Goal: Obtain resource: Download file/media

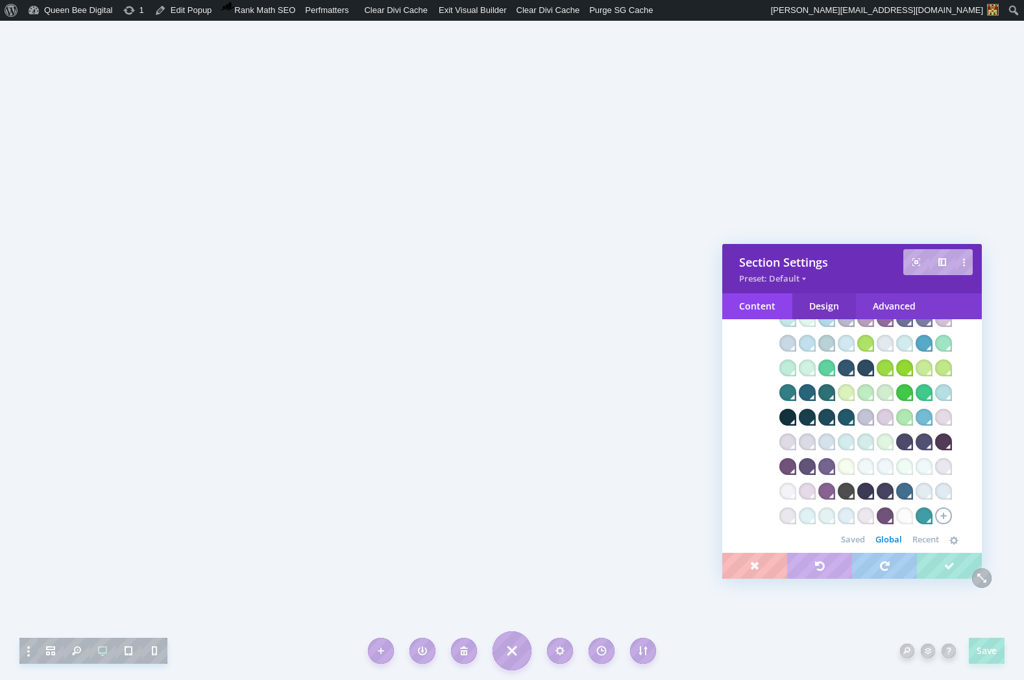
click at [817, 304] on div "Design" at bounding box center [824, 306] width 64 height 26
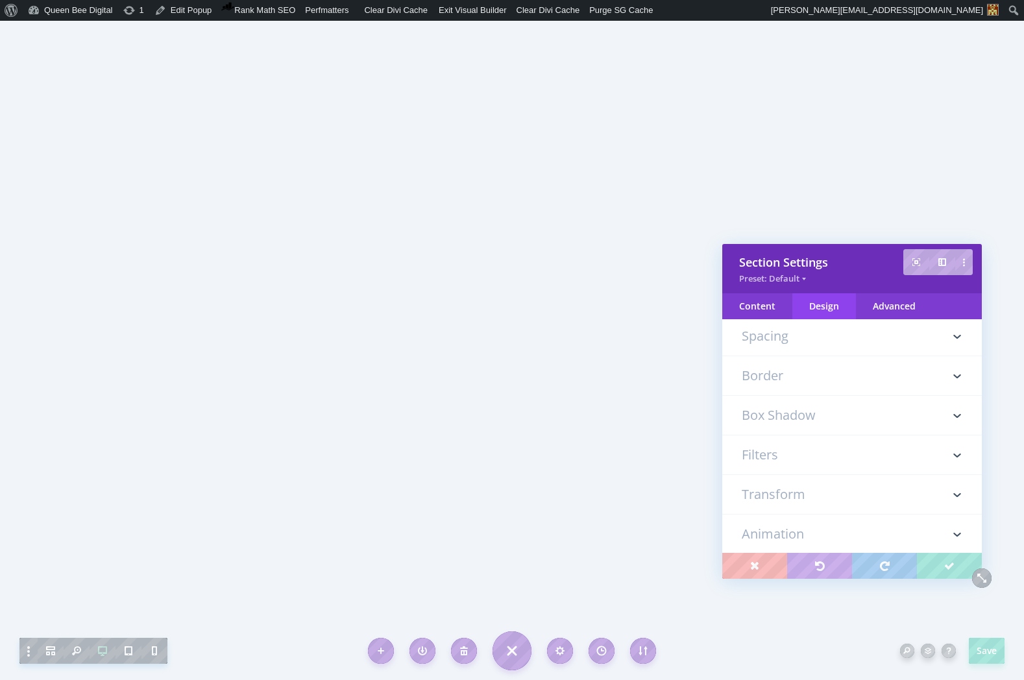
click at [786, 387] on h3 "Border" at bounding box center [851, 375] width 221 height 39
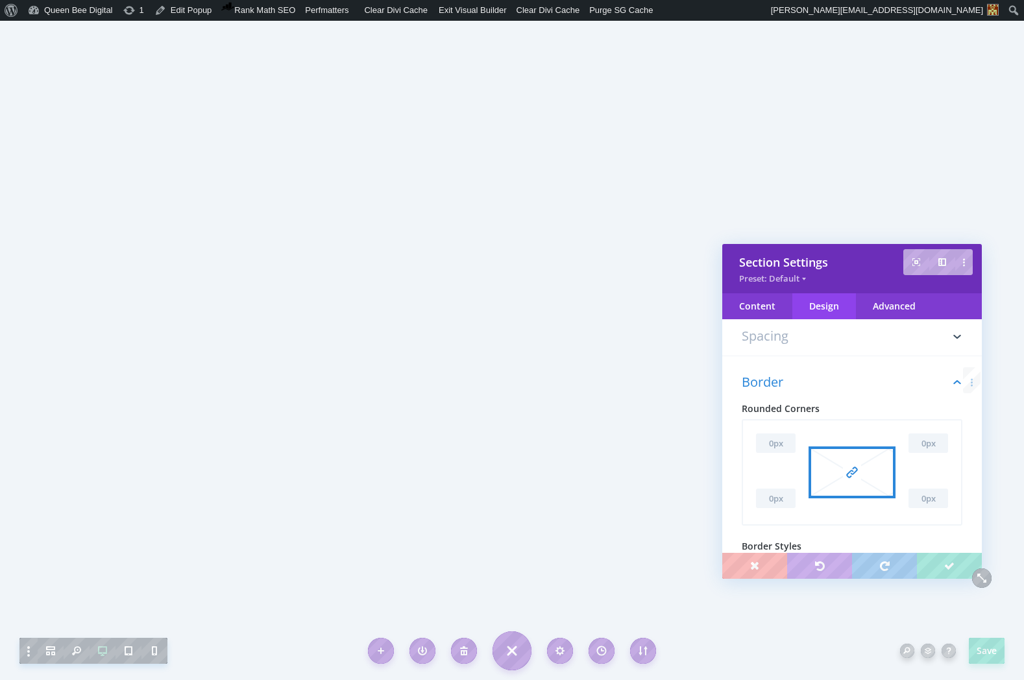
scroll to position [191, 0]
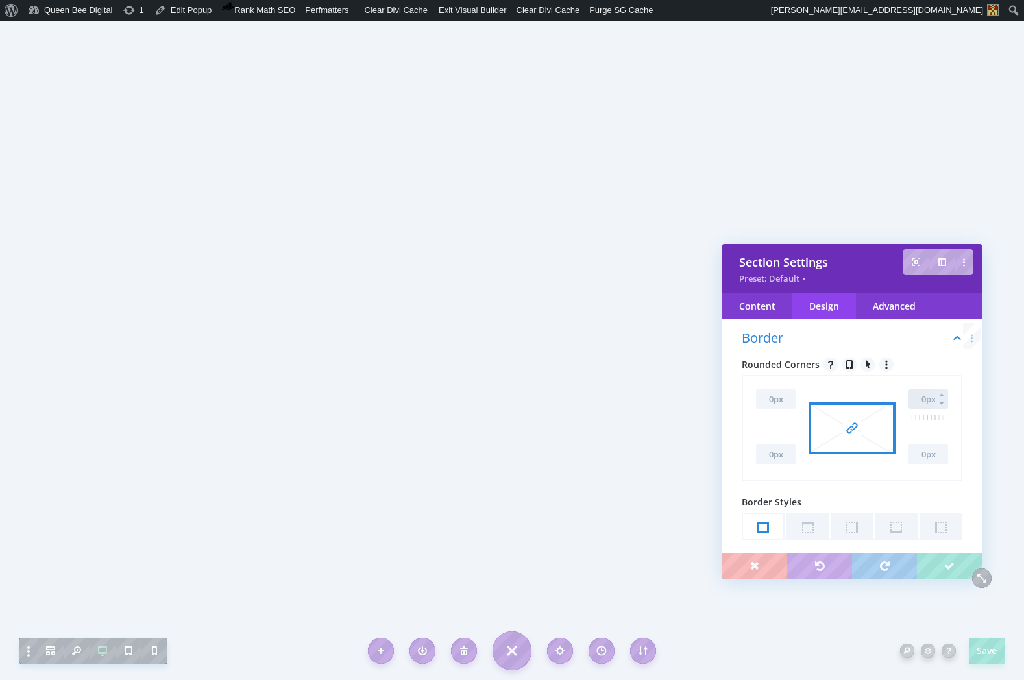
click at [922, 395] on input "text" at bounding box center [928, 398] width 40 height 19
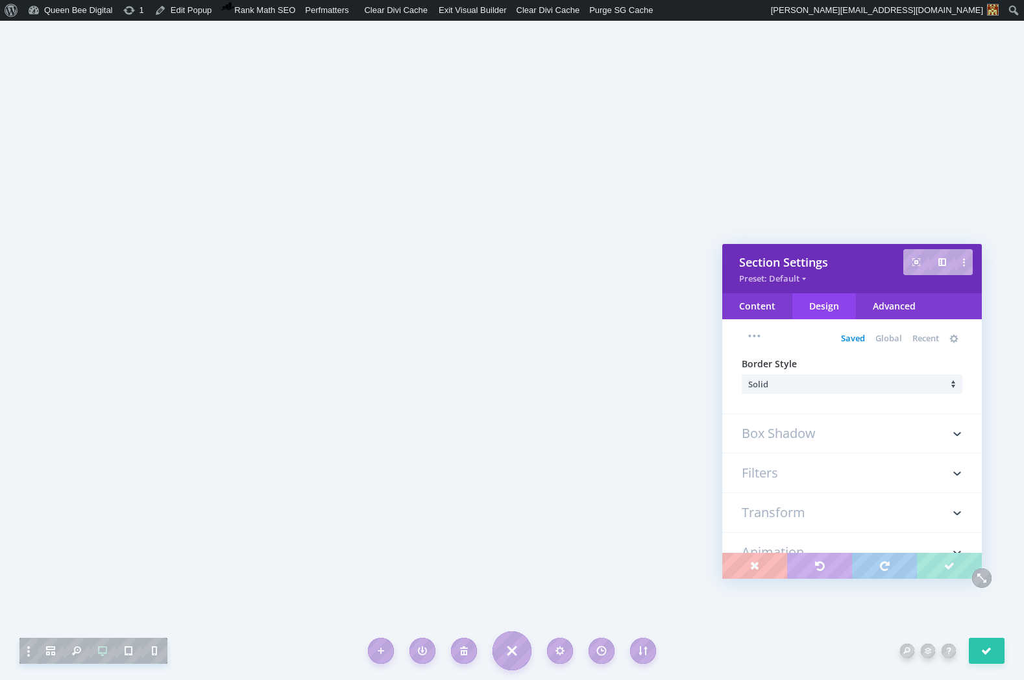
scroll to position [601, 0]
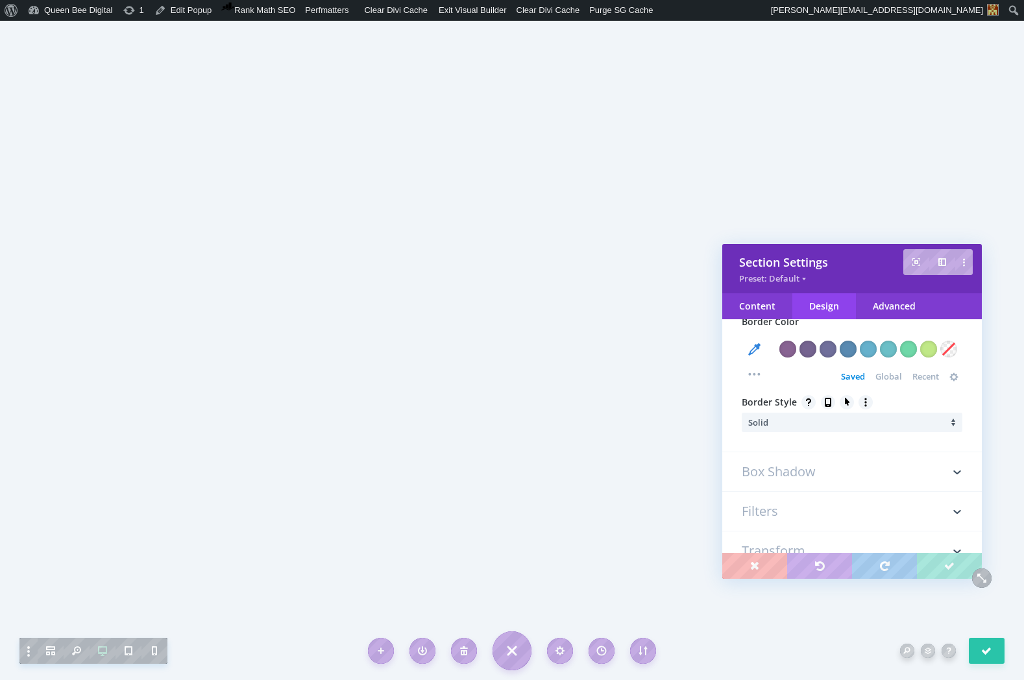
type input "16px"
click at [808, 468] on h3 "Box Shadow" at bounding box center [851, 471] width 221 height 39
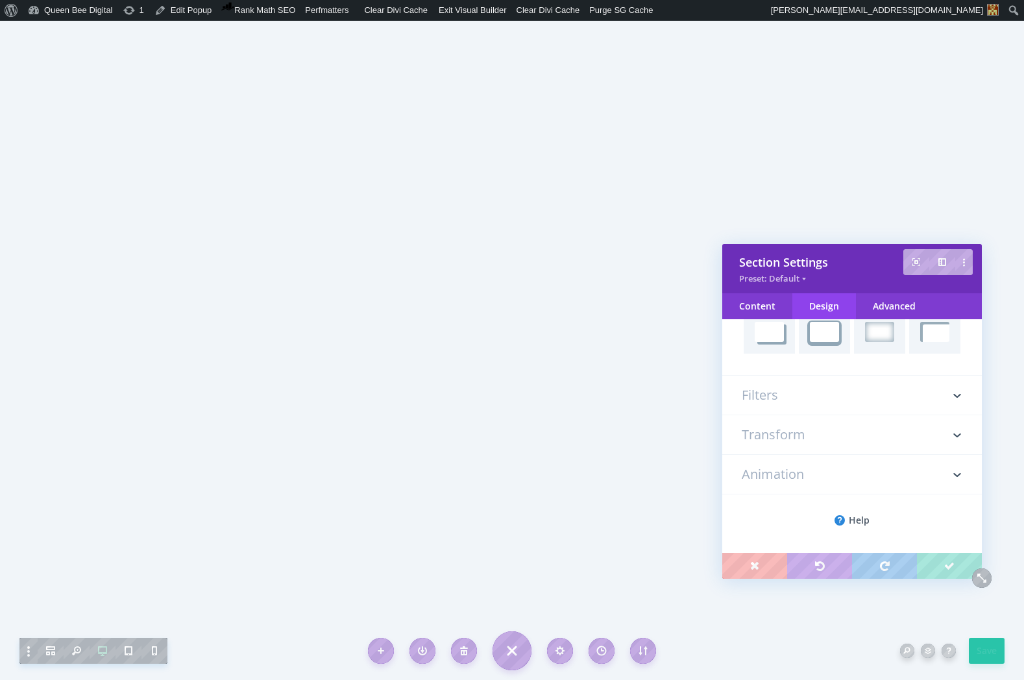
scroll to position [231, 0]
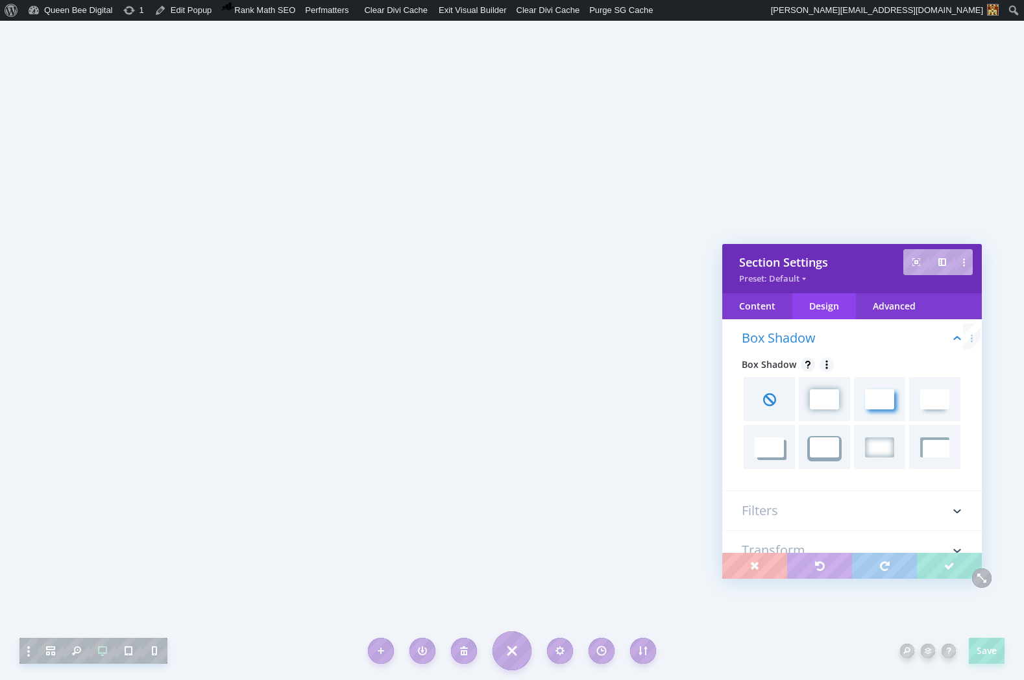
click at [882, 400] on span at bounding box center [879, 399] width 29 height 20
click at [832, 400] on span at bounding box center [824, 399] width 29 height 20
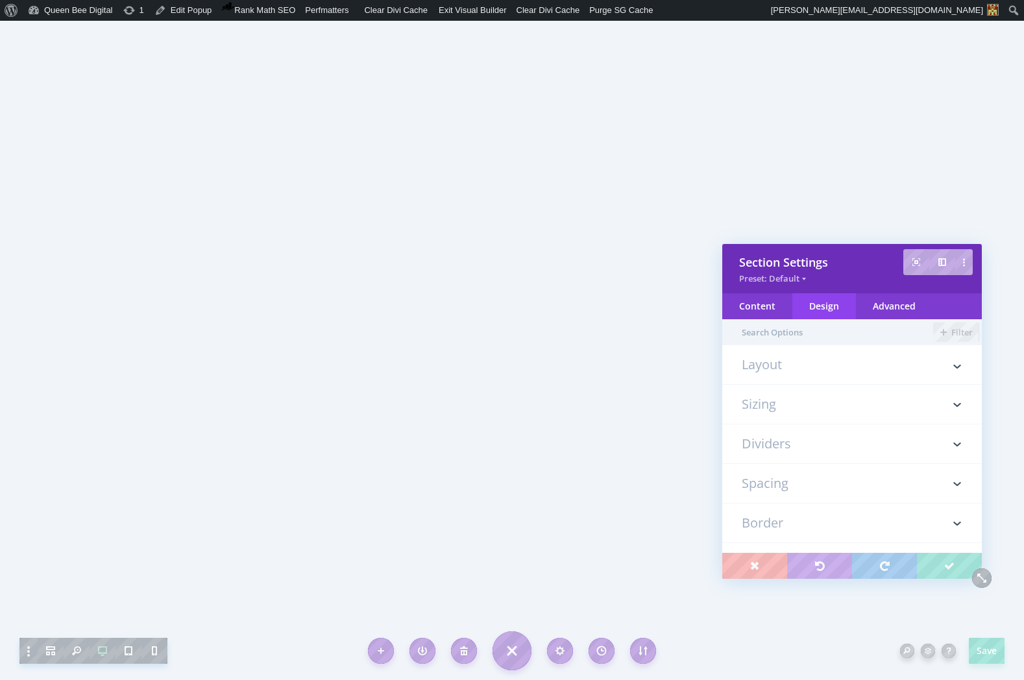
click at [823, 402] on h3 "Sizing" at bounding box center [851, 404] width 221 height 39
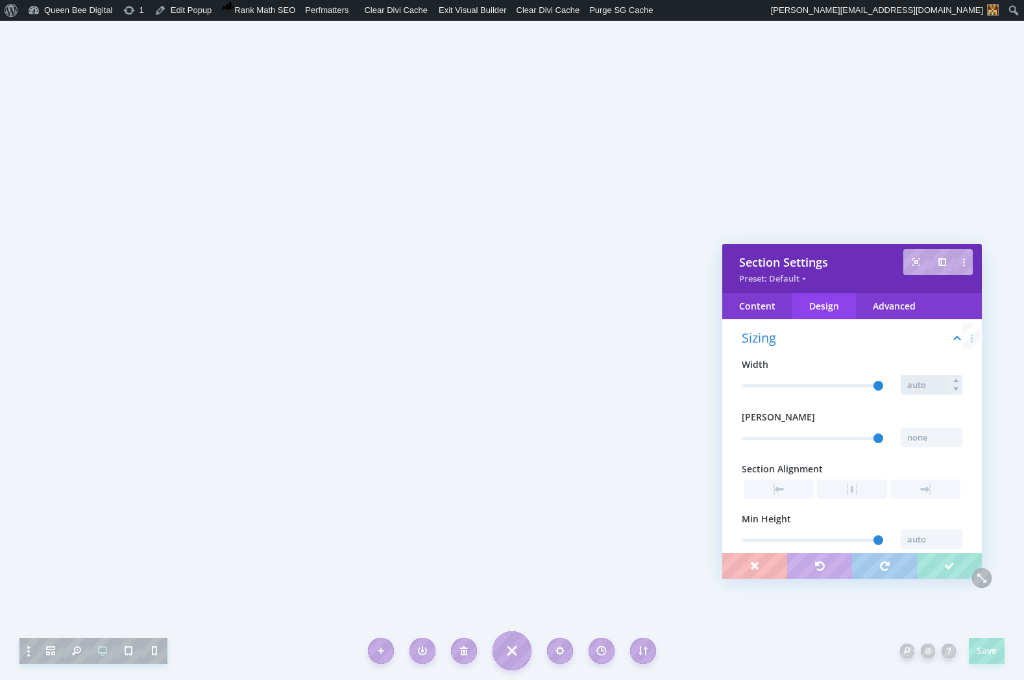
click at [922, 387] on input "text" at bounding box center [931, 384] width 62 height 19
type input "540px"
click at [919, 436] on input "text" at bounding box center [931, 436] width 62 height 19
type input "540px"
click at [913, 384] on input "540px" at bounding box center [931, 384] width 62 height 19
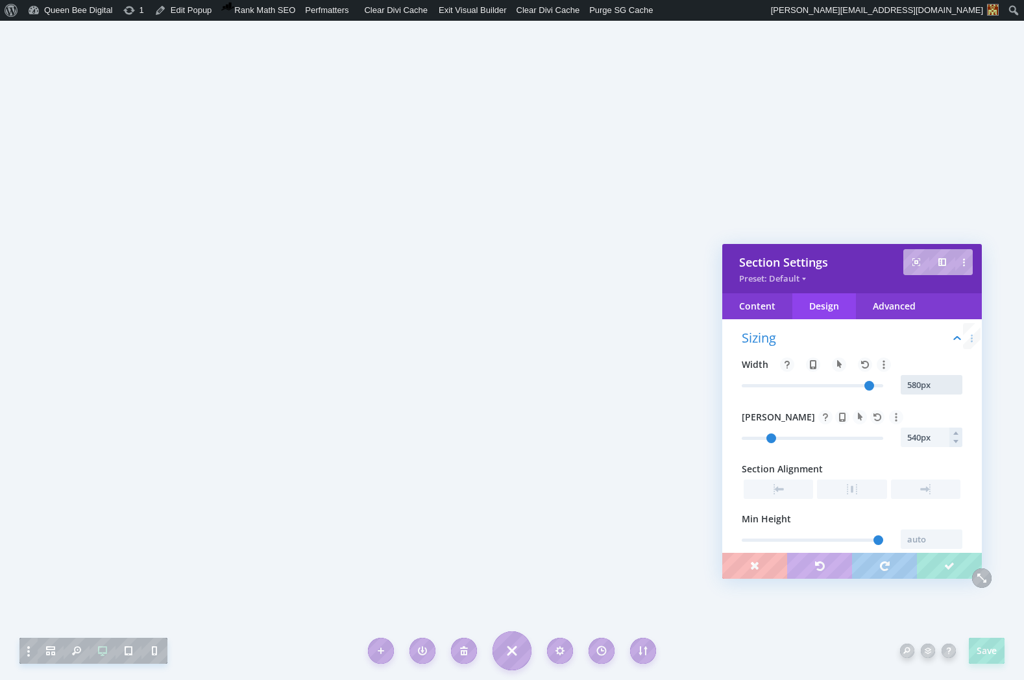
type input "580px"
click at [913, 439] on input "540px" at bounding box center [931, 436] width 62 height 19
type input "580px"
click at [853, 489] on span at bounding box center [851, 488] width 69 height 19
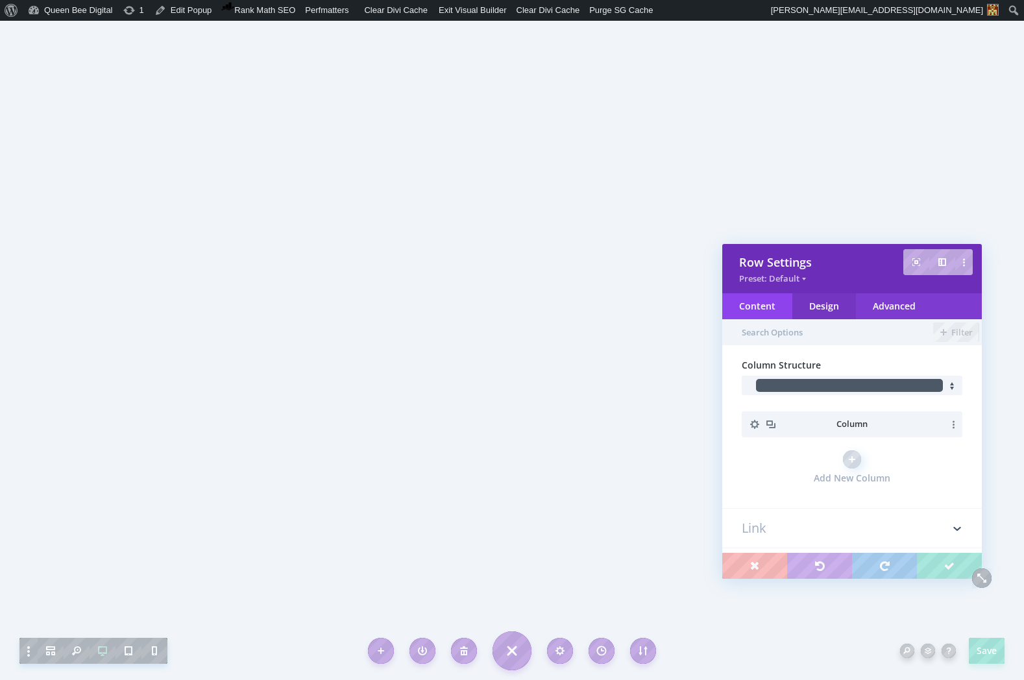
click at [824, 304] on div "Design" at bounding box center [824, 306] width 64 height 26
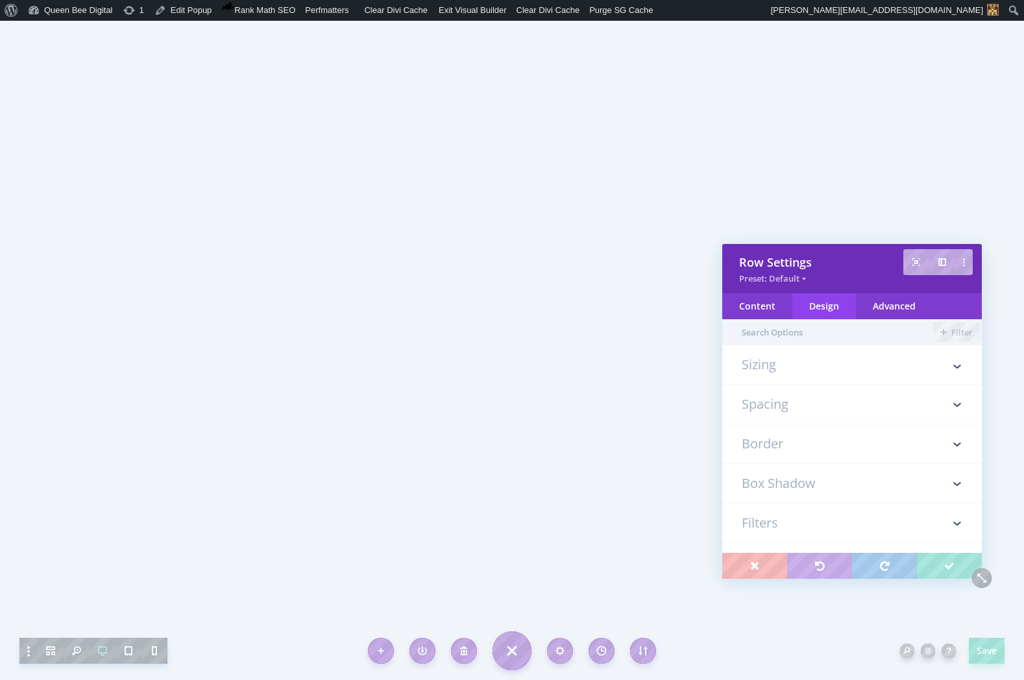
click at [884, 372] on h3 "Sizing" at bounding box center [851, 371] width 221 height 26
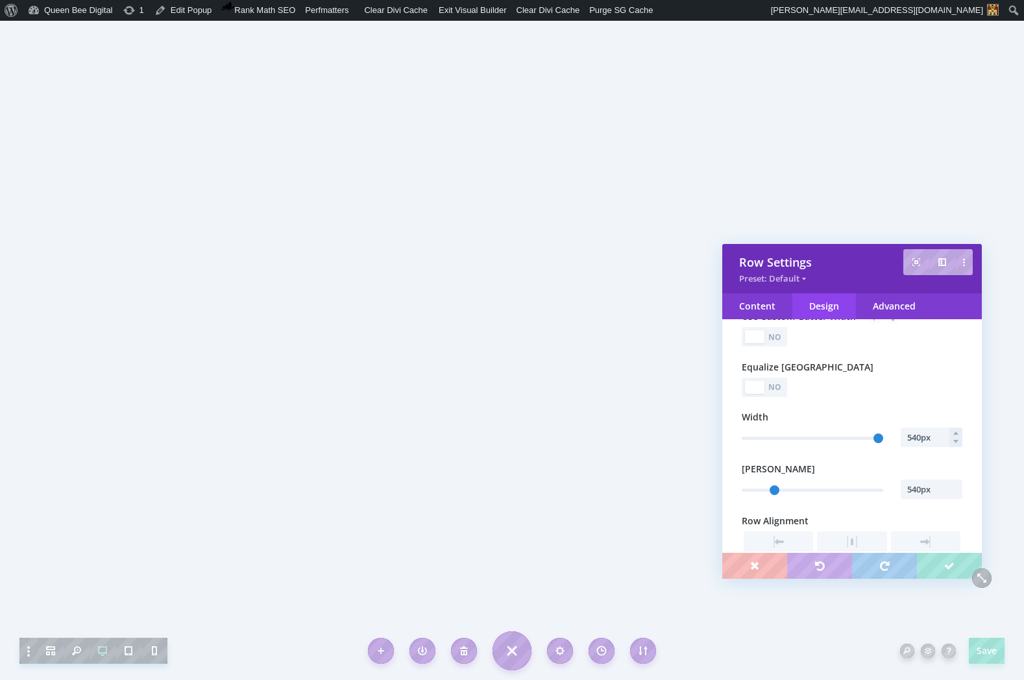
scroll to position [99, 0]
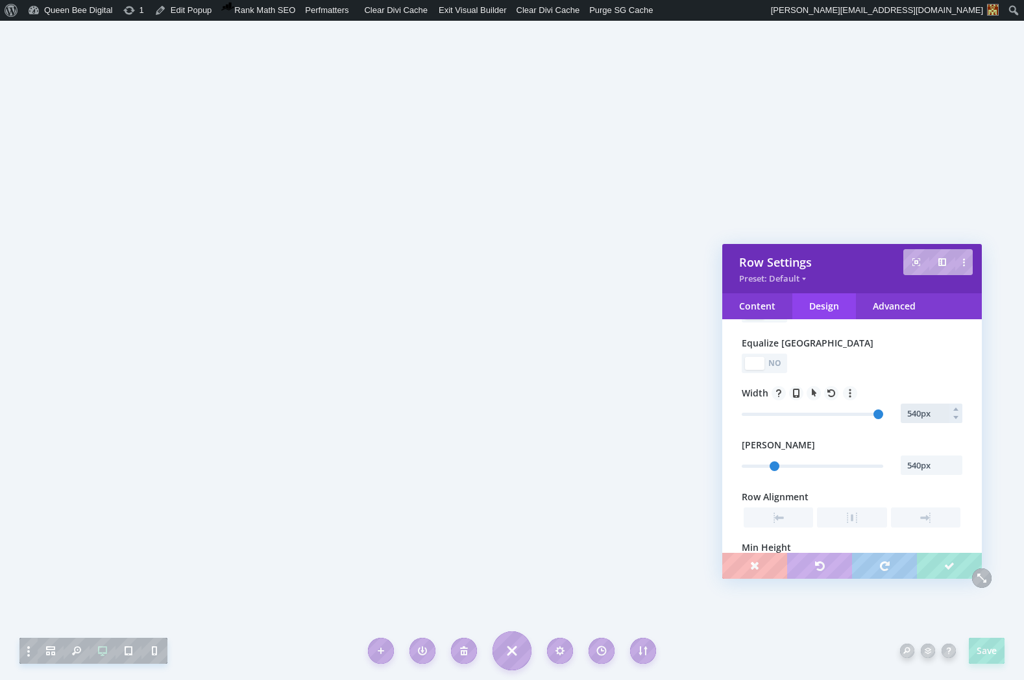
click at [913, 410] on input "540px" at bounding box center [931, 412] width 62 height 19
type input "520px"
click at [914, 466] on input "540px" at bounding box center [931, 464] width 62 height 19
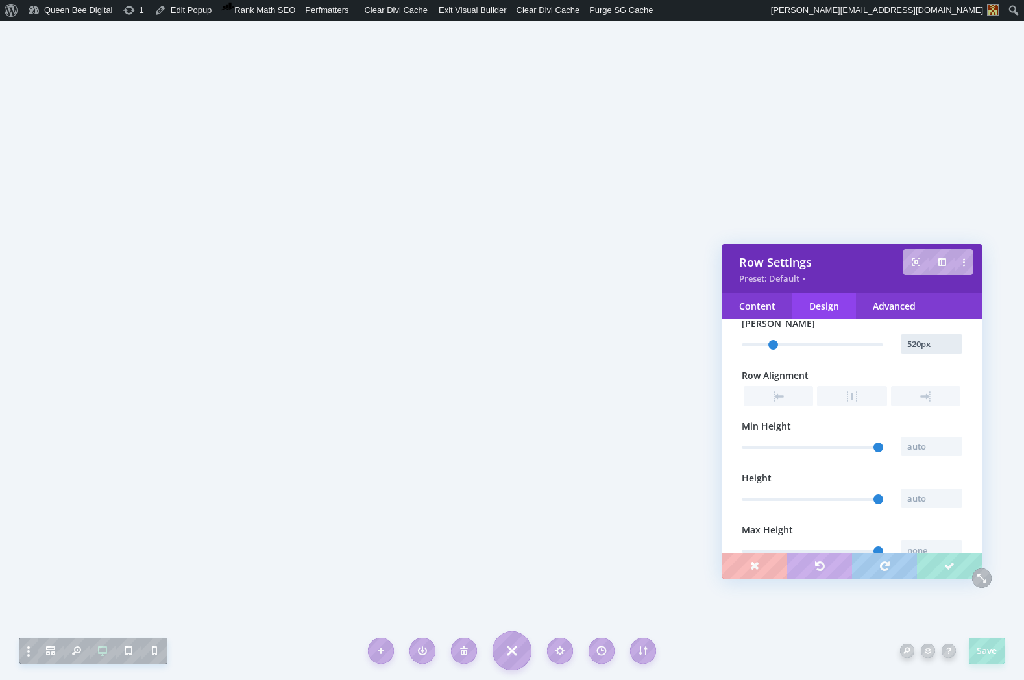
scroll to position [221, 0]
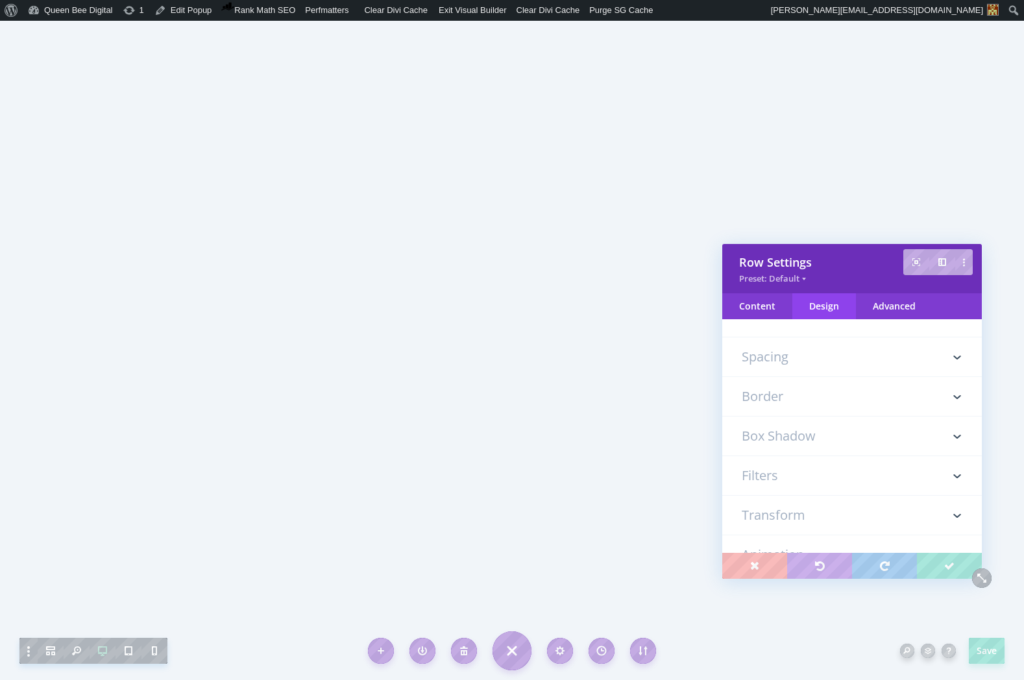
type input "520px"
click at [803, 359] on h3 "Spacing" at bounding box center [851, 356] width 221 height 39
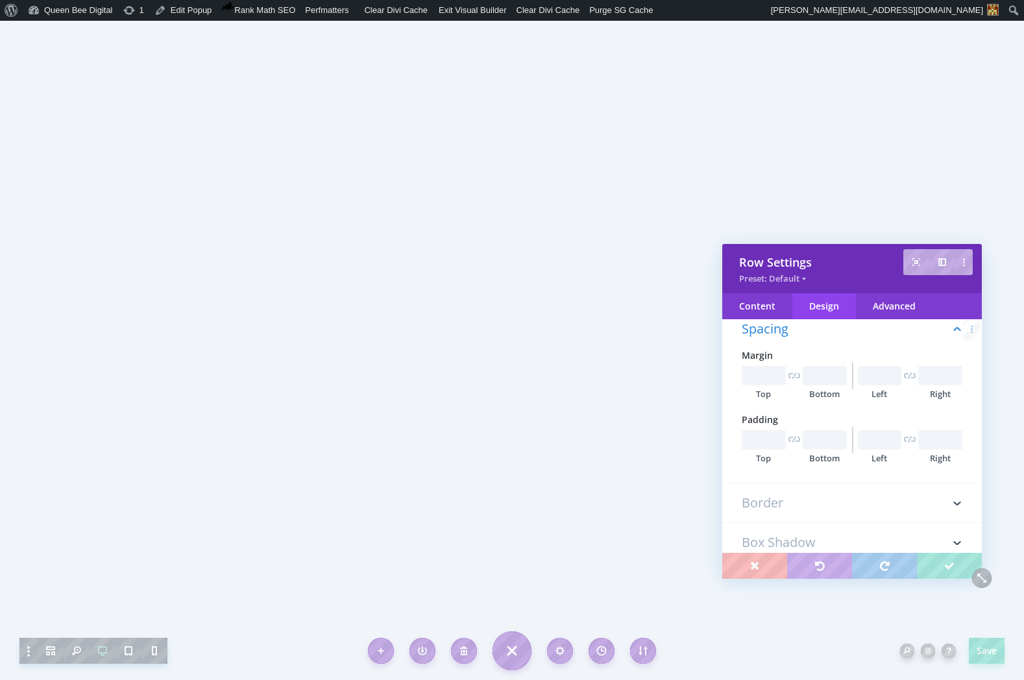
scroll to position [73, 0]
click at [809, 447] on input "text" at bounding box center [824, 448] width 44 height 19
type input "20px"
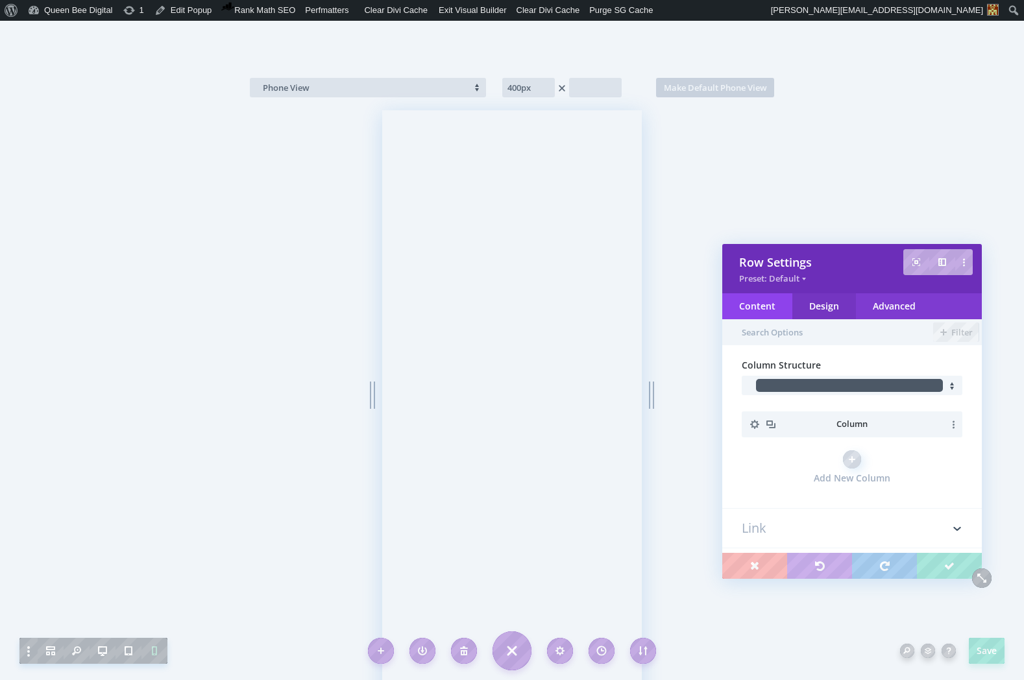
click at [828, 307] on div "Design" at bounding box center [824, 306] width 64 height 26
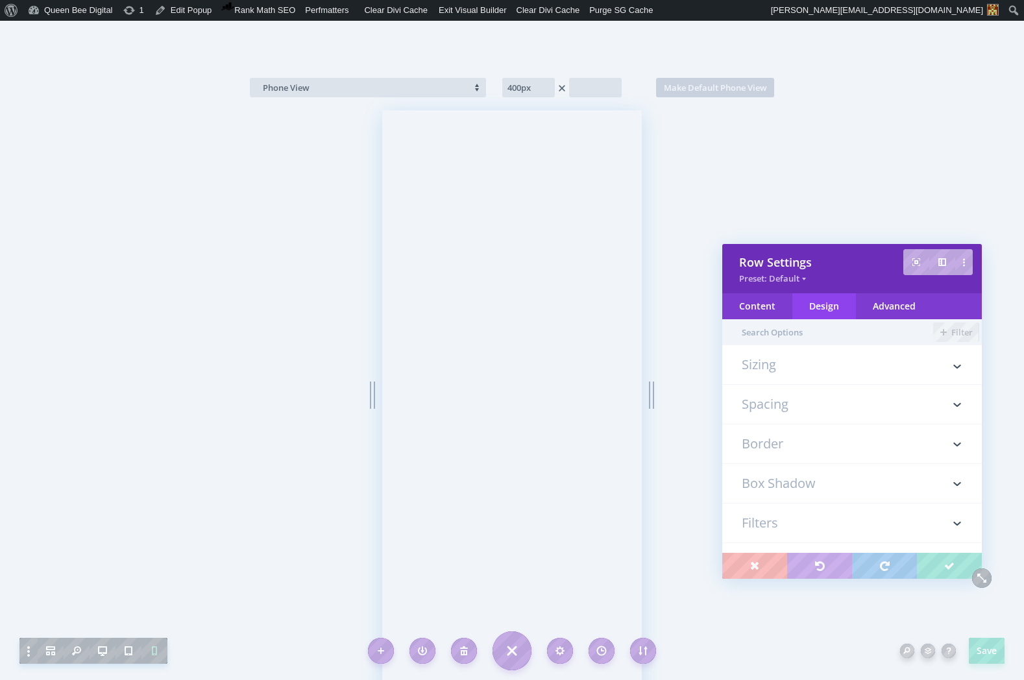
click at [795, 368] on h3 "Sizing" at bounding box center [851, 371] width 221 height 26
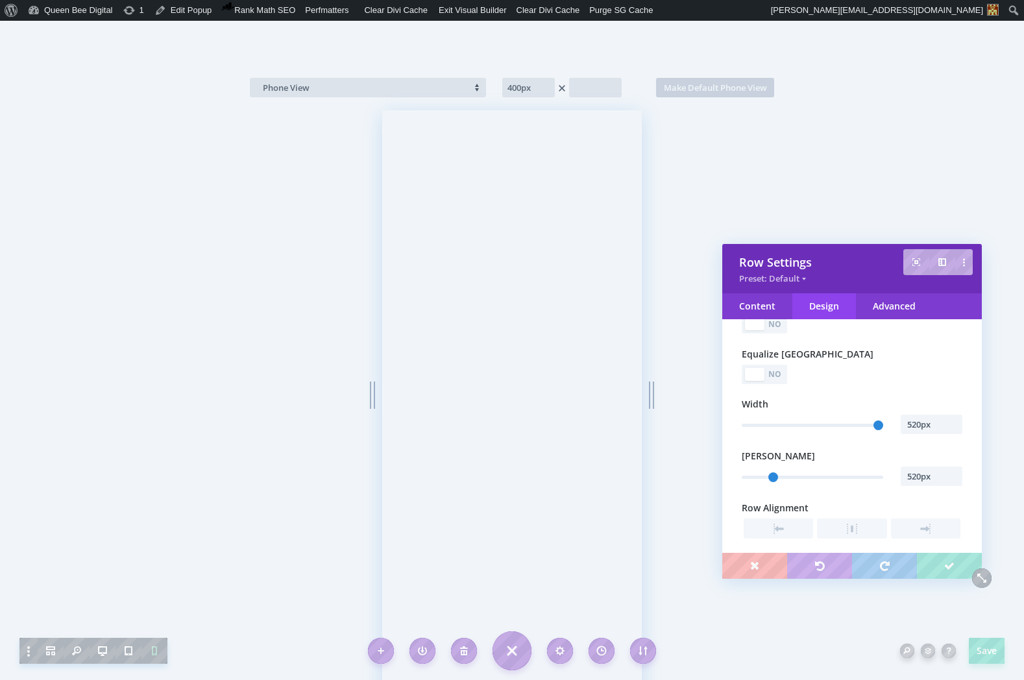
scroll to position [95, 0]
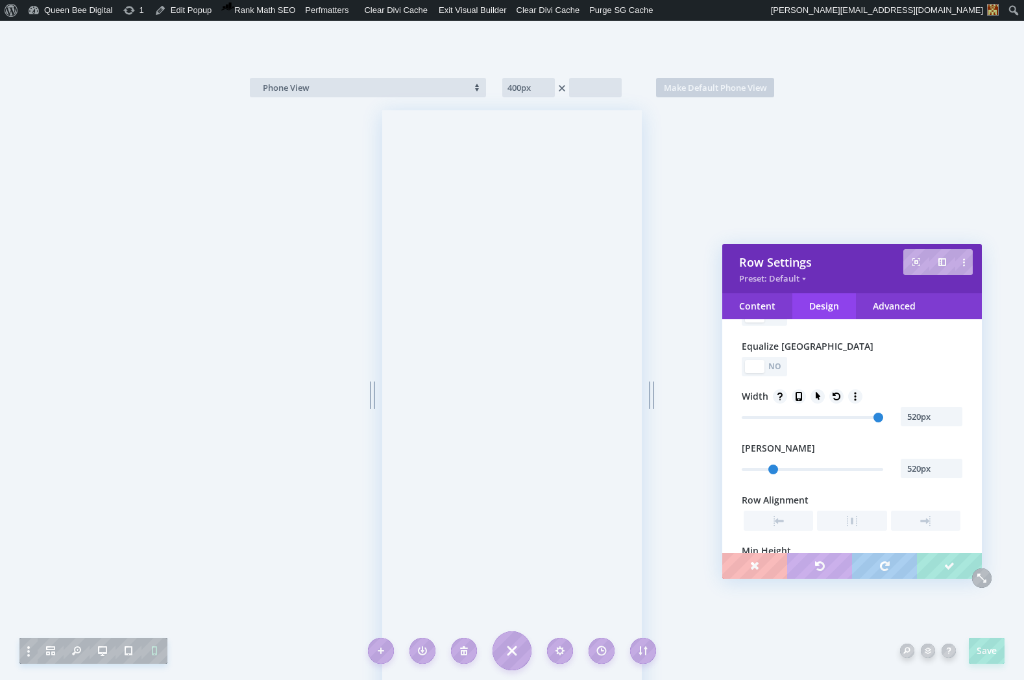
click at [796, 394] on icon at bounding box center [798, 396] width 13 height 13
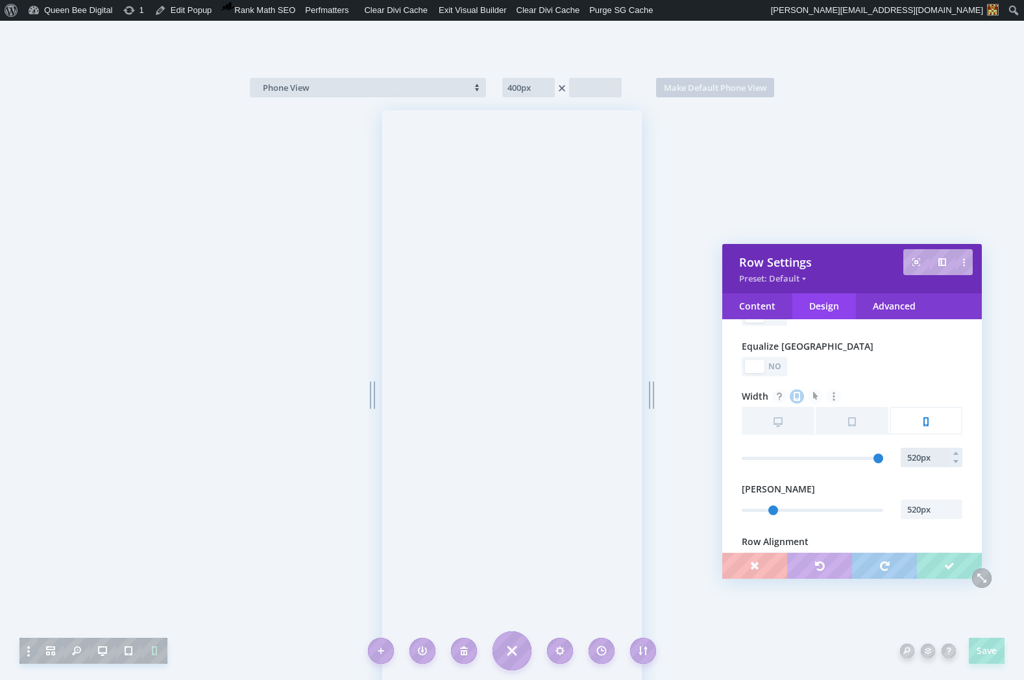
click at [915, 459] on input "520px" at bounding box center [931, 457] width 62 height 19
type input "360px"
click at [913, 509] on input "520px" at bounding box center [931, 508] width 62 height 19
type input "360px"
click at [909, 458] on input "360px" at bounding box center [931, 457] width 62 height 19
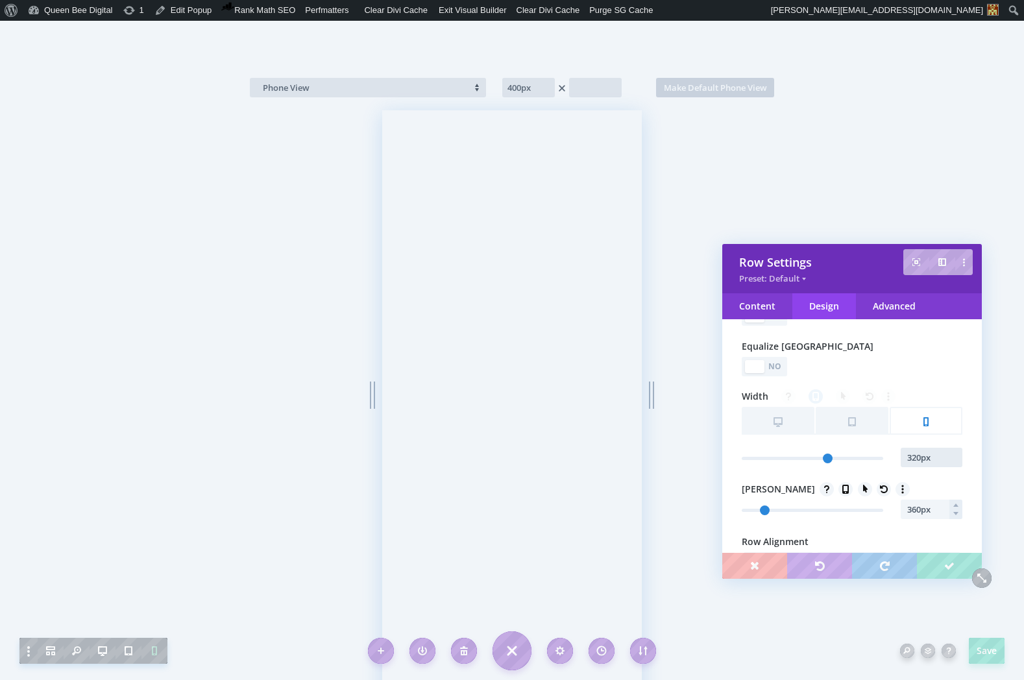
type input "320px"
click at [909, 506] on input "360px" at bounding box center [931, 508] width 62 height 19
type input "320px"
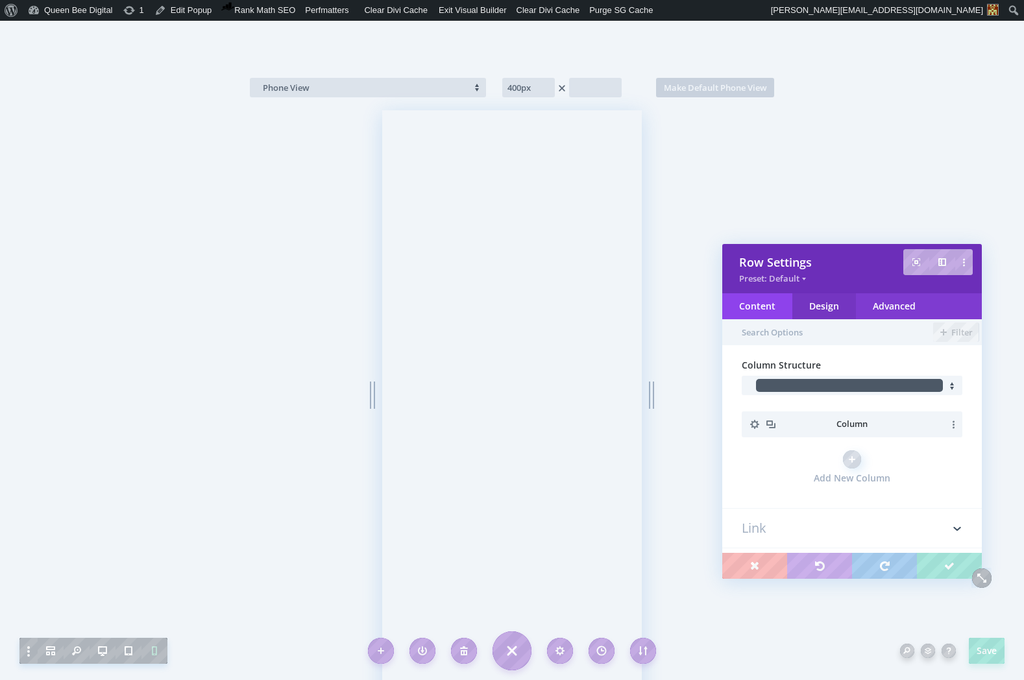
click at [828, 304] on div "Design" at bounding box center [824, 306] width 64 height 26
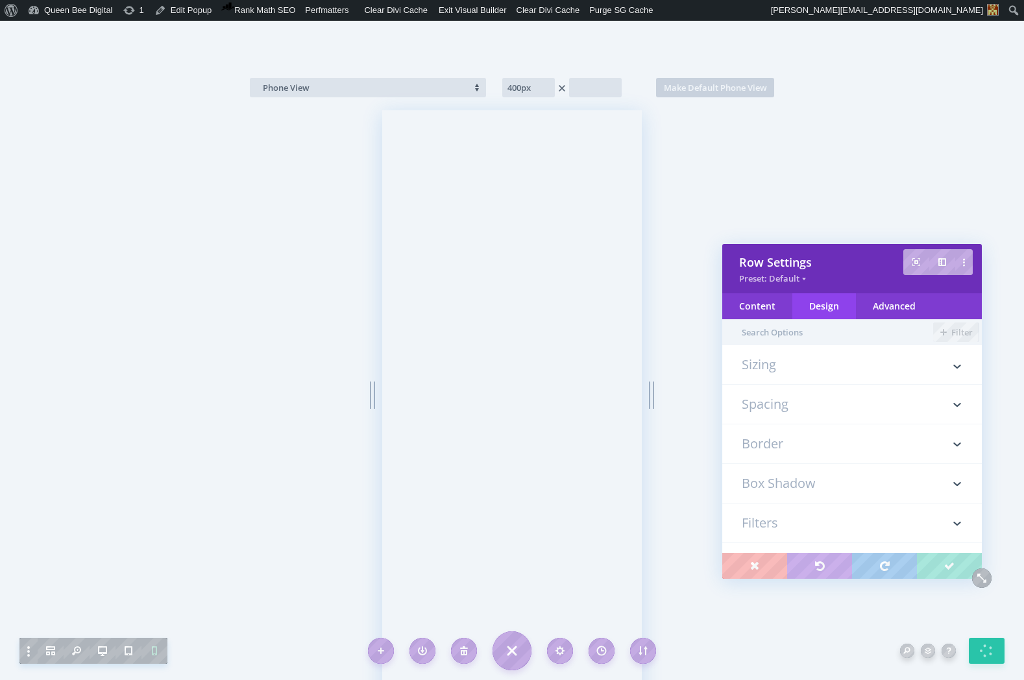
click at [788, 364] on h3 "Sizing" at bounding box center [851, 371] width 221 height 26
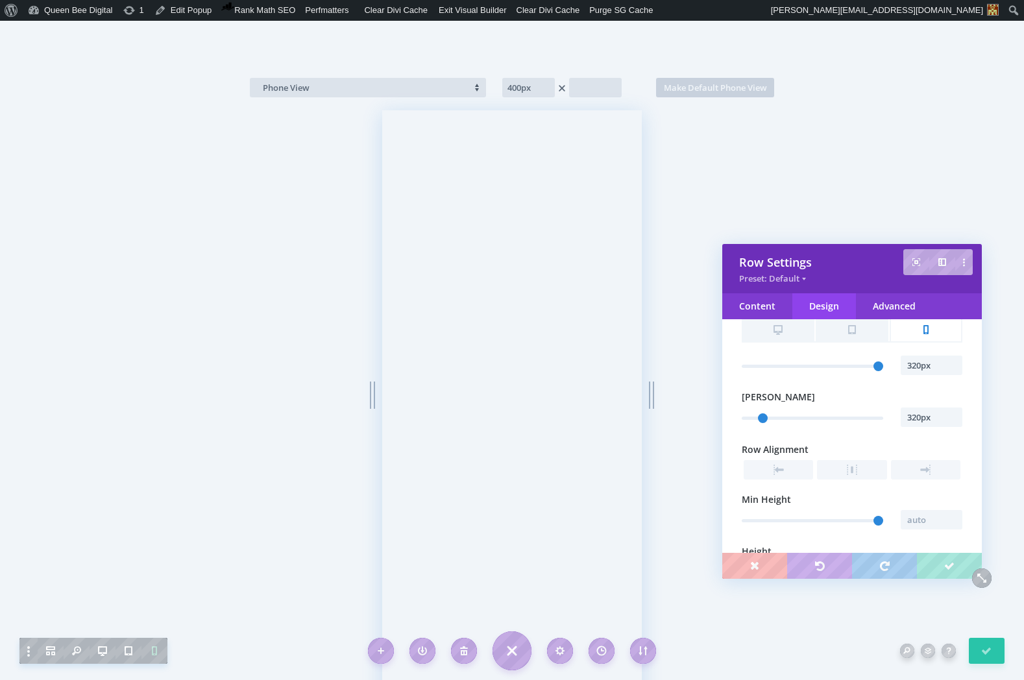
scroll to position [184, 0]
click at [936, 424] on input "320px" at bounding box center [931, 420] width 62 height 19
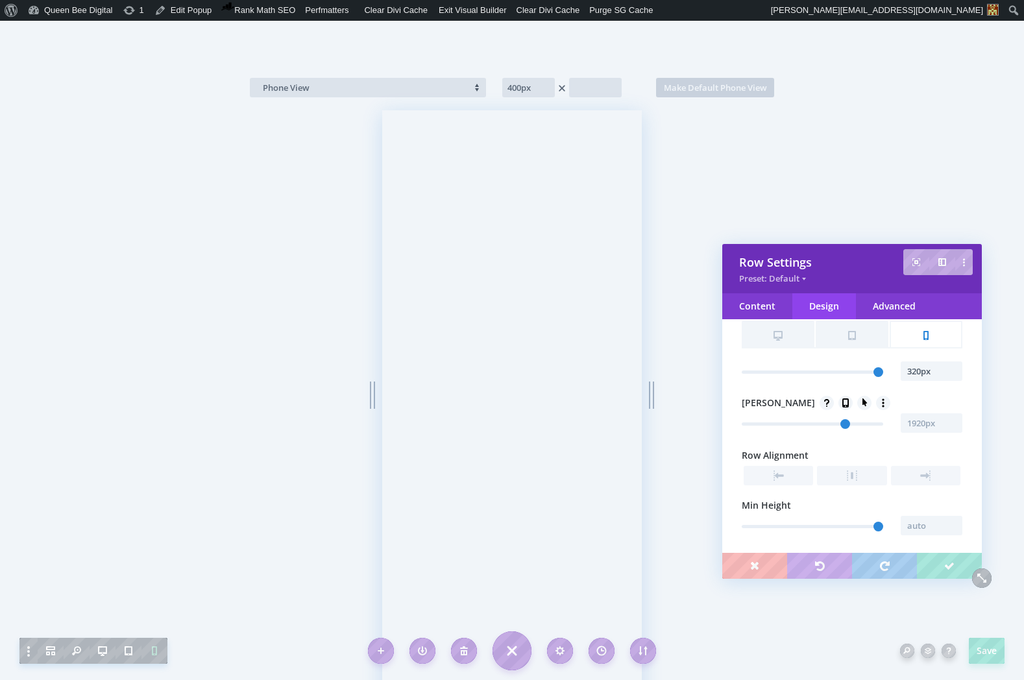
click at [839, 402] on icon at bounding box center [845, 402] width 13 height 13
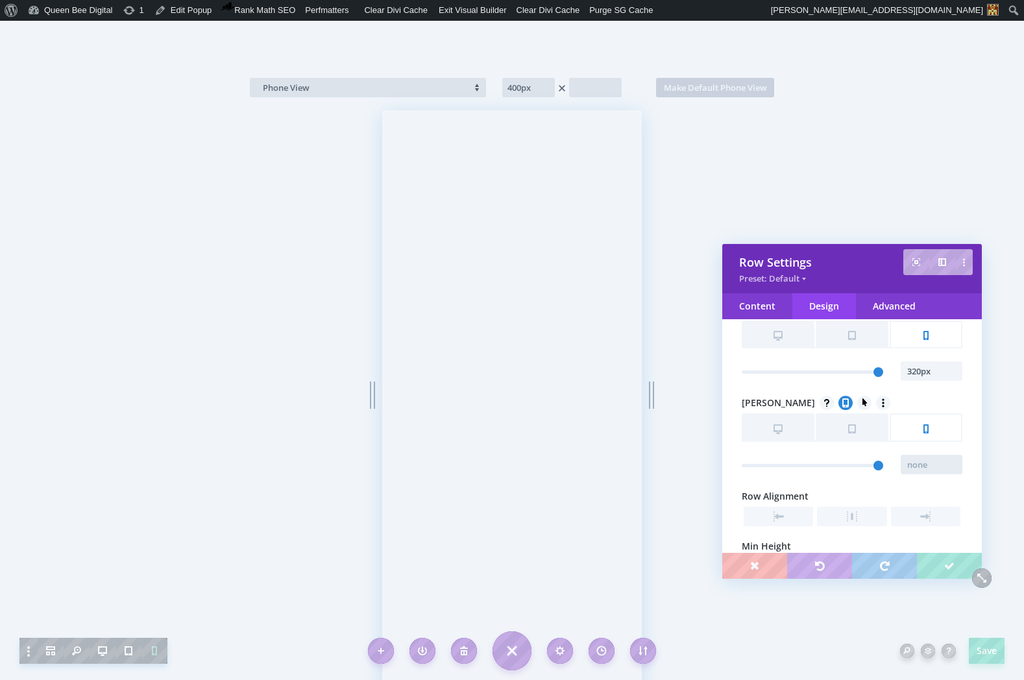
click at [924, 468] on input "text" at bounding box center [931, 464] width 62 height 19
type input "320px"
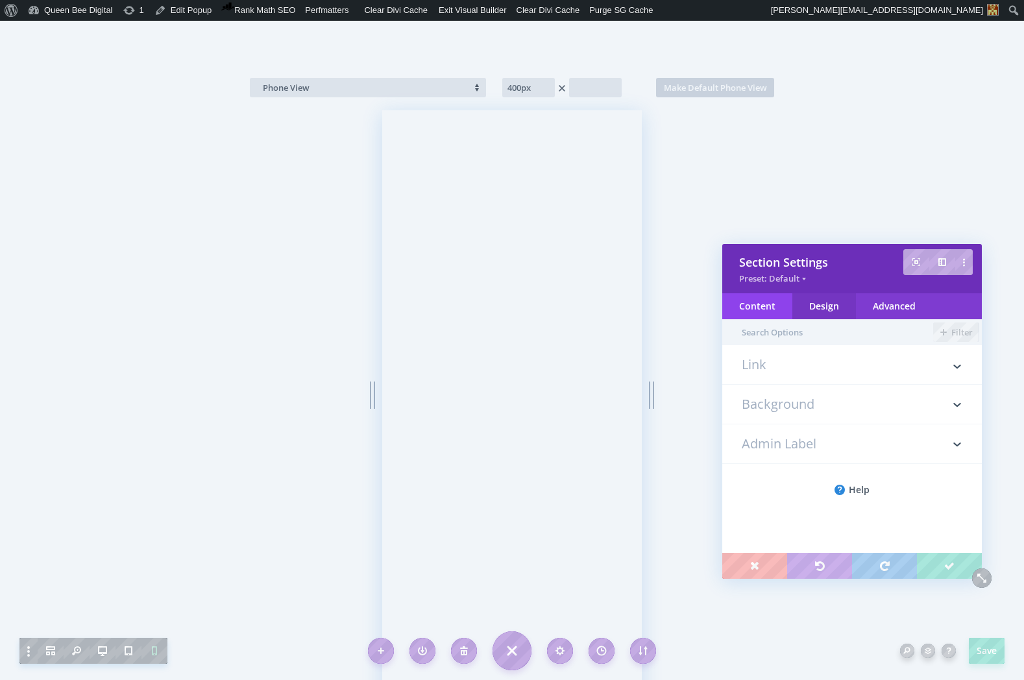
click at [835, 304] on div "Design" at bounding box center [824, 306] width 64 height 26
click at [831, 401] on h3 "Sizing" at bounding box center [851, 404] width 221 height 39
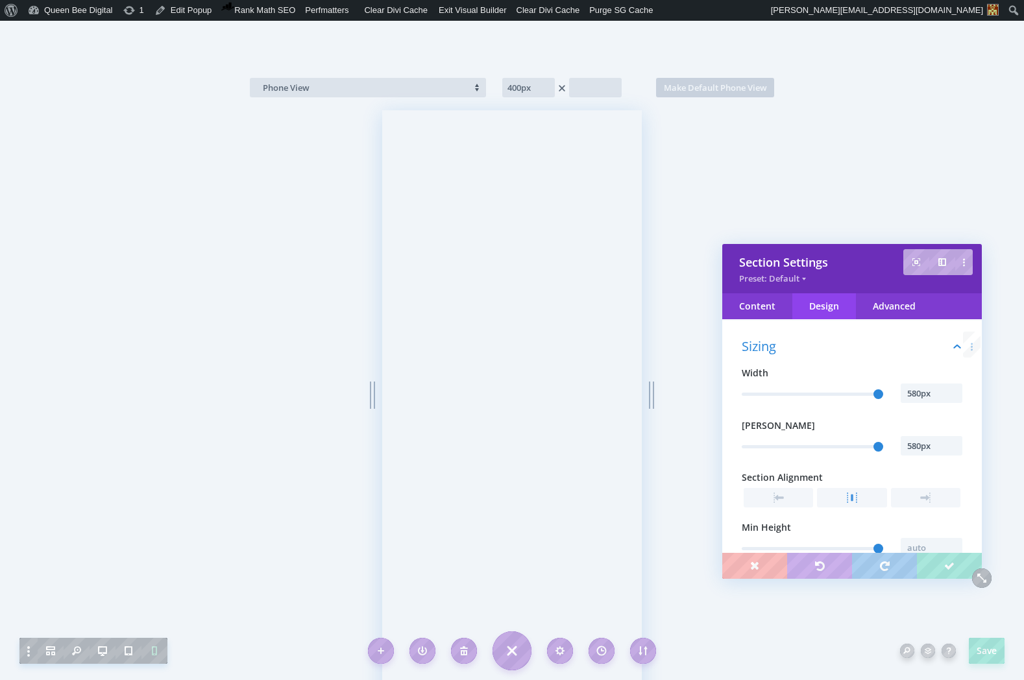
scroll to position [73, 0]
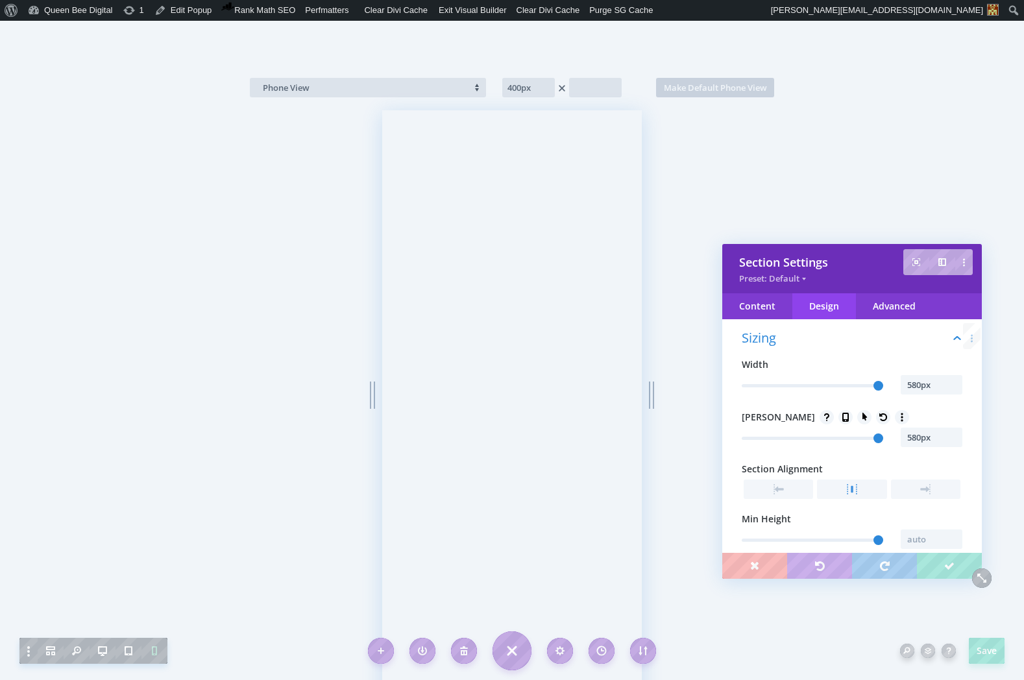
click at [839, 418] on icon at bounding box center [845, 417] width 13 height 13
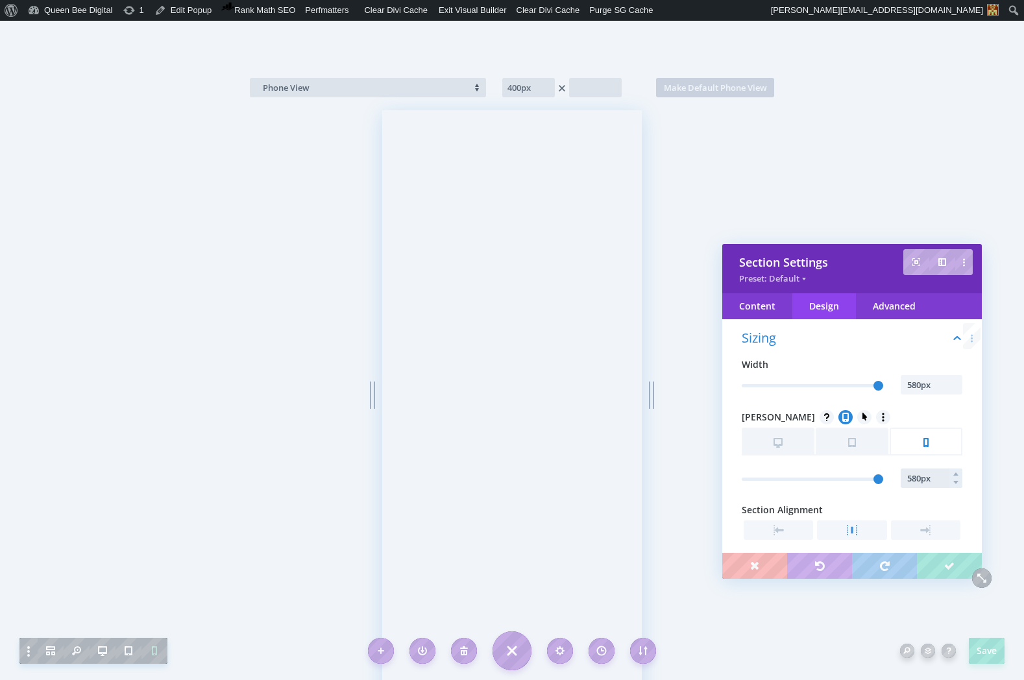
click at [929, 481] on input "580px" at bounding box center [931, 477] width 62 height 19
type input "360px"
click at [918, 385] on input "580px" at bounding box center [931, 384] width 62 height 19
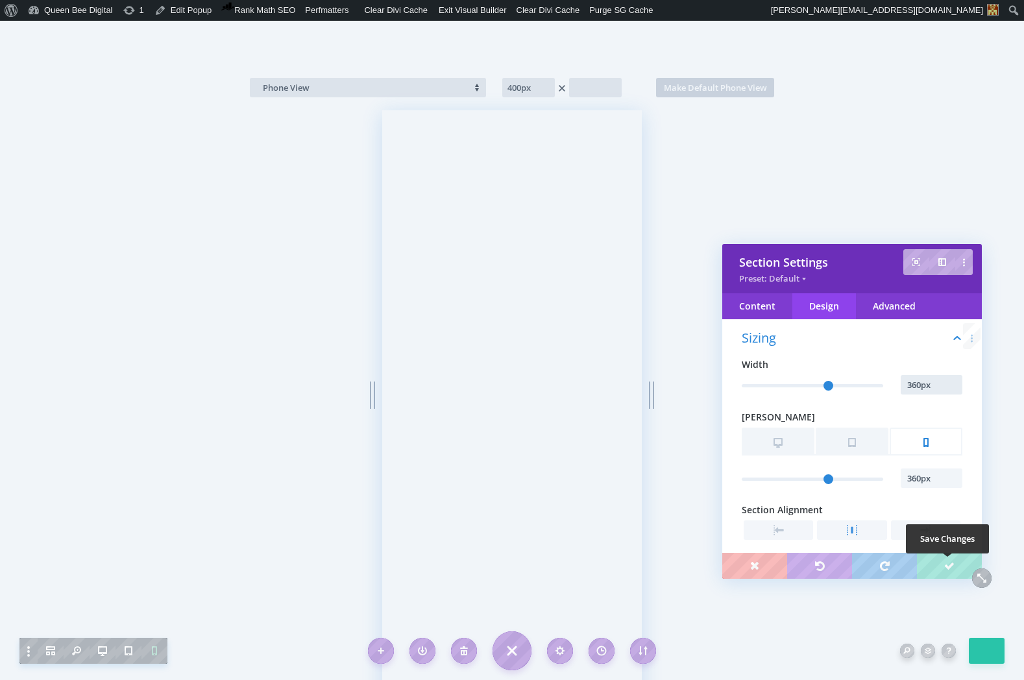
type input "360px"
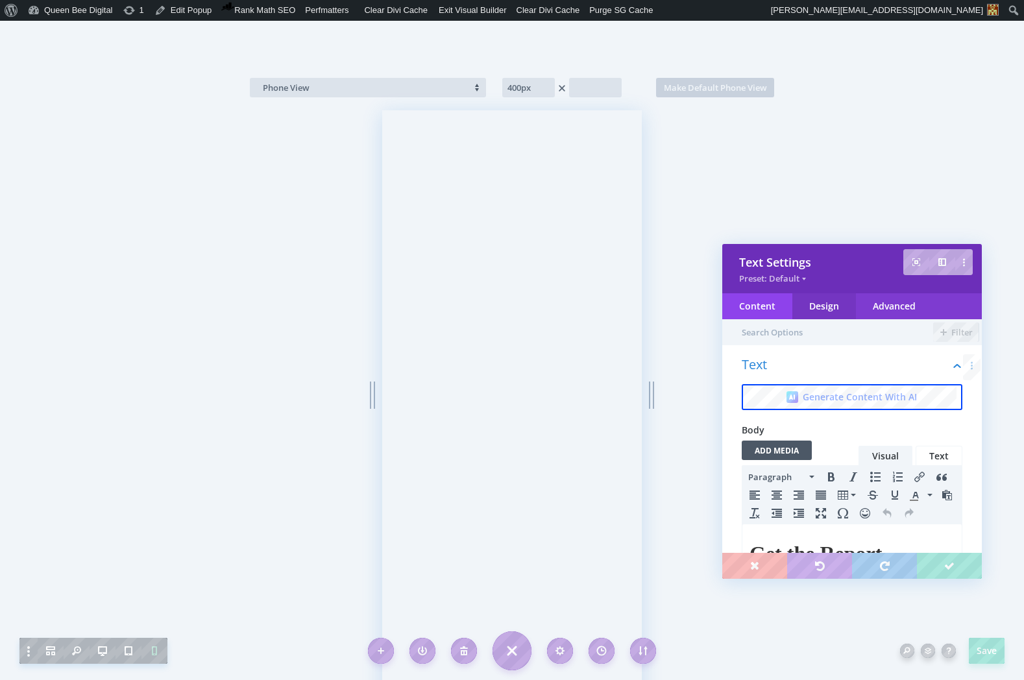
scroll to position [0, 0]
click at [832, 313] on div "Design" at bounding box center [824, 306] width 64 height 26
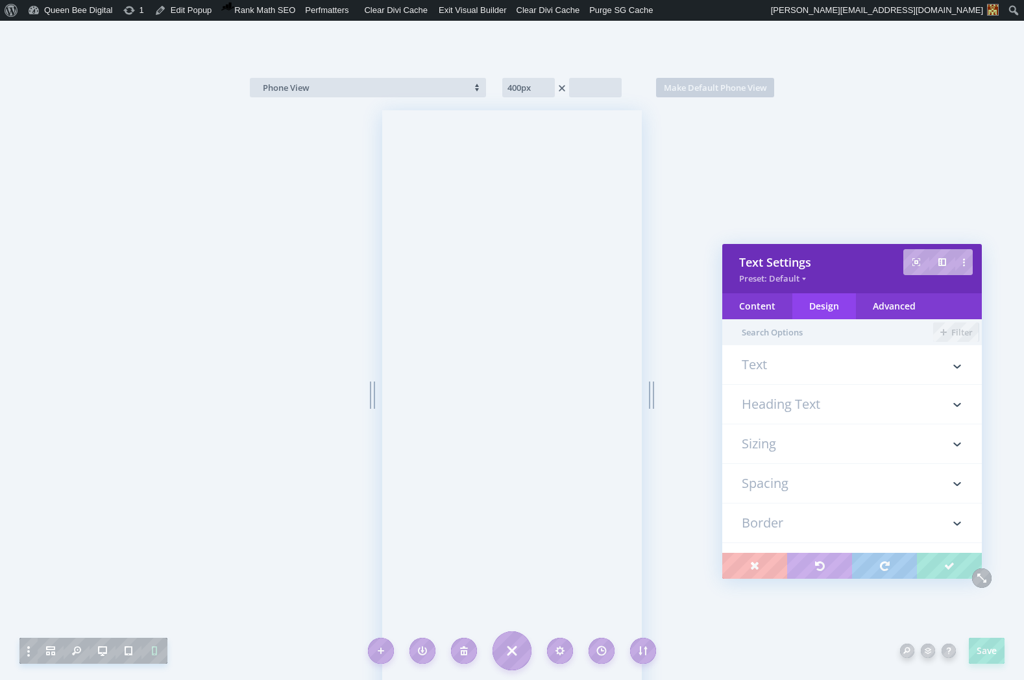
click at [828, 401] on h3 "Heading Text" at bounding box center [851, 404] width 221 height 39
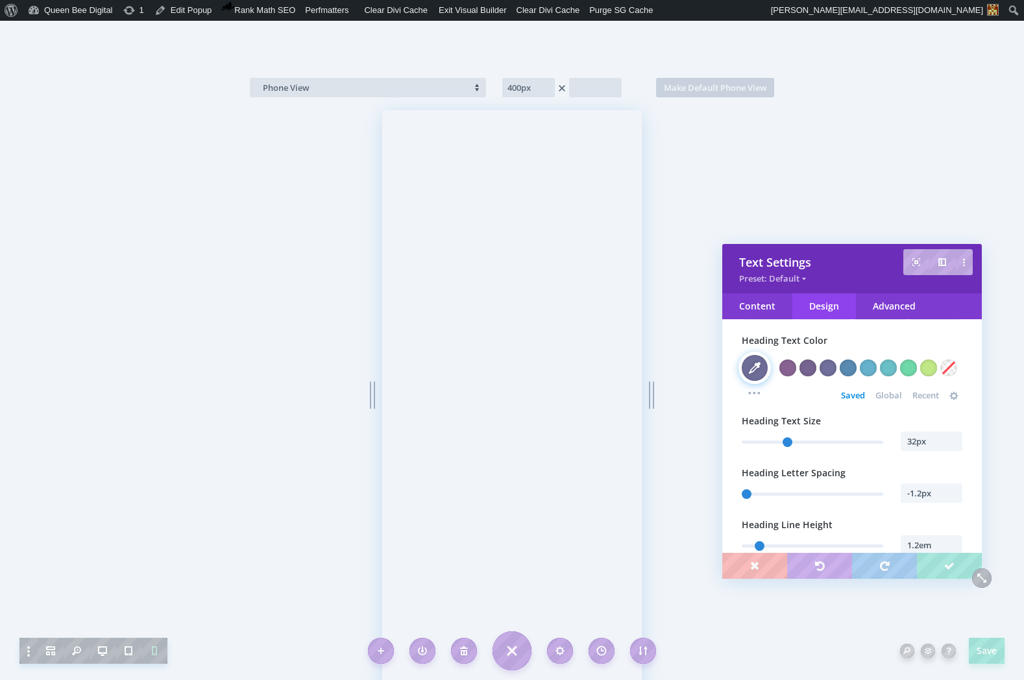
scroll to position [345, 0]
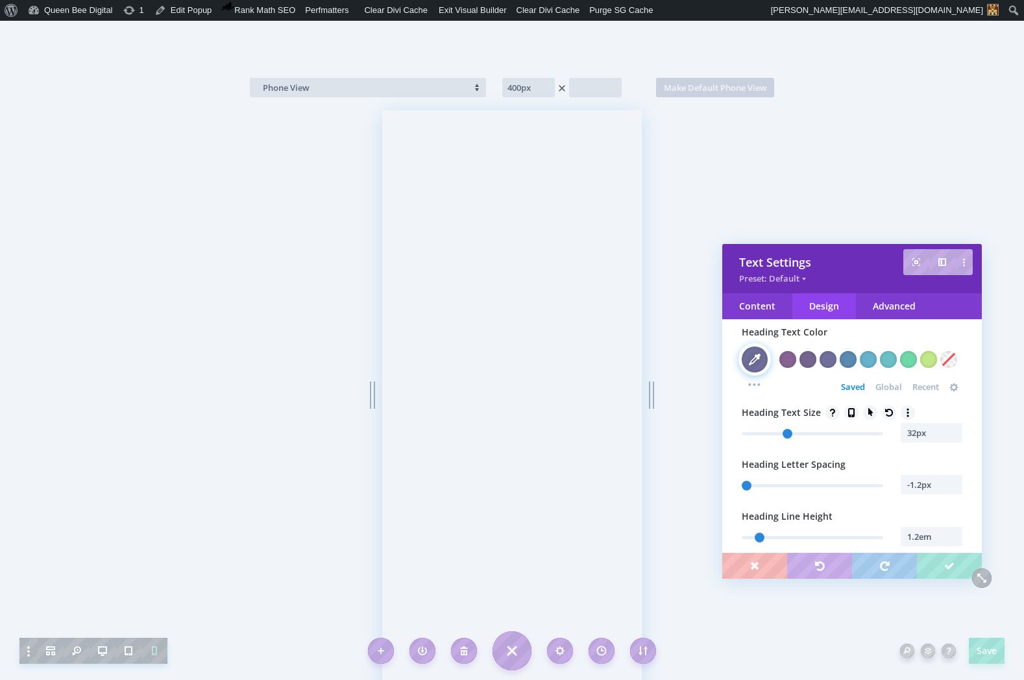
click at [852, 414] on icon at bounding box center [851, 412] width 13 height 13
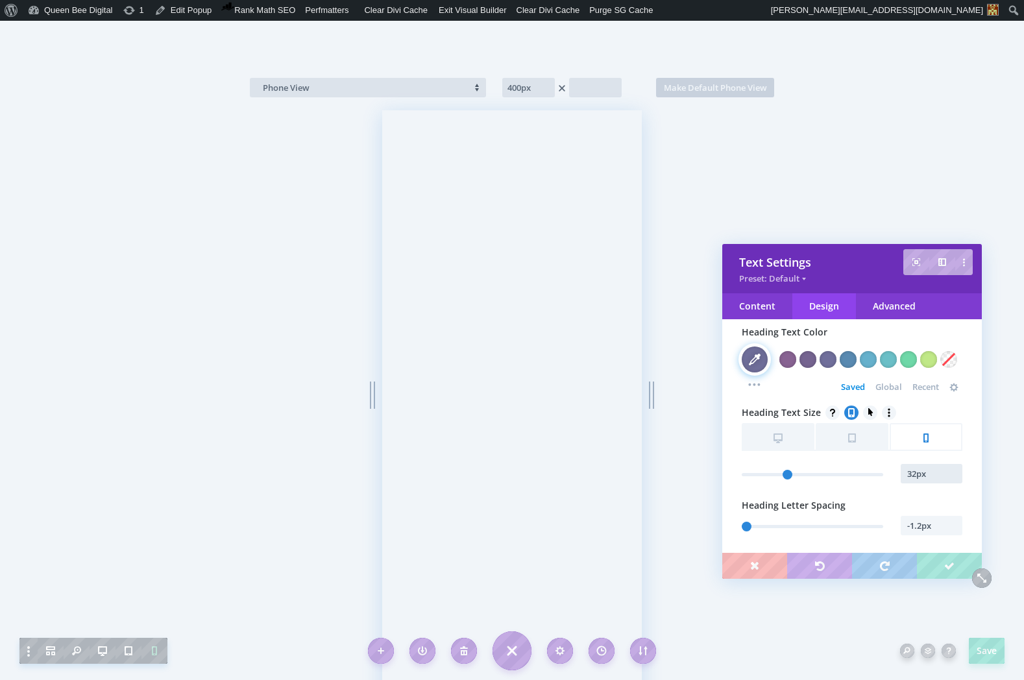
click at [926, 478] on input "32px" at bounding box center [931, 473] width 62 height 19
type input "28px"
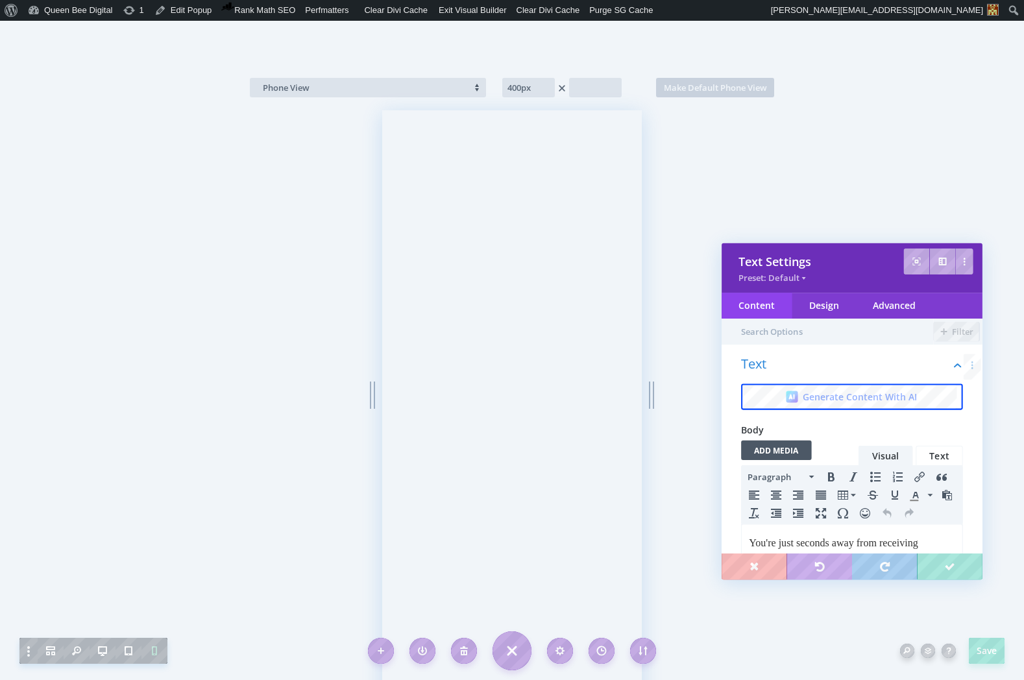
scroll to position [0, 0]
click at [827, 308] on div "Design" at bounding box center [824, 306] width 64 height 26
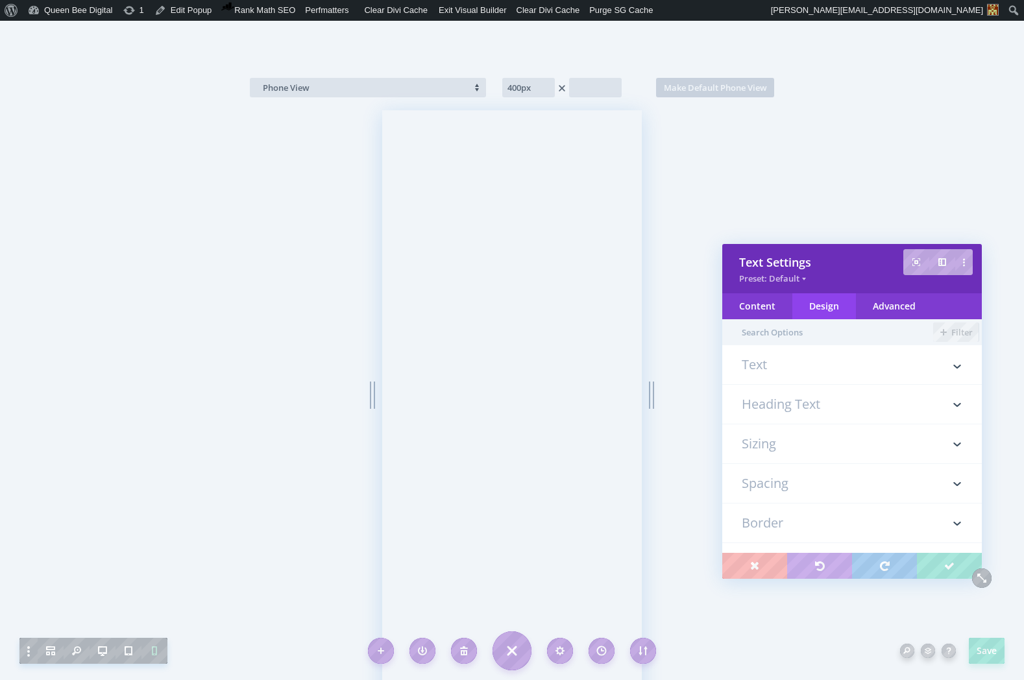
click at [790, 365] on h3 "Text" at bounding box center [851, 371] width 221 height 26
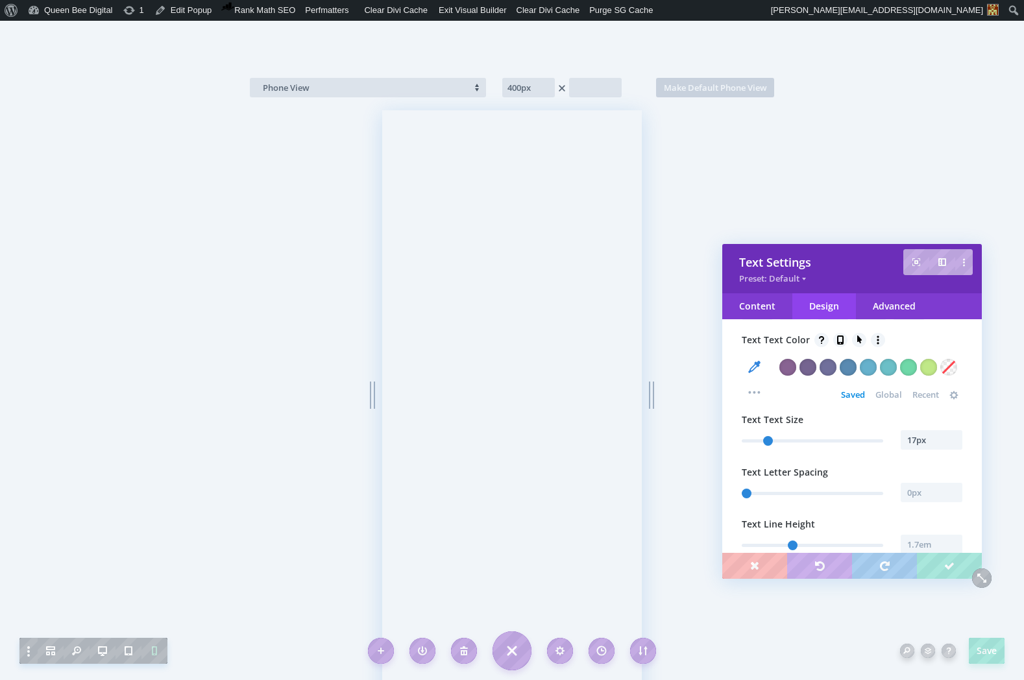
scroll to position [244, 0]
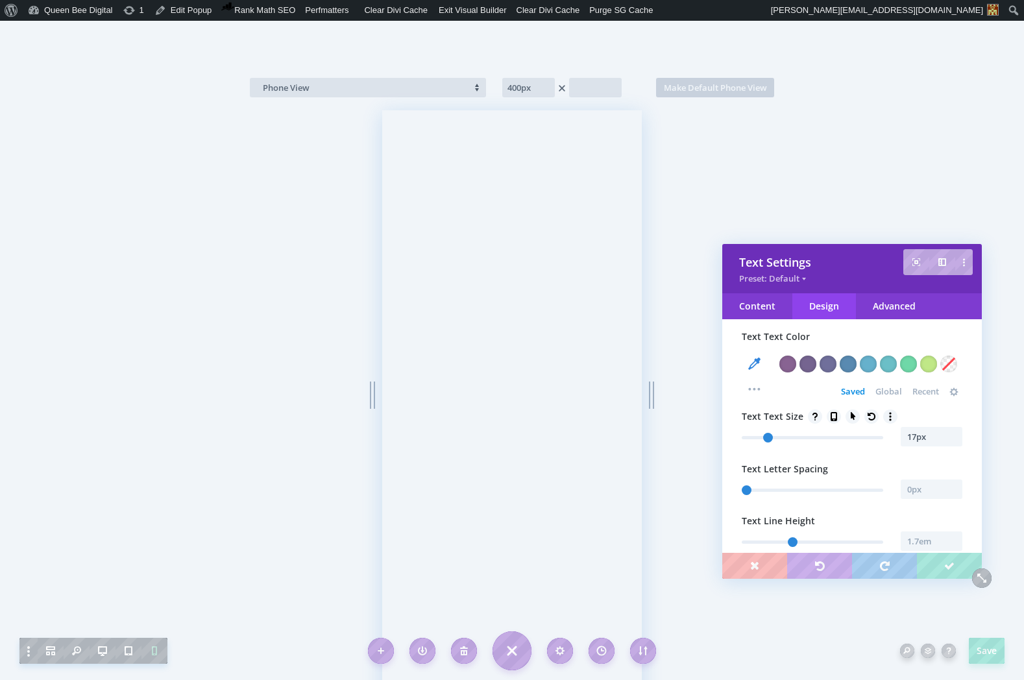
click at [832, 419] on icon at bounding box center [833, 416] width 13 height 13
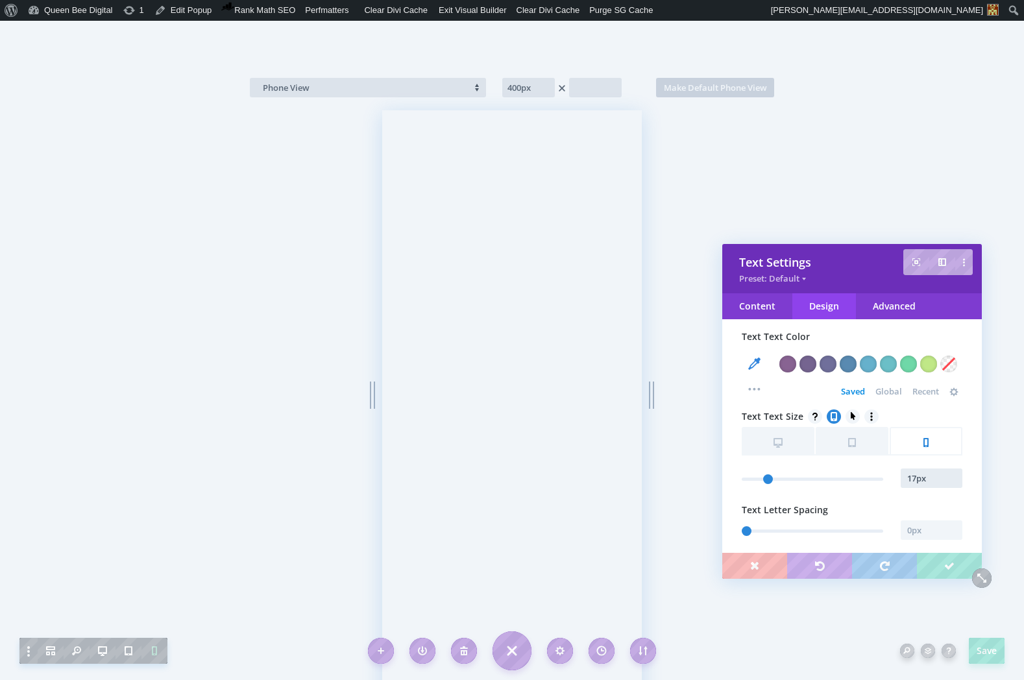
click at [926, 477] on input "17px" at bounding box center [931, 477] width 62 height 19
type input "16px"
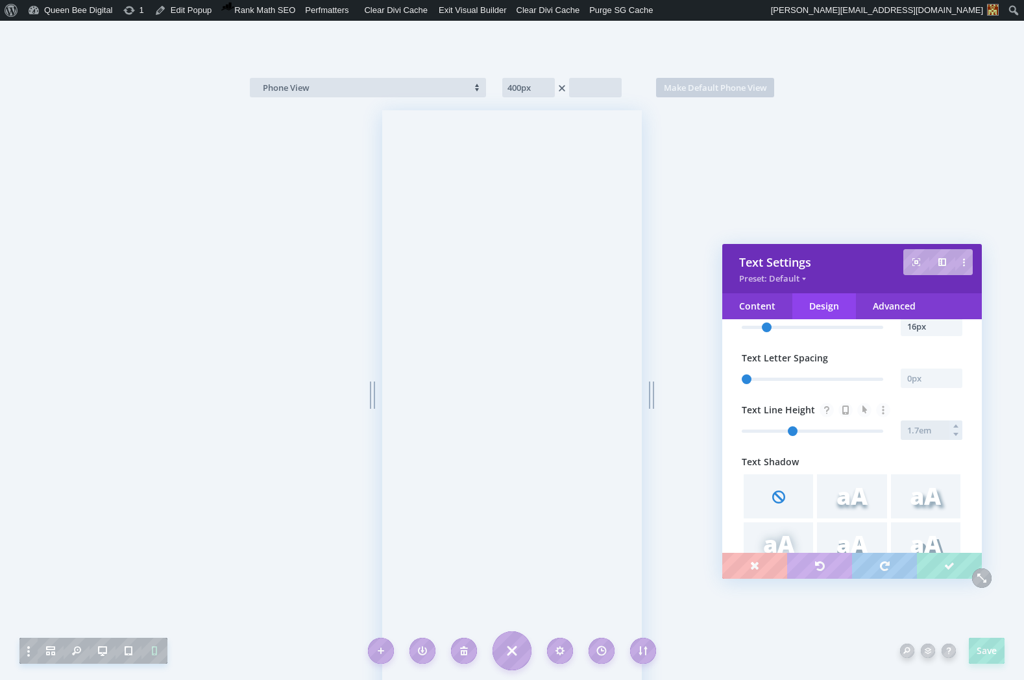
click at [920, 431] on input "text" at bounding box center [931, 429] width 62 height 19
click at [842, 408] on icon at bounding box center [845, 409] width 6 height 9
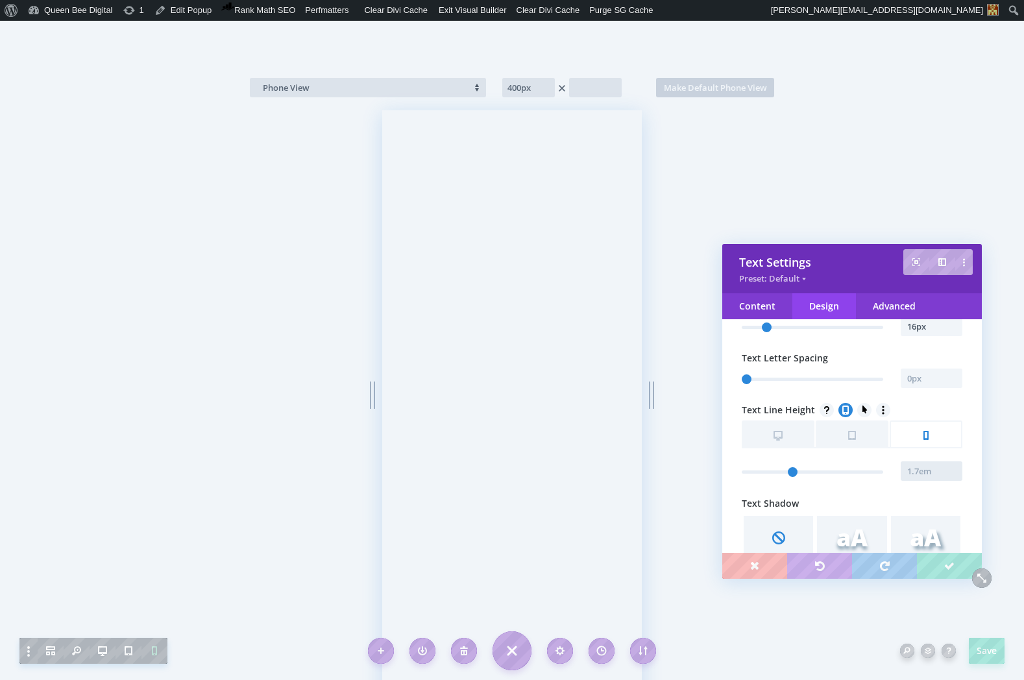
click at [918, 469] on input "text" at bounding box center [931, 470] width 62 height 19
type input "1.6em"
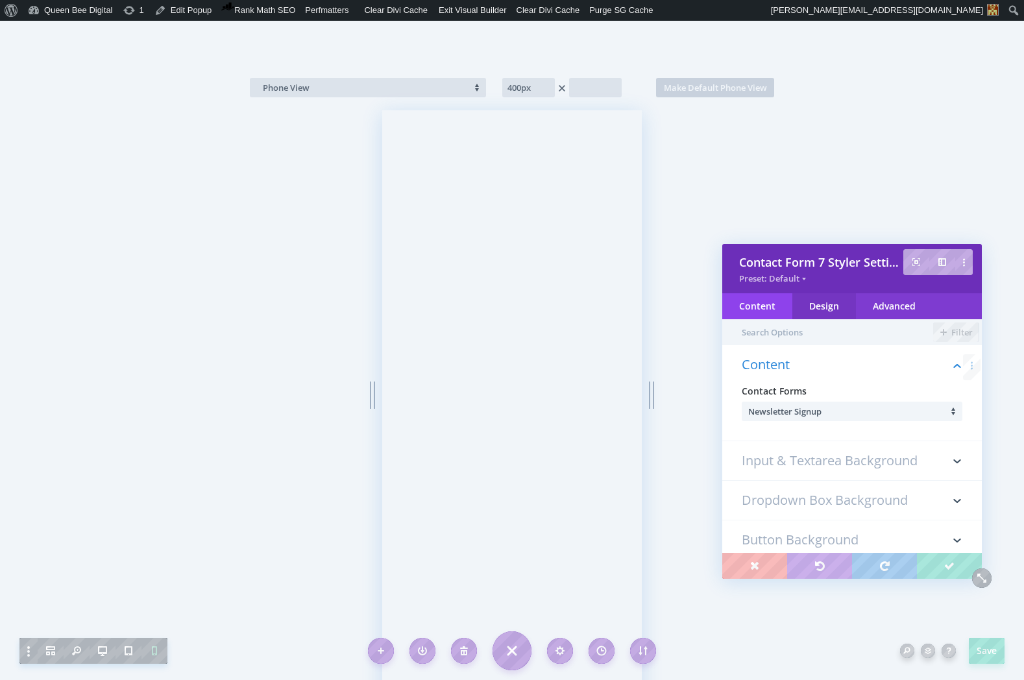
click at [837, 306] on div "Design" at bounding box center [824, 306] width 64 height 26
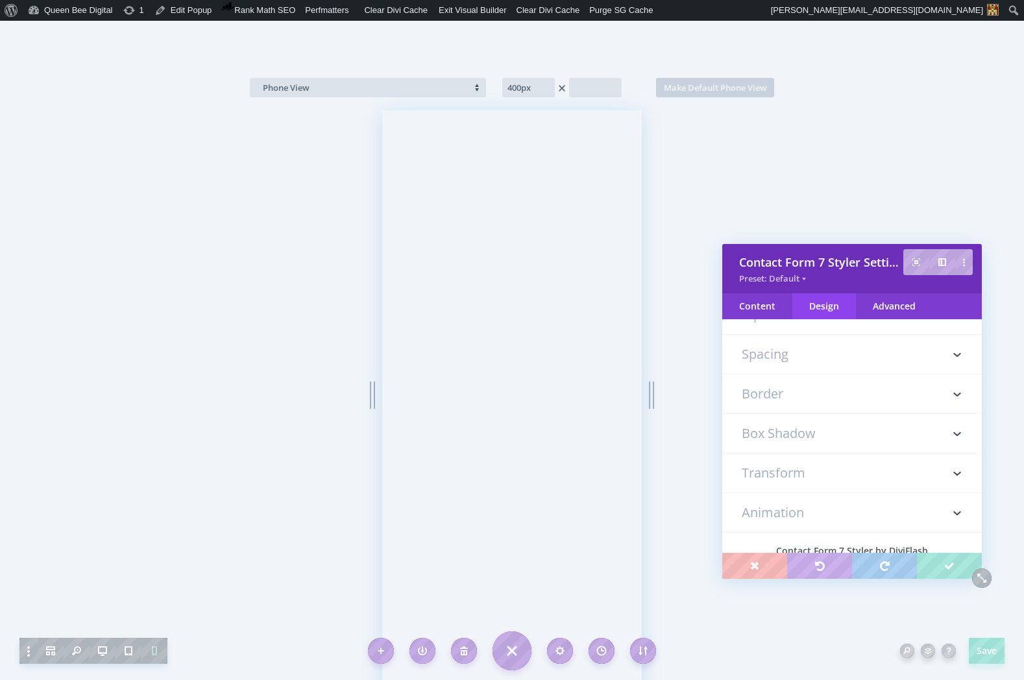
scroll to position [212, 0]
click at [808, 381] on h3 "Spacing" at bounding box center [851, 386] width 221 height 39
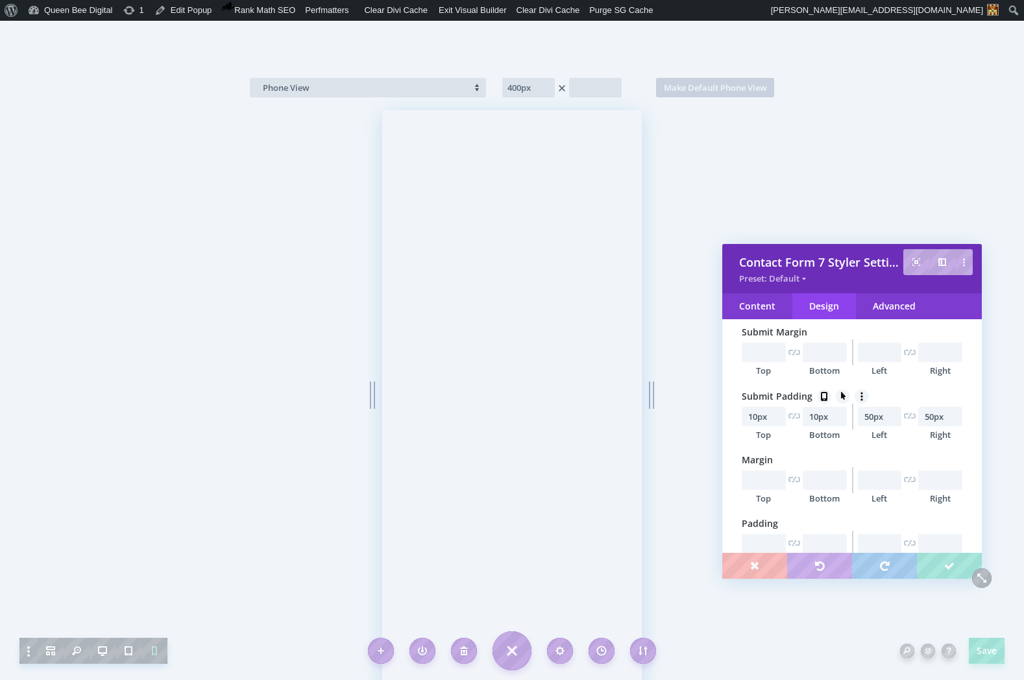
scroll to position [520, 0]
click at [818, 333] on icon at bounding box center [818, 330] width 13 height 13
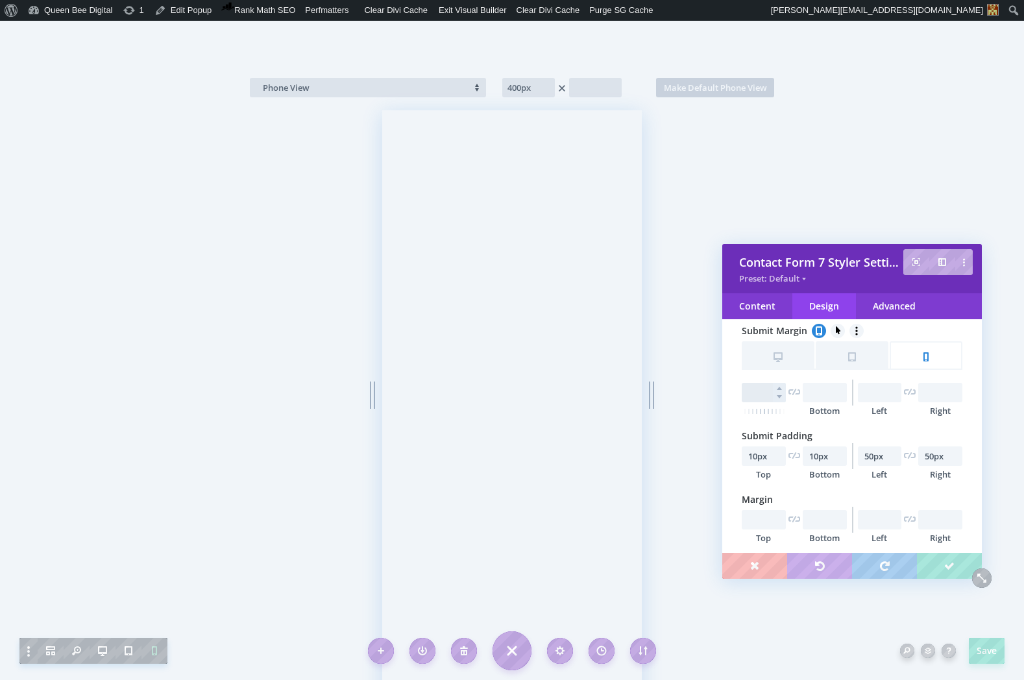
click at [761, 394] on input "text" at bounding box center [763, 392] width 44 height 19
type input "15px"
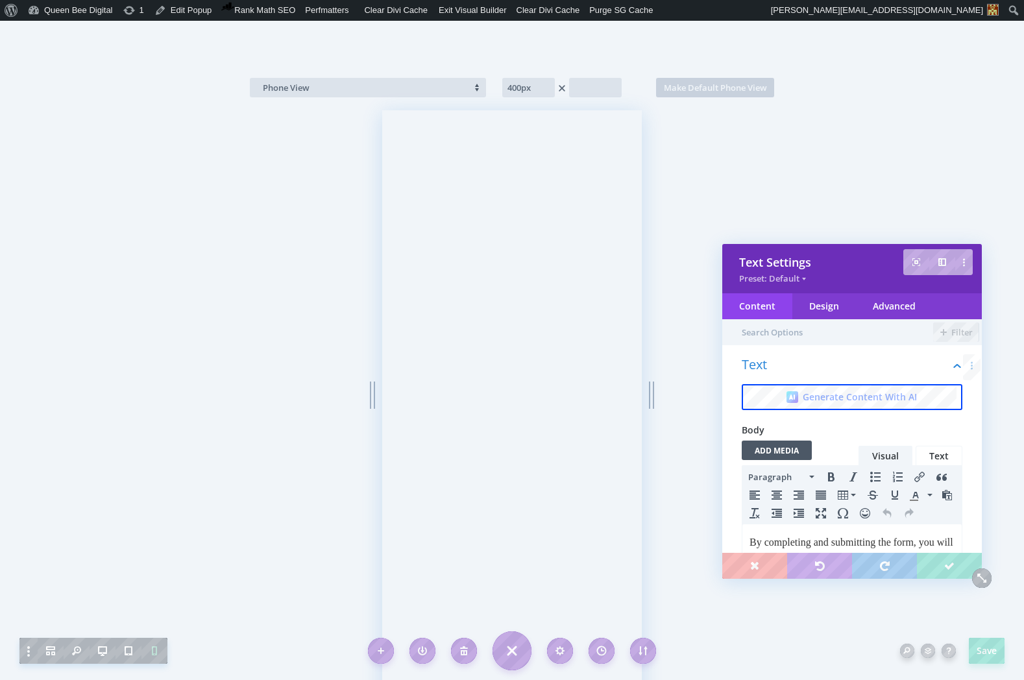
scroll to position [0, 0]
click at [832, 307] on div "Design" at bounding box center [824, 306] width 64 height 26
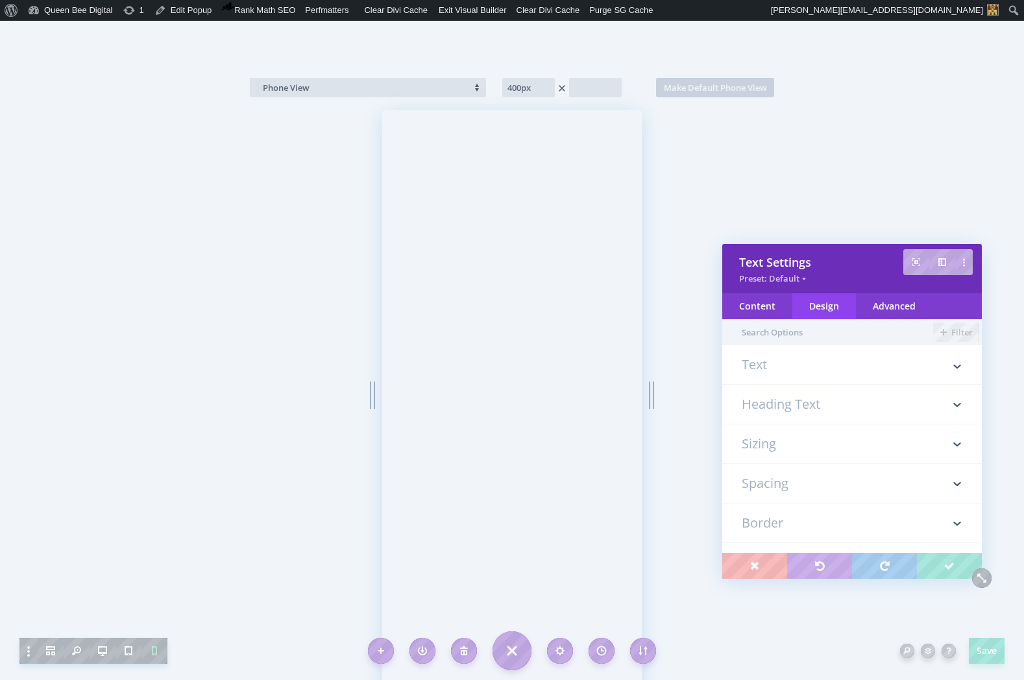
click at [775, 364] on h3 "Text" at bounding box center [851, 371] width 221 height 26
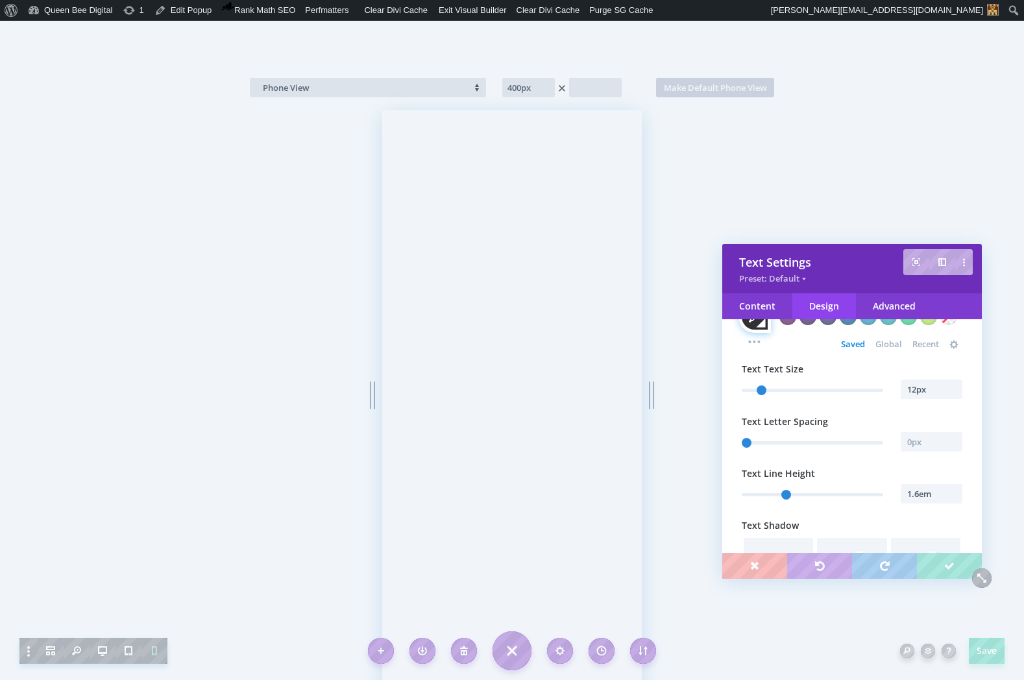
scroll to position [293, 0]
click at [833, 369] on icon at bounding box center [833, 368] width 13 height 13
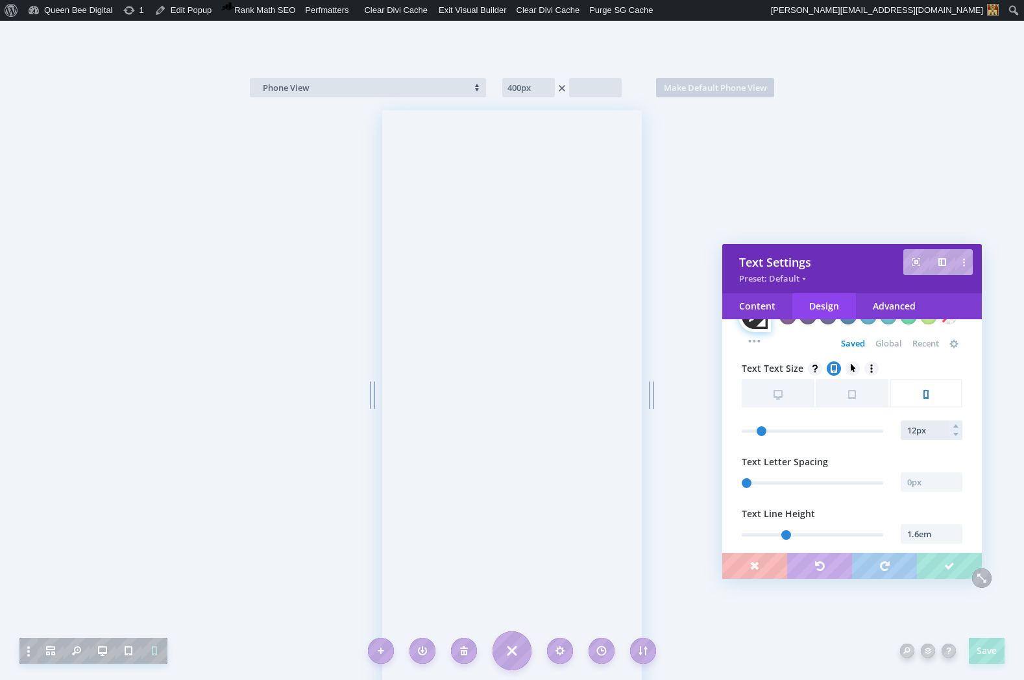
click at [924, 429] on input "12px" at bounding box center [931, 429] width 62 height 19
type input "11px"
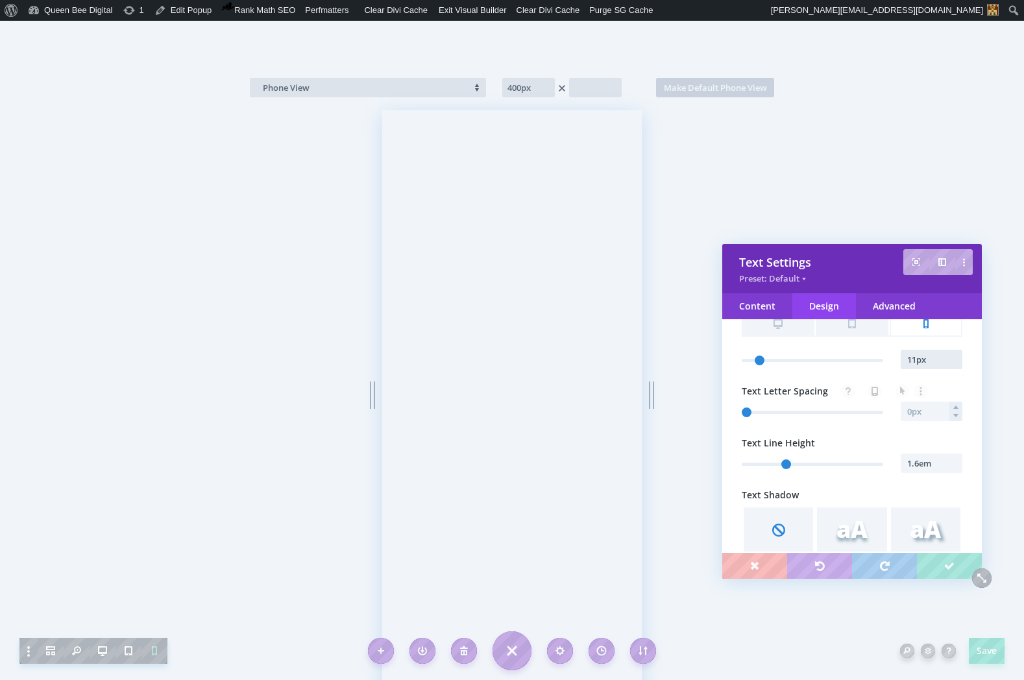
scroll to position [405, 0]
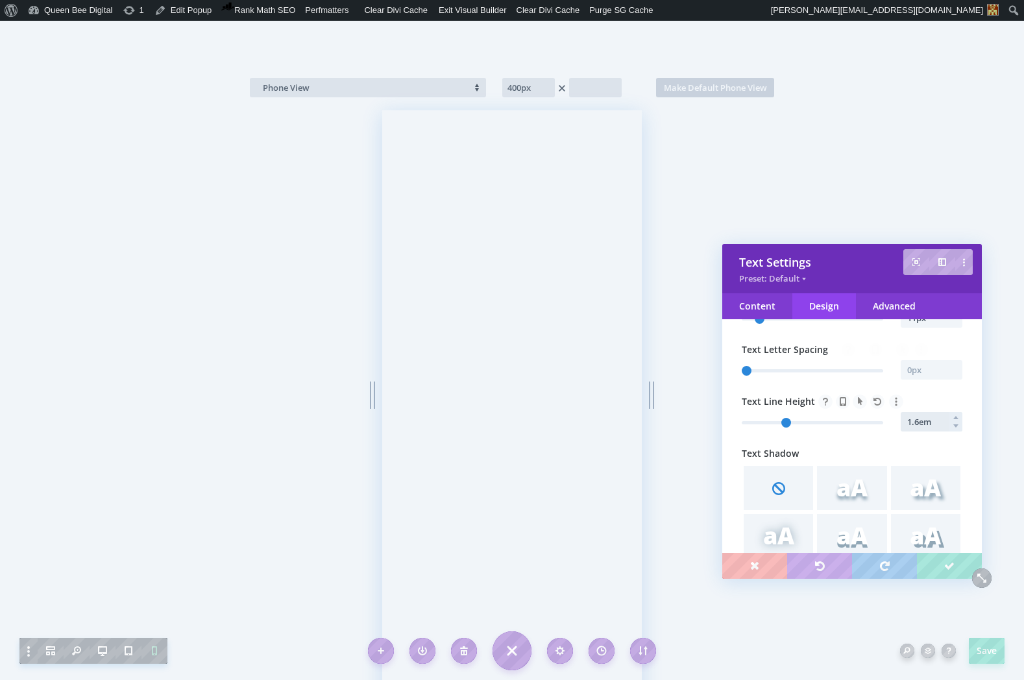
click at [921, 426] on input "1.6em" at bounding box center [931, 421] width 62 height 19
type input "1.6em"
click at [845, 403] on icon at bounding box center [845, 401] width 13 height 13
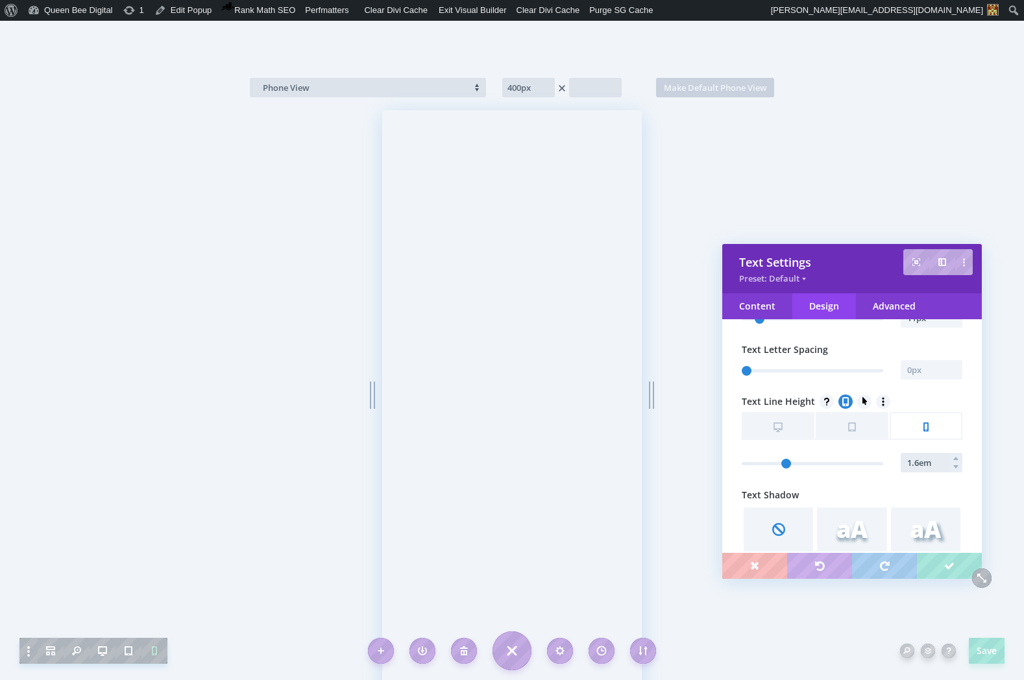
click at [916, 460] on input "1.6em" at bounding box center [931, 462] width 62 height 19
type input "1.5em"
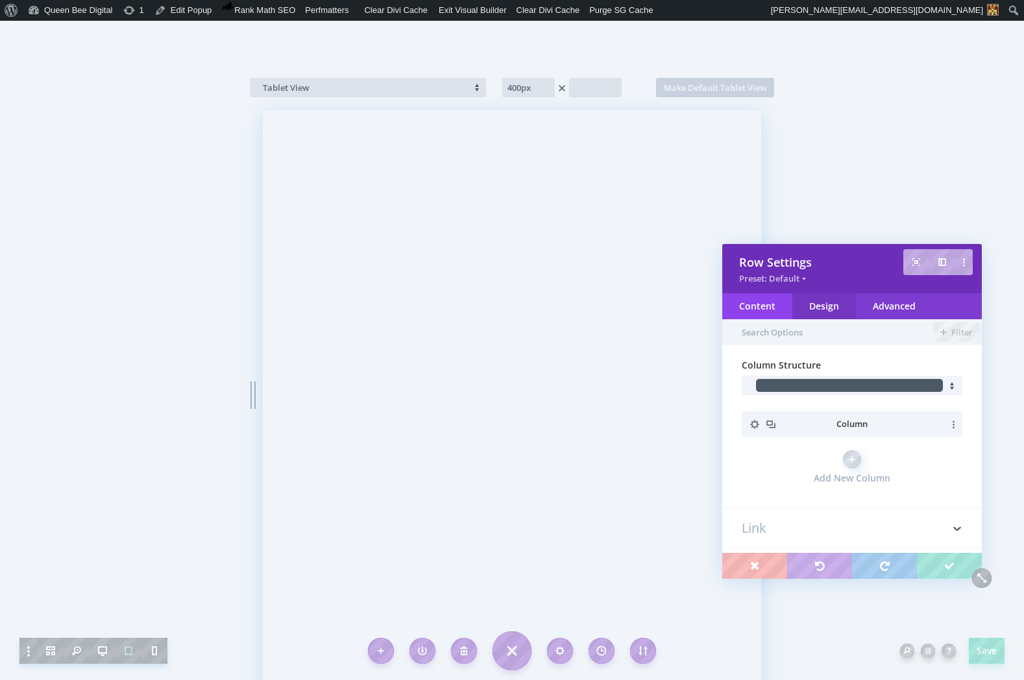
click at [833, 300] on div "Design" at bounding box center [824, 306] width 64 height 26
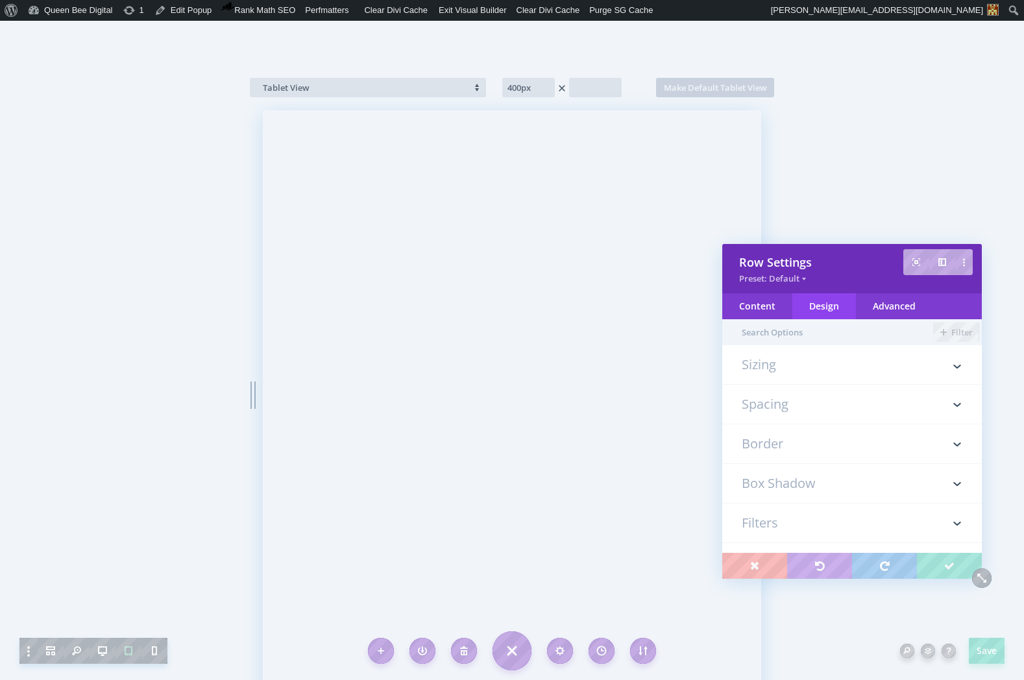
click at [791, 366] on h3 "Sizing" at bounding box center [851, 371] width 221 height 26
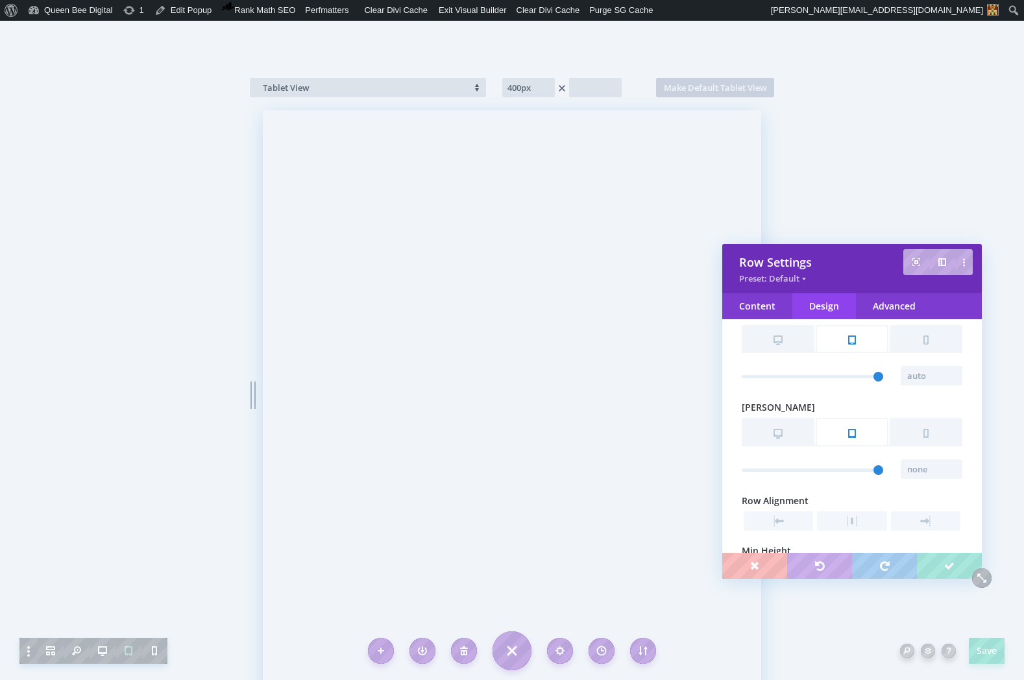
scroll to position [141, 0]
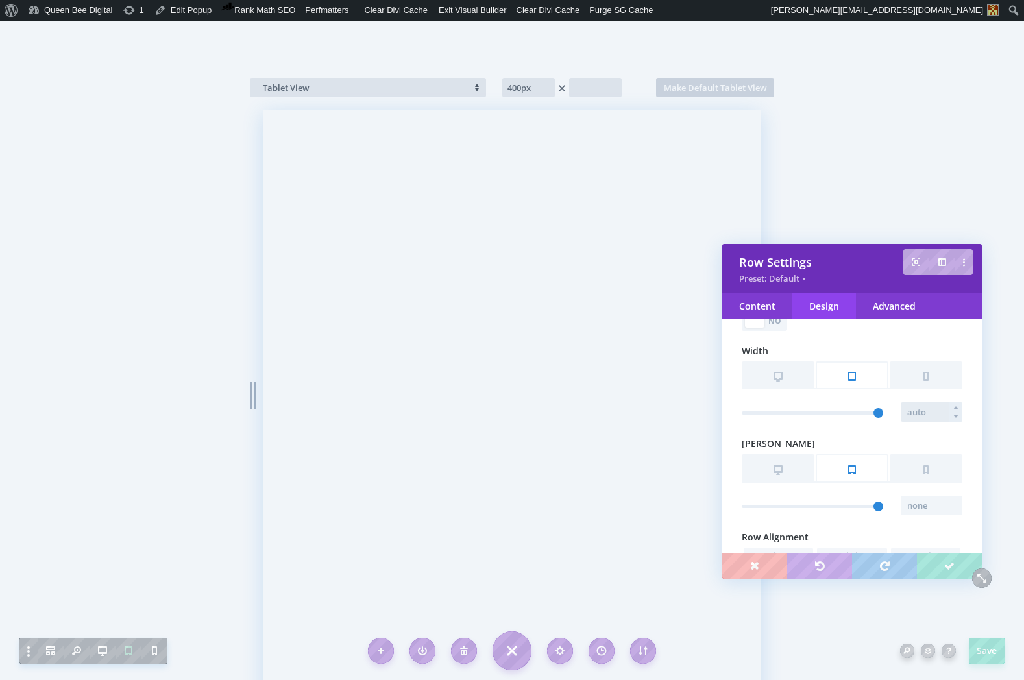
click at [917, 411] on input "text" at bounding box center [931, 411] width 62 height 19
type input "480px"
click at [915, 506] on input "text" at bounding box center [931, 505] width 62 height 19
type input "480px"
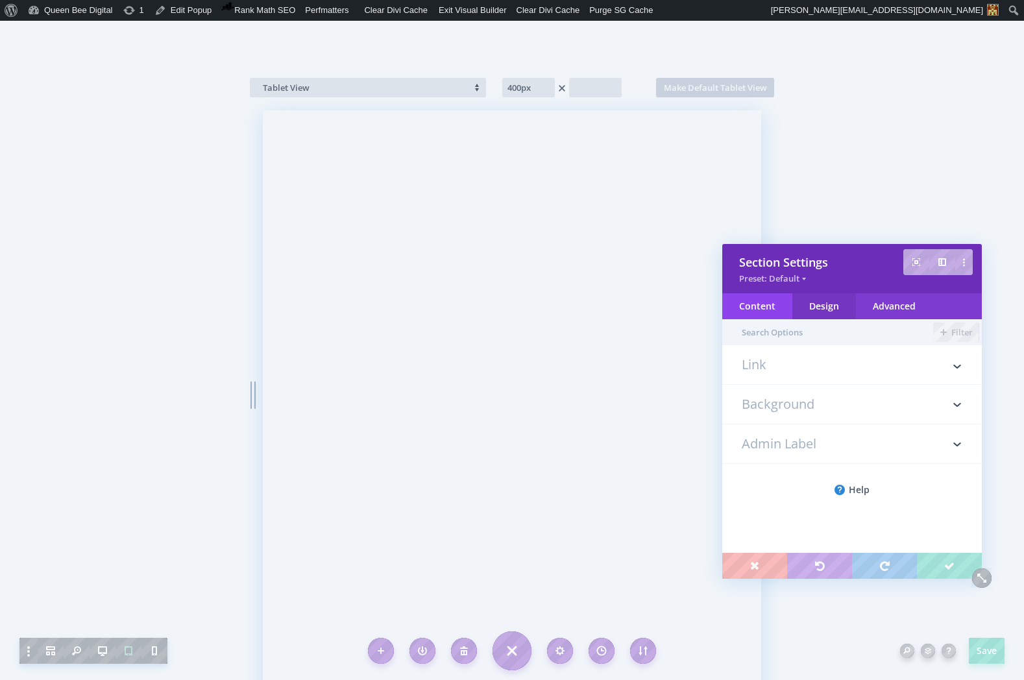
click at [826, 303] on div "Design" at bounding box center [824, 306] width 64 height 26
click at [796, 406] on h3 "Sizing" at bounding box center [851, 404] width 221 height 39
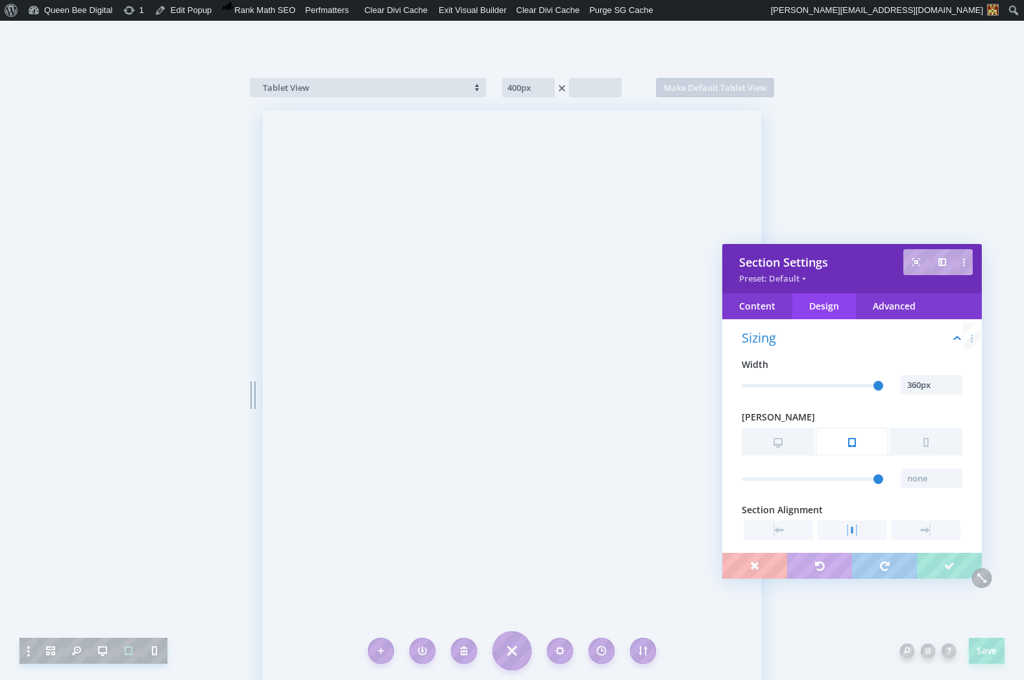
scroll to position [73, 0]
click at [918, 472] on input "text" at bounding box center [931, 477] width 62 height 19
type input "480px"
click at [798, 364] on icon at bounding box center [798, 364] width 13 height 13
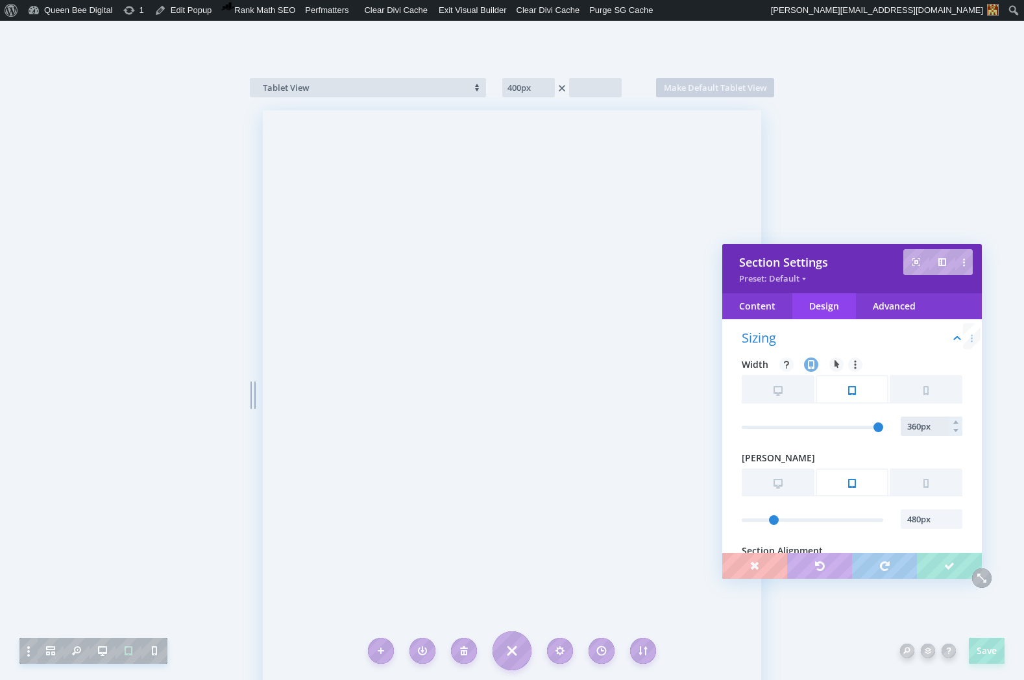
click at [932, 427] on input "360px" at bounding box center [931, 425] width 62 height 19
type input "520px"
click at [915, 518] on input "480px" at bounding box center [931, 518] width 62 height 19
type input "520px"
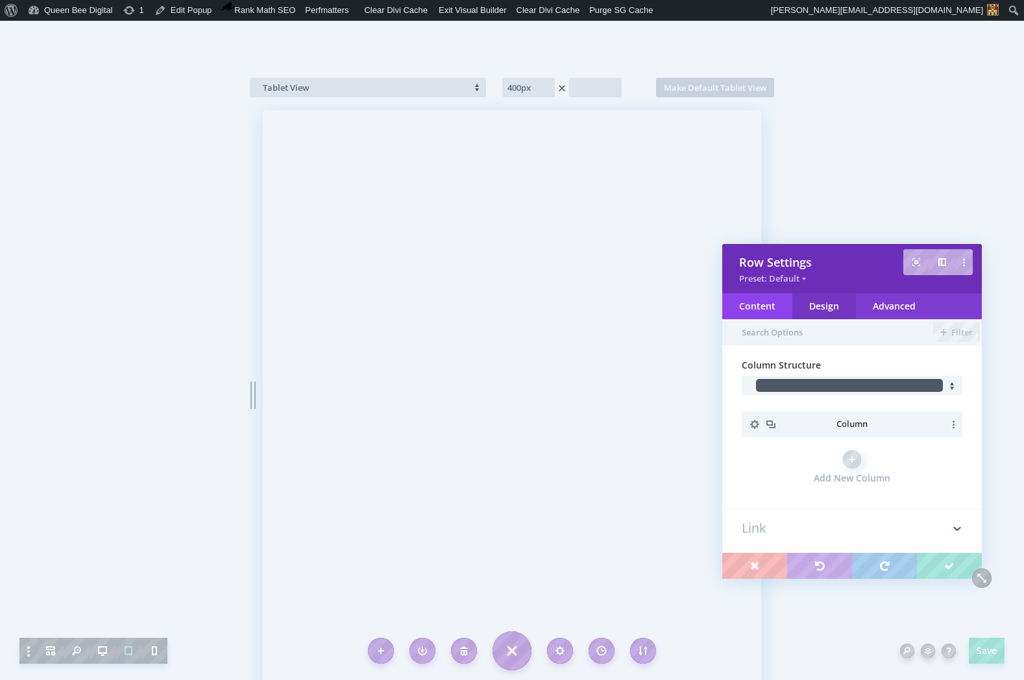
click at [836, 297] on div "Design" at bounding box center [824, 306] width 64 height 26
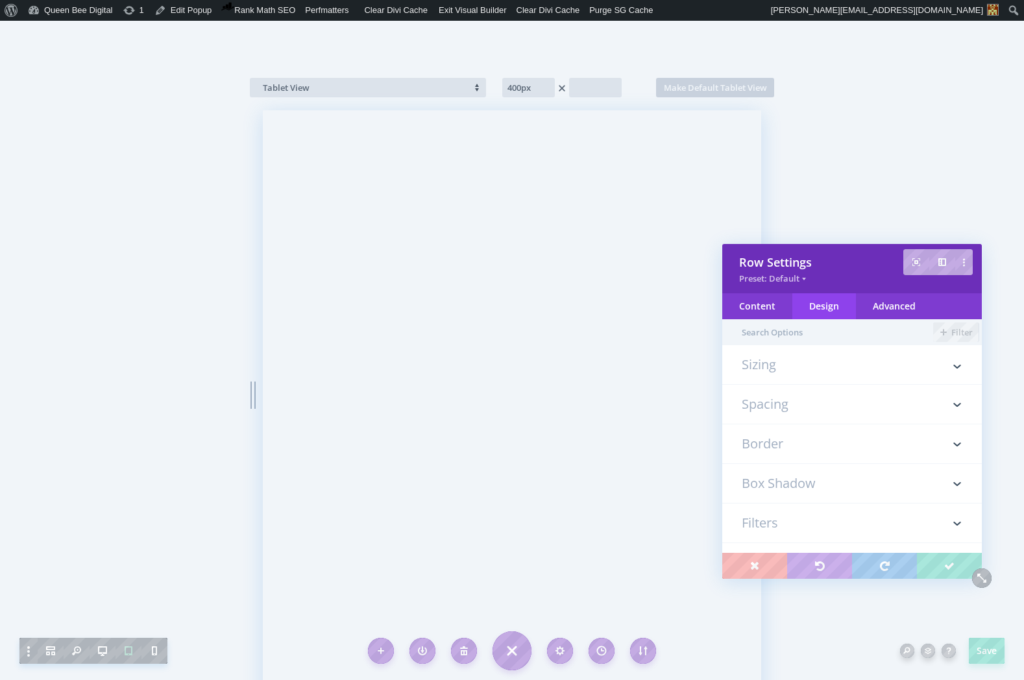
click at [811, 362] on h3 "Sizing" at bounding box center [851, 371] width 221 height 26
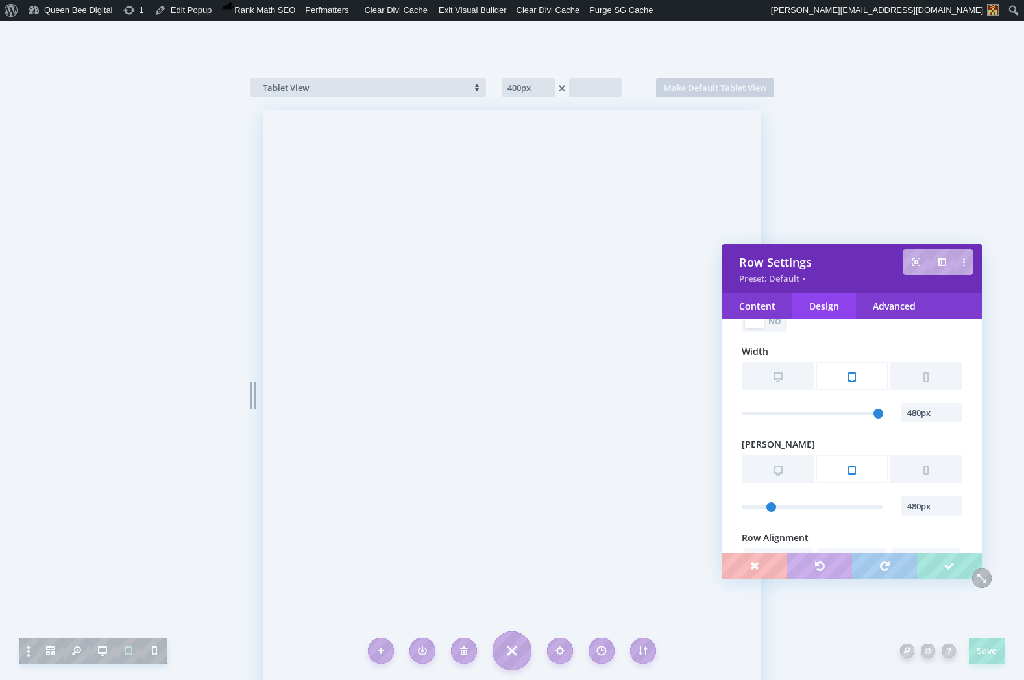
scroll to position [184, 0]
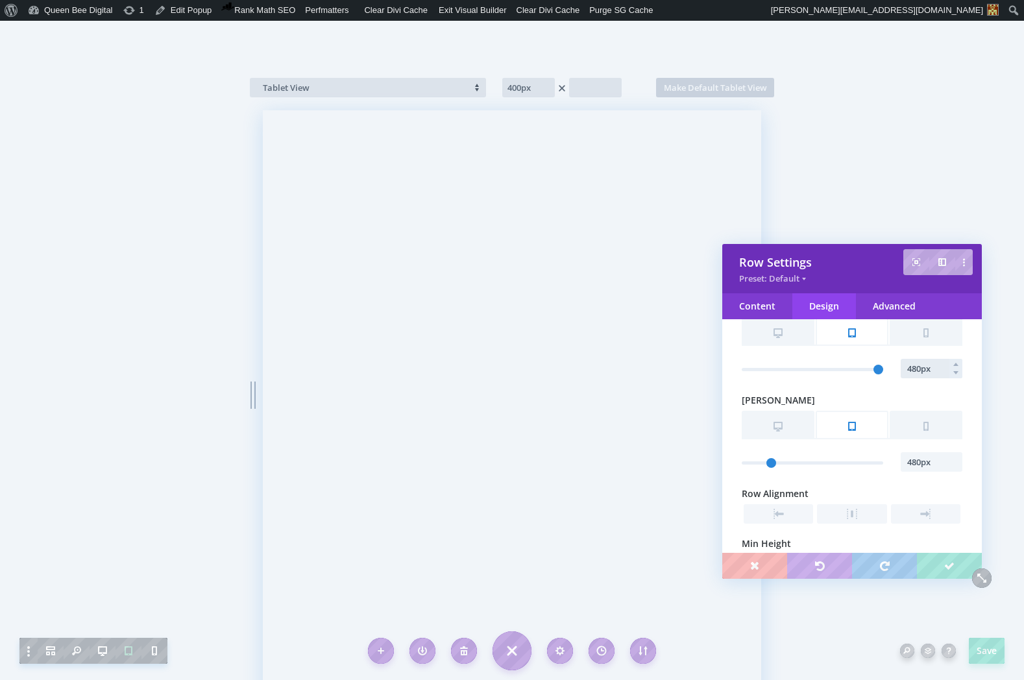
click at [910, 369] on input "480px" at bounding box center [931, 368] width 62 height 19
type input "460px"
click at [912, 463] on input "480px" at bounding box center [931, 461] width 62 height 19
type input "460px"
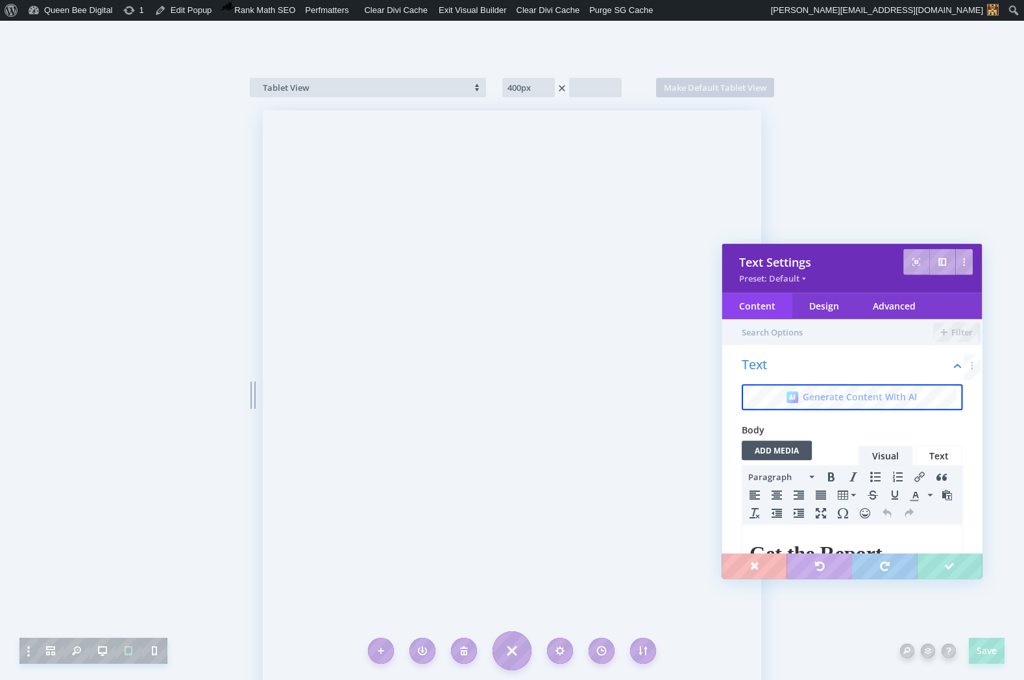
scroll to position [0, 0]
click at [845, 306] on div "Design" at bounding box center [824, 306] width 64 height 26
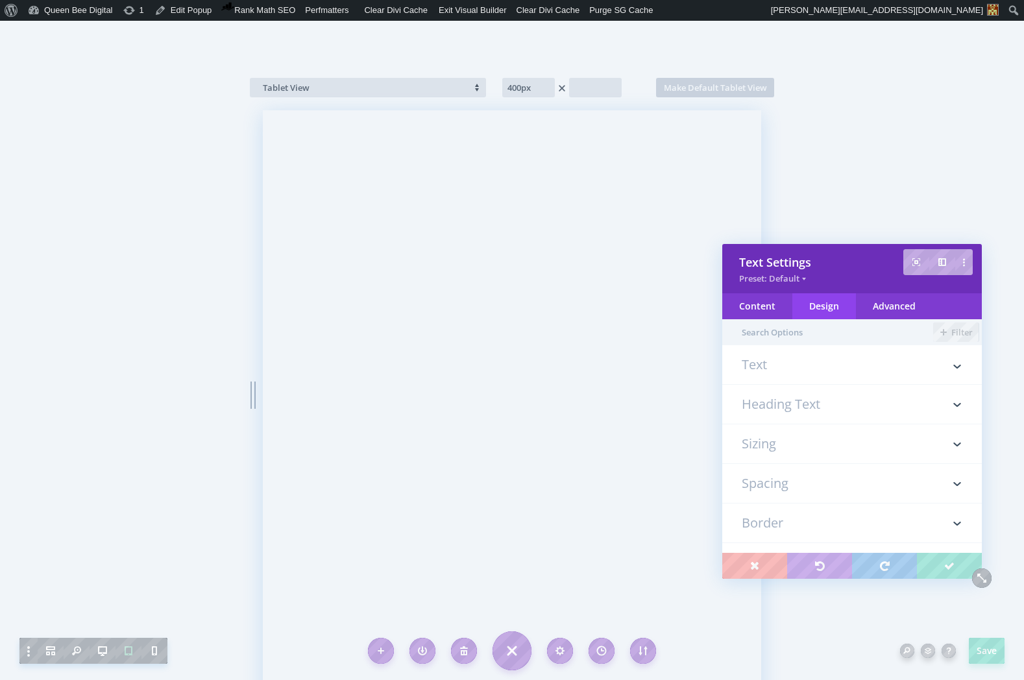
click at [819, 400] on h3 "Heading Text" at bounding box center [851, 404] width 221 height 39
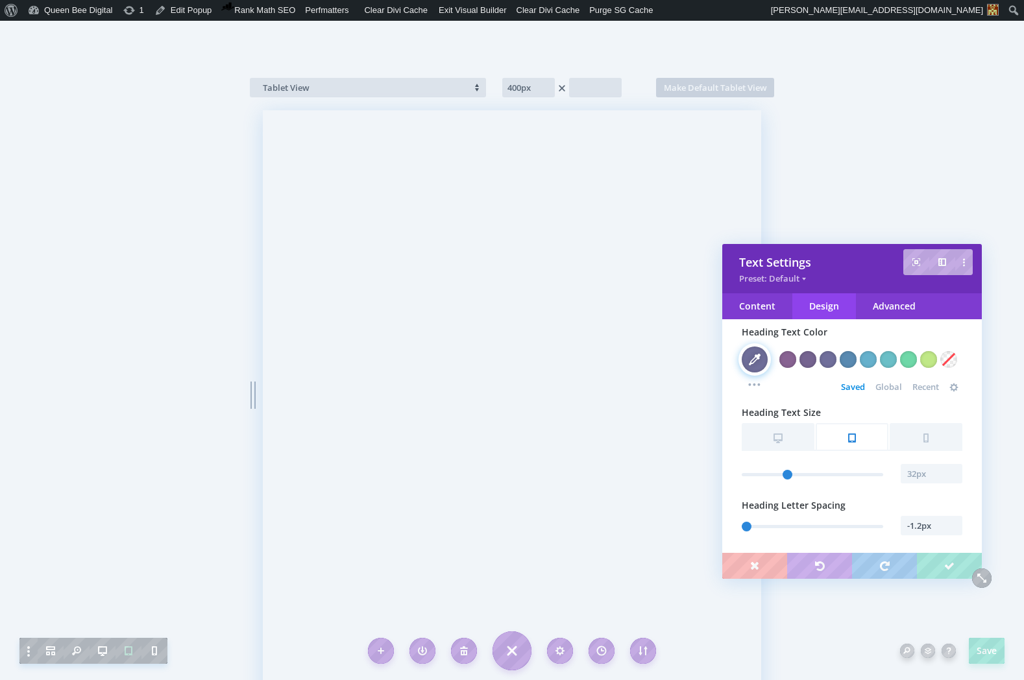
scroll to position [354, 0]
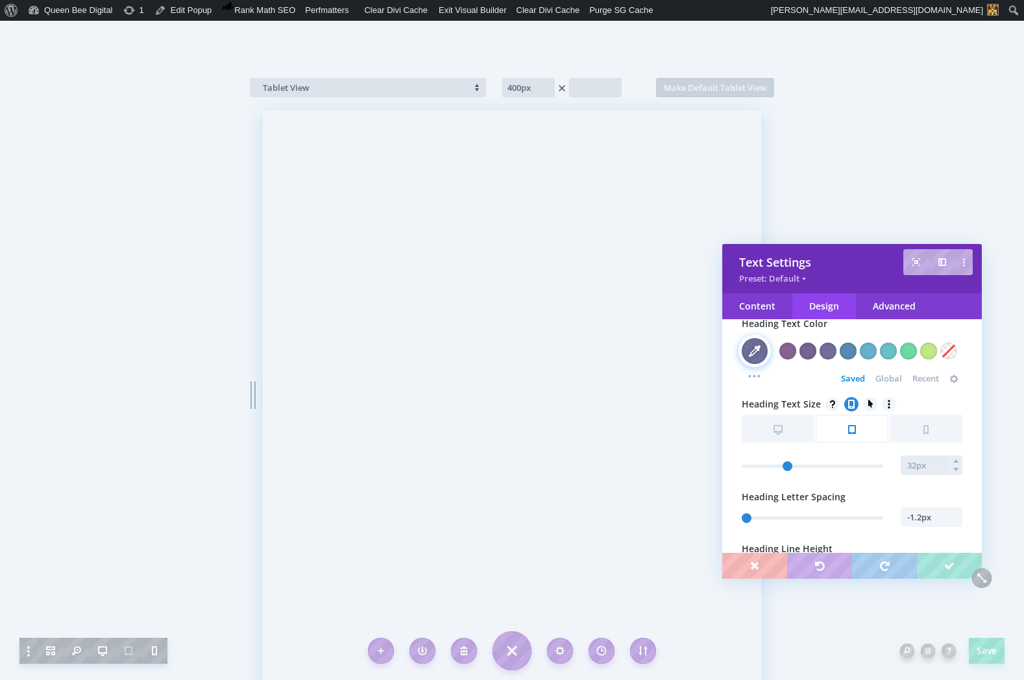
click at [914, 465] on input "text" at bounding box center [931, 464] width 62 height 19
type input "28px"
click at [917, 520] on input "-1.2px" at bounding box center [931, 516] width 62 height 19
drag, startPoint x: 873, startPoint y: 501, endPoint x: 888, endPoint y: 507, distance: 16.3
click at [873, 501] on icon at bounding box center [875, 496] width 6 height 9
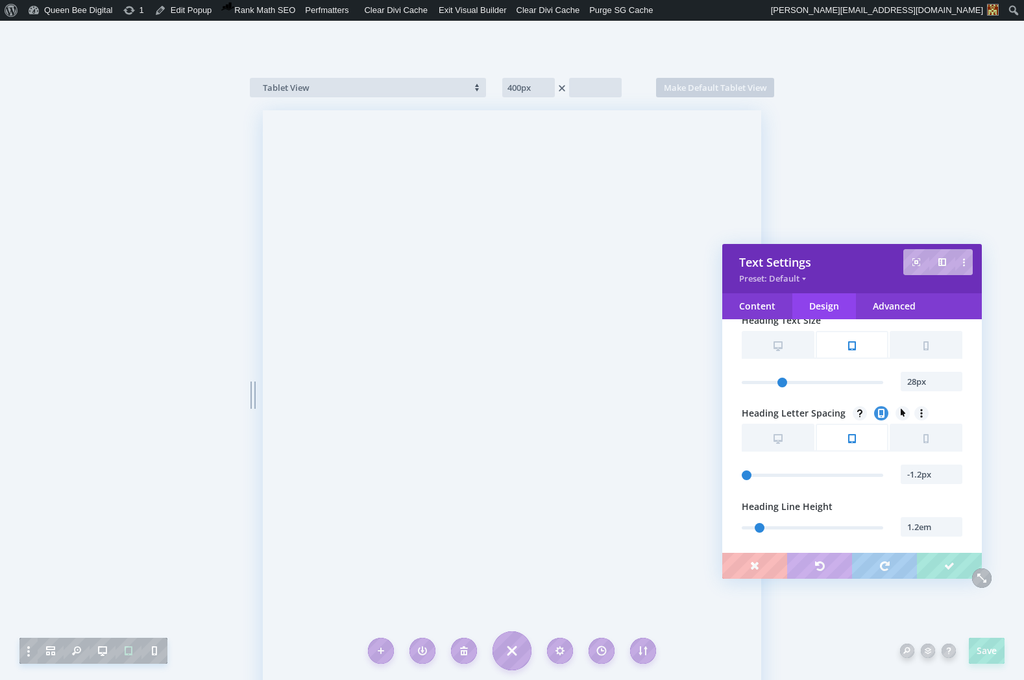
scroll to position [464, 0]
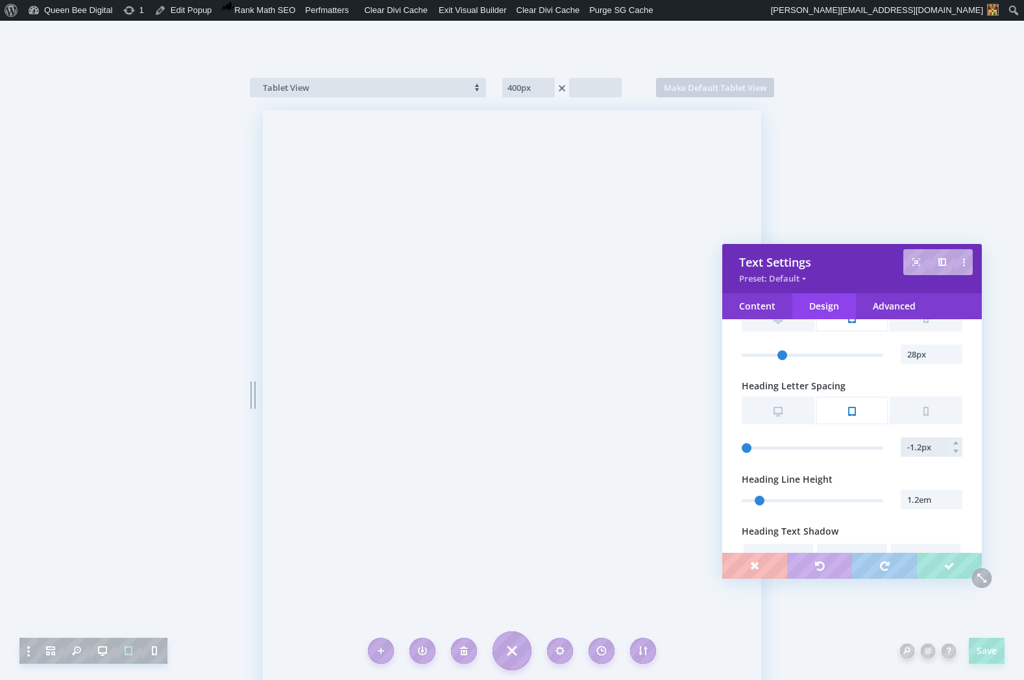
click at [916, 446] on input "-1.2px" at bounding box center [931, 446] width 62 height 19
type input "-1px"
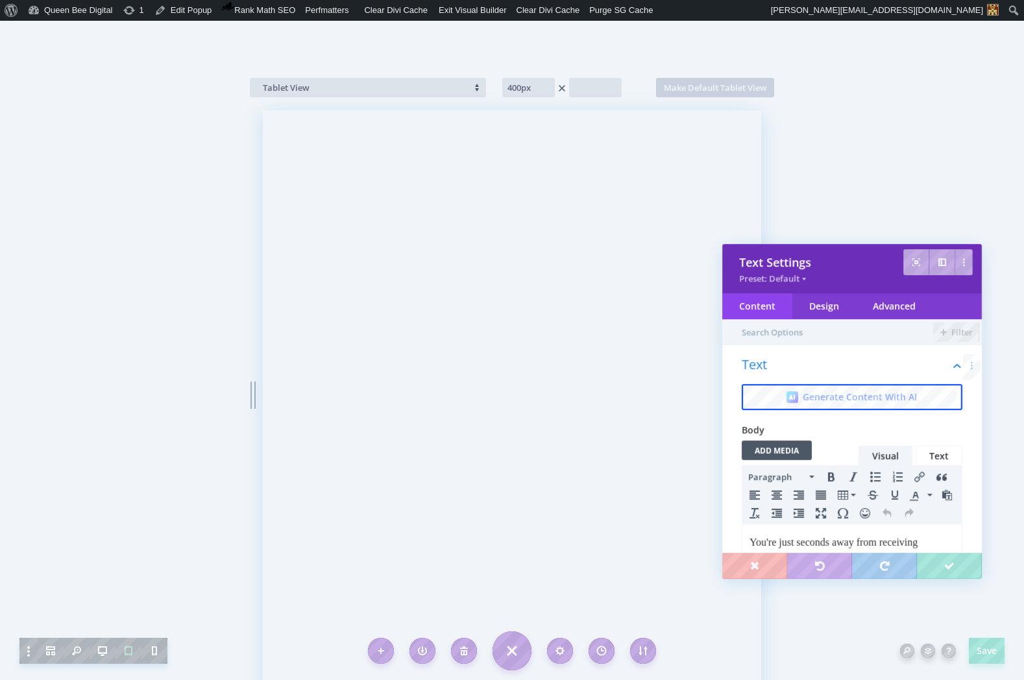
scroll to position [0, 0]
click at [827, 306] on div "Design" at bounding box center [824, 306] width 64 height 26
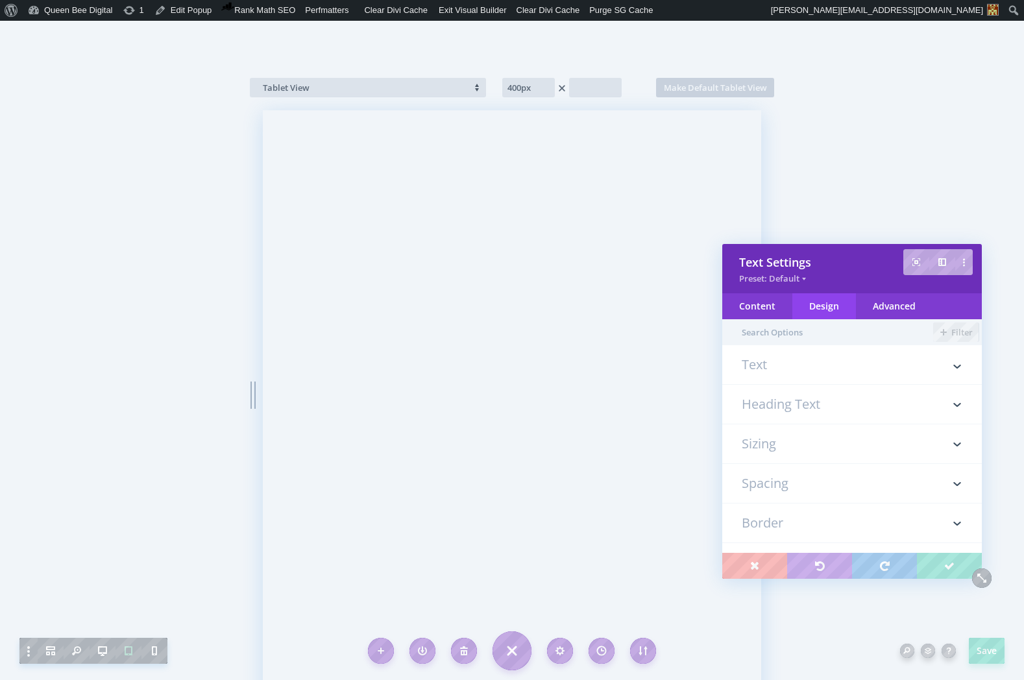
click at [822, 365] on h3 "Text" at bounding box center [851, 371] width 221 height 26
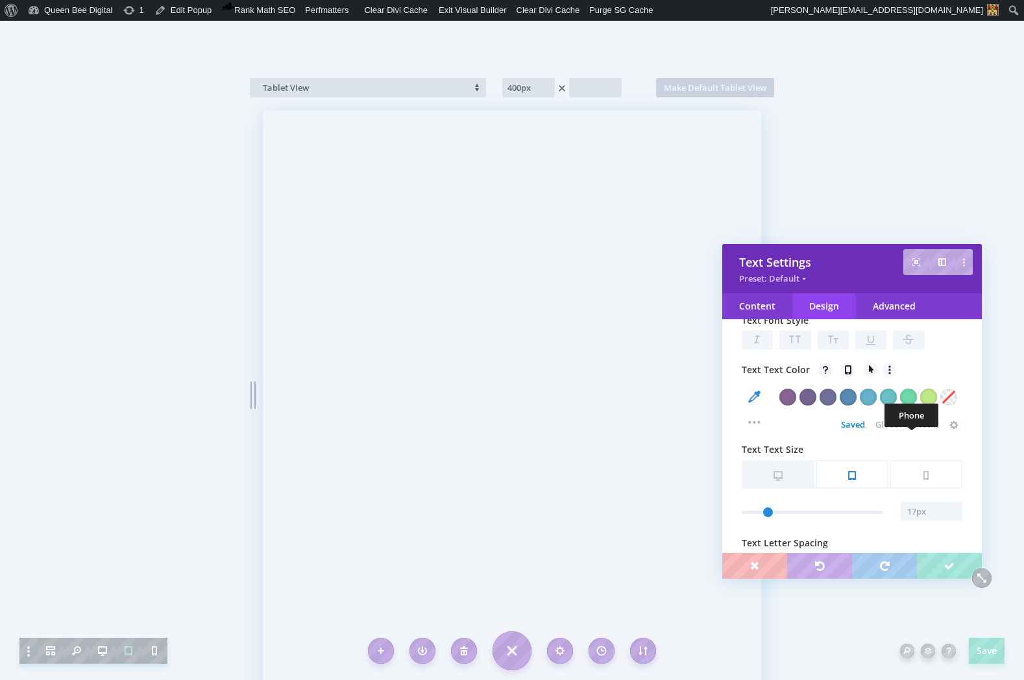
scroll to position [291, 0]
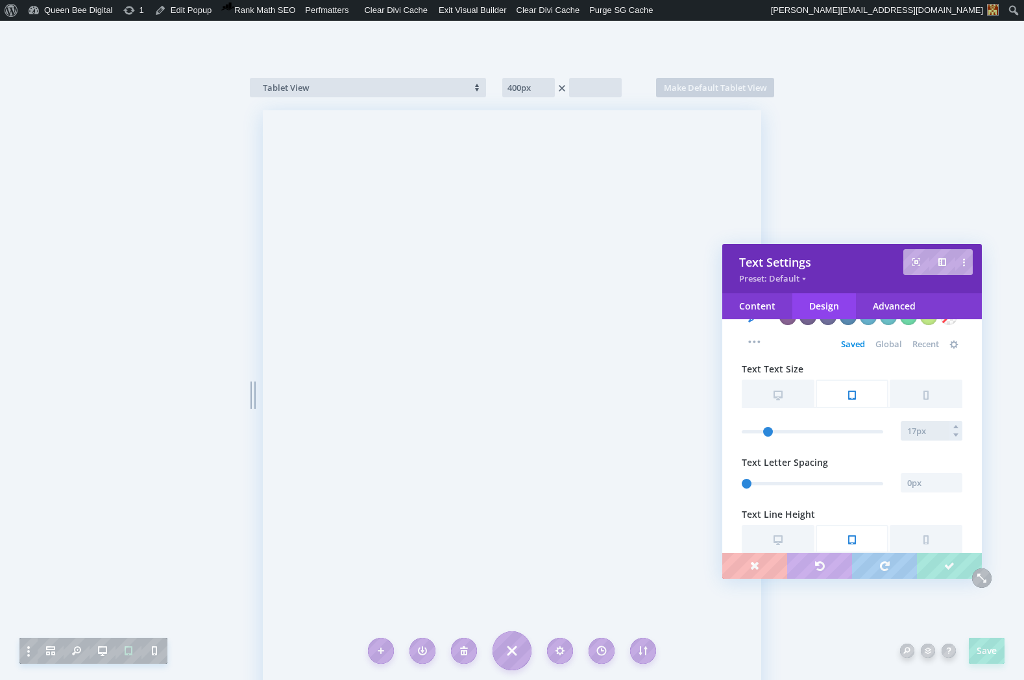
click at [913, 434] on input "text" at bounding box center [931, 430] width 62 height 19
type input "16px"
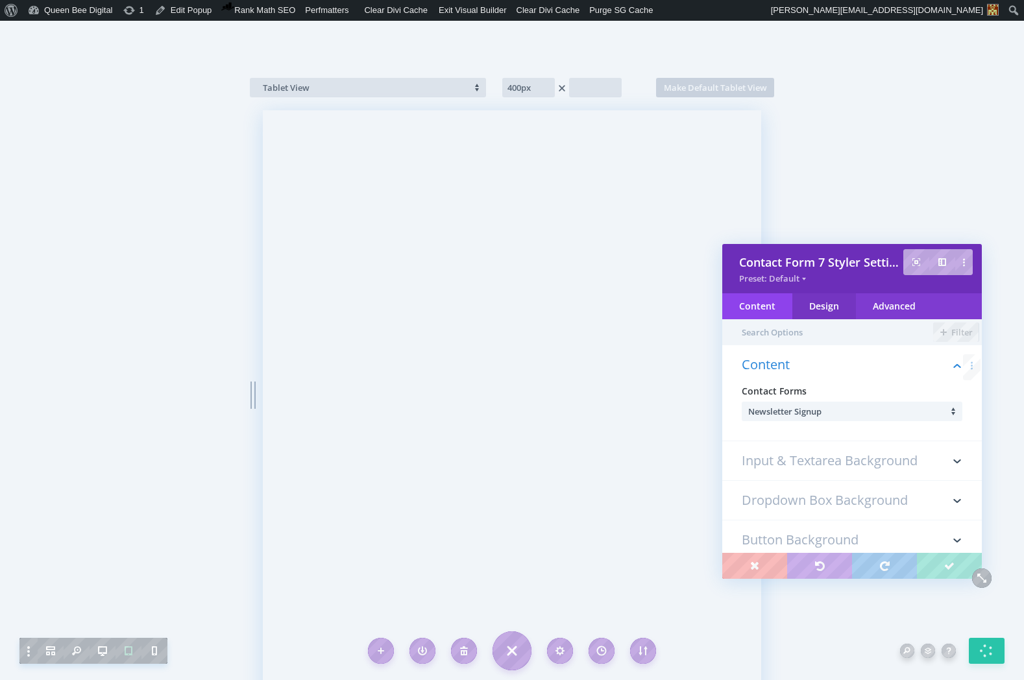
click at [839, 302] on div "Design" at bounding box center [824, 306] width 64 height 26
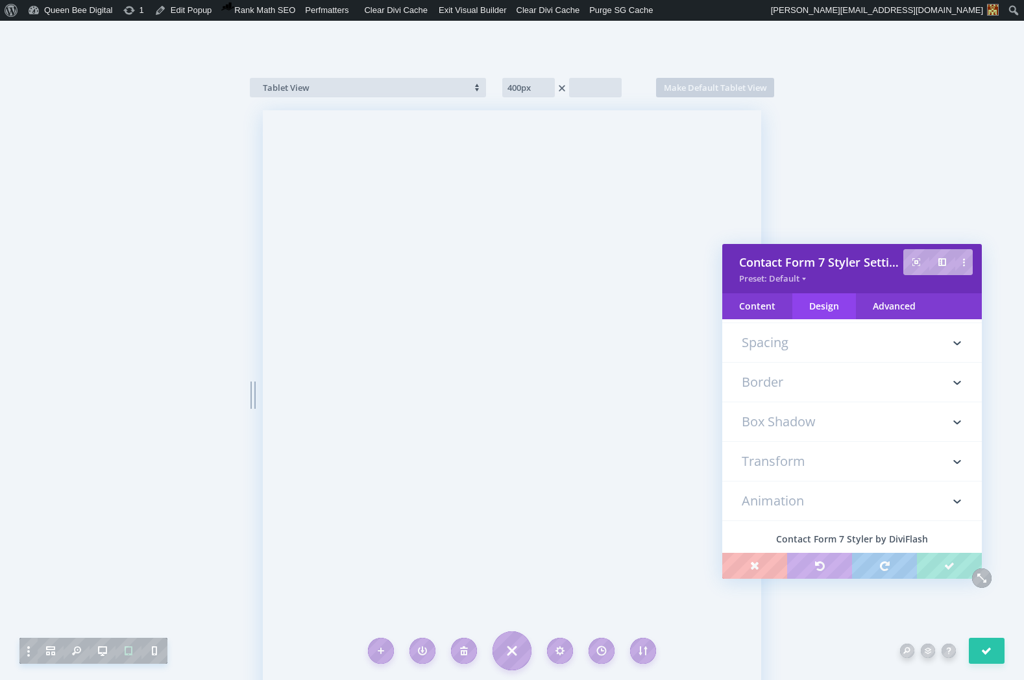
scroll to position [241, 0]
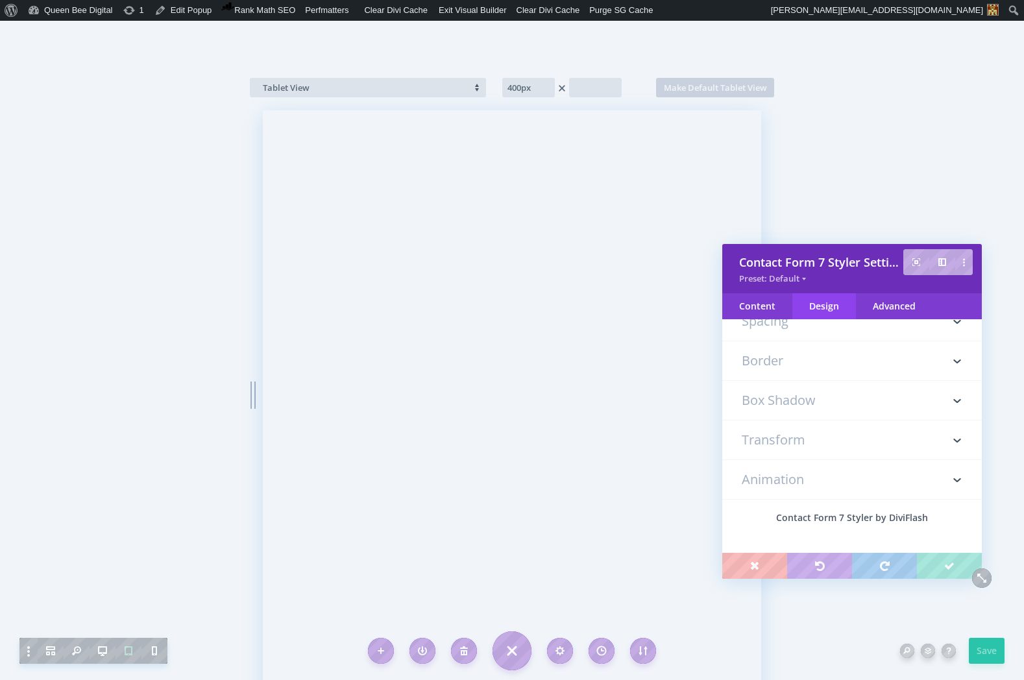
click at [809, 329] on h3 "Spacing" at bounding box center [851, 321] width 221 height 39
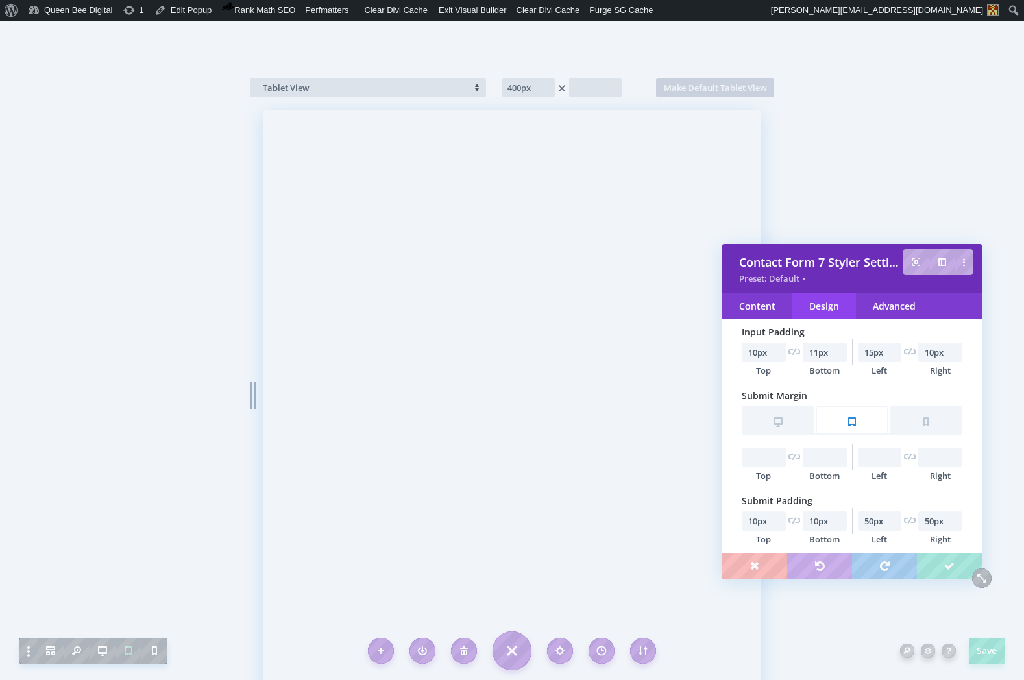
scroll to position [470, 0]
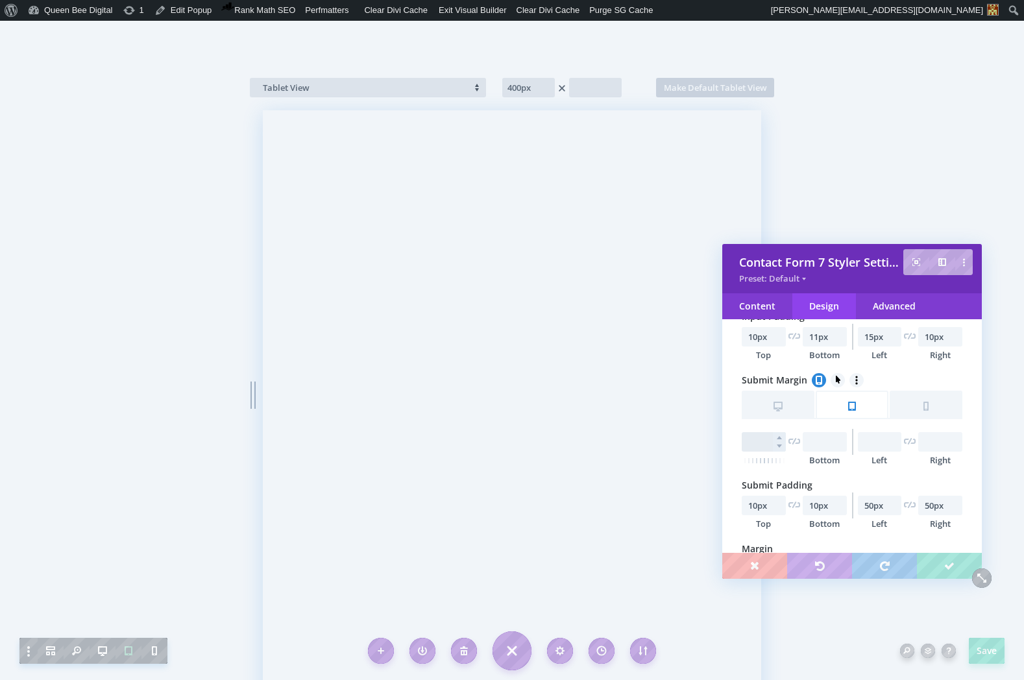
click at [763, 443] on input "text" at bounding box center [763, 441] width 44 height 19
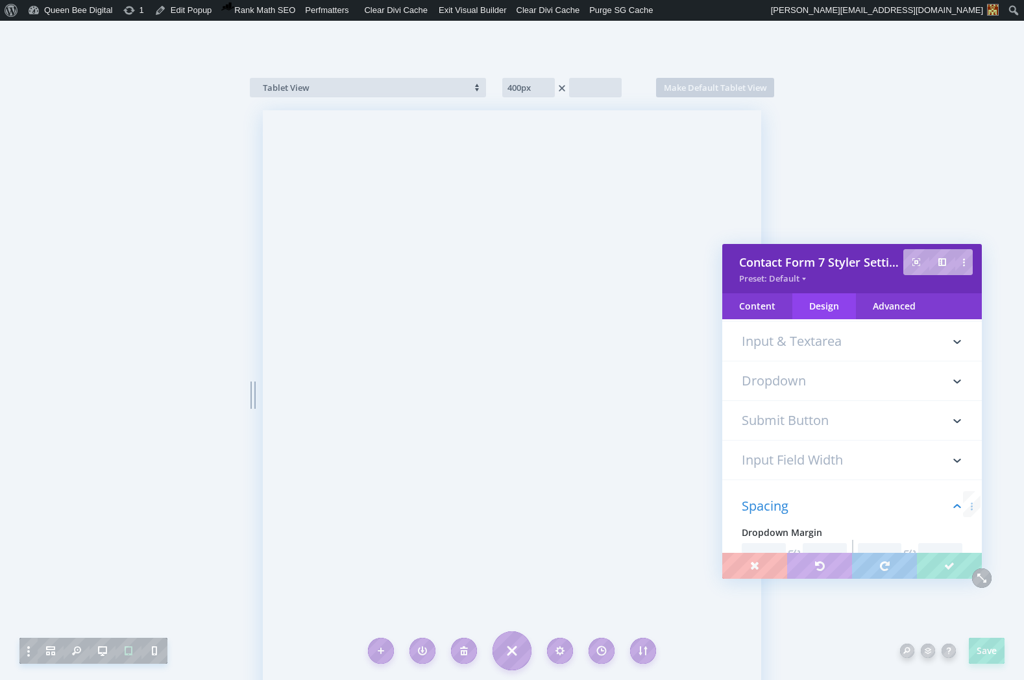
scroll to position [0, 0]
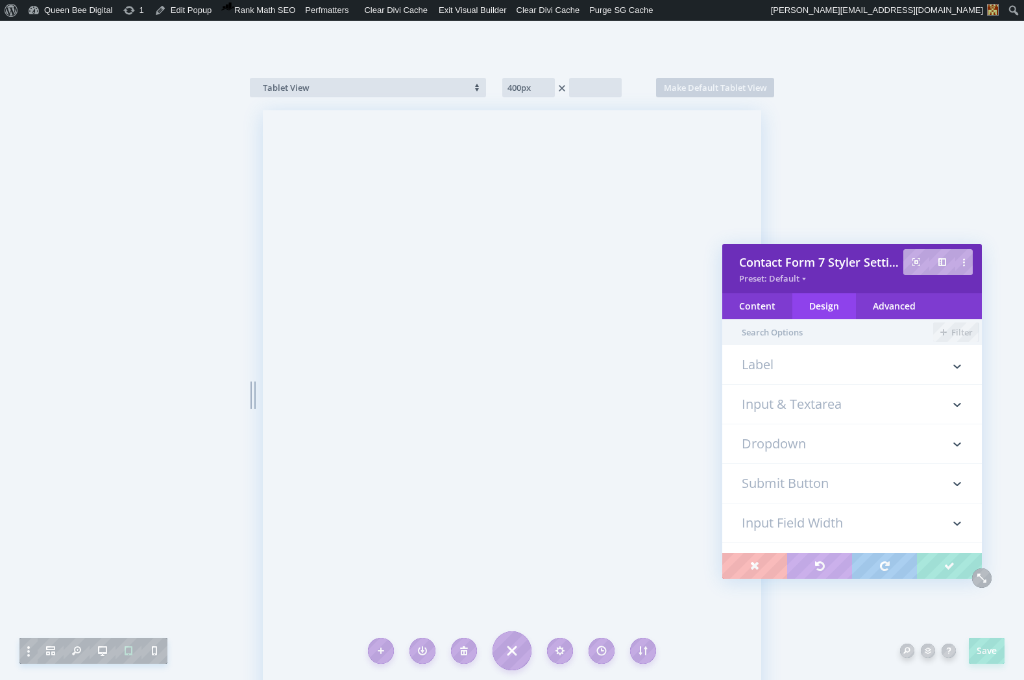
type input "13px"
click at [865, 525] on h3 "Input Field Width" at bounding box center [851, 522] width 221 height 39
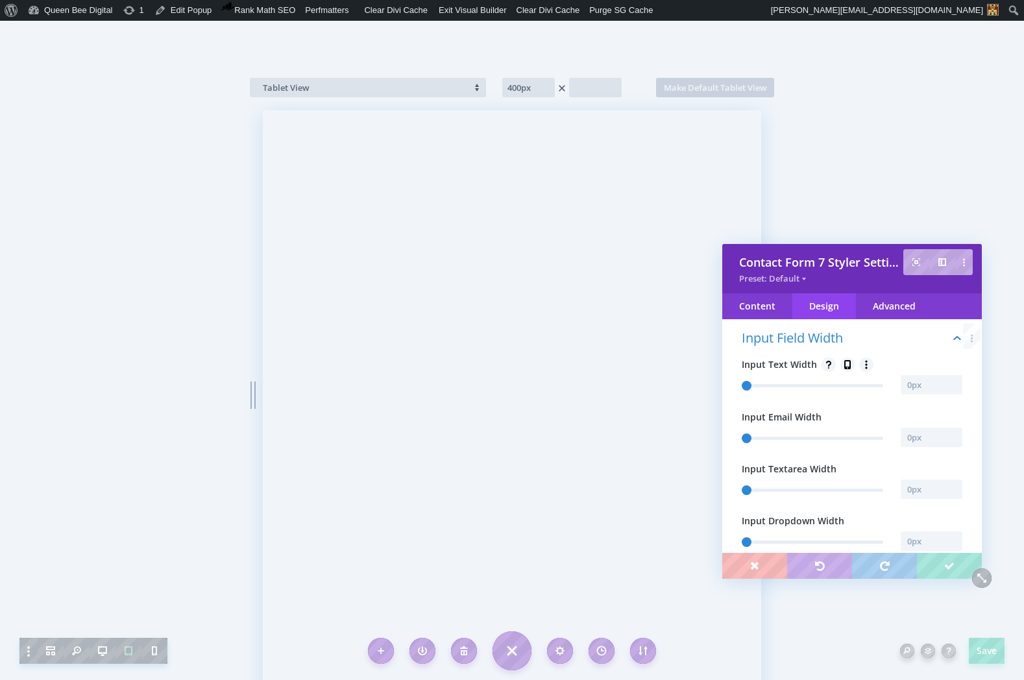
click at [847, 364] on icon at bounding box center [847, 364] width 13 height 13
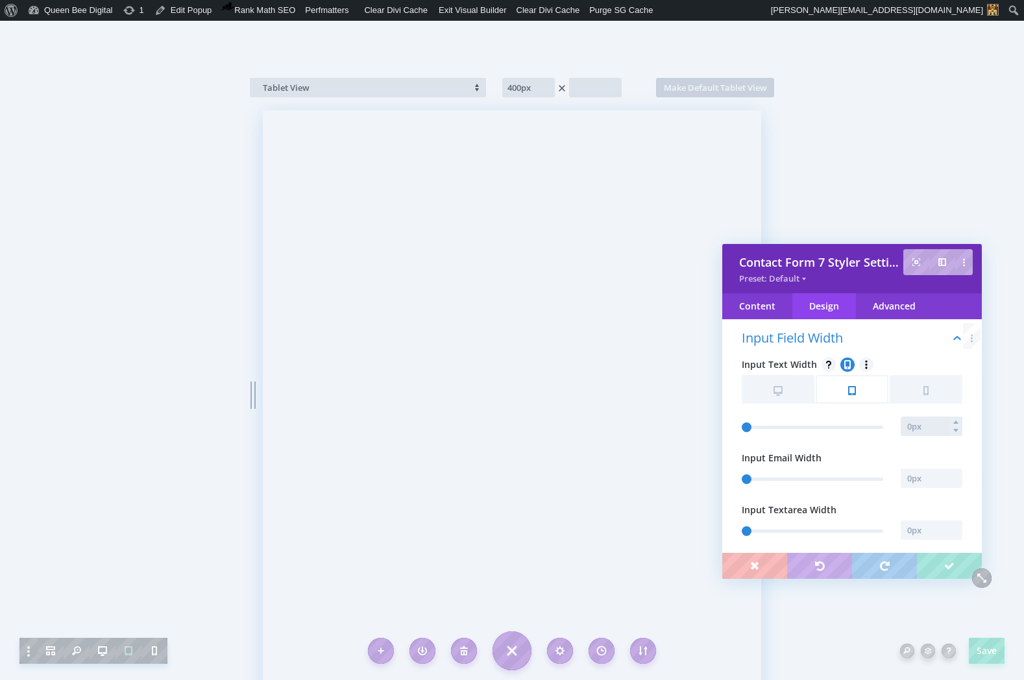
click at [913, 427] on input "text" at bounding box center [931, 425] width 62 height 19
type input "400px"
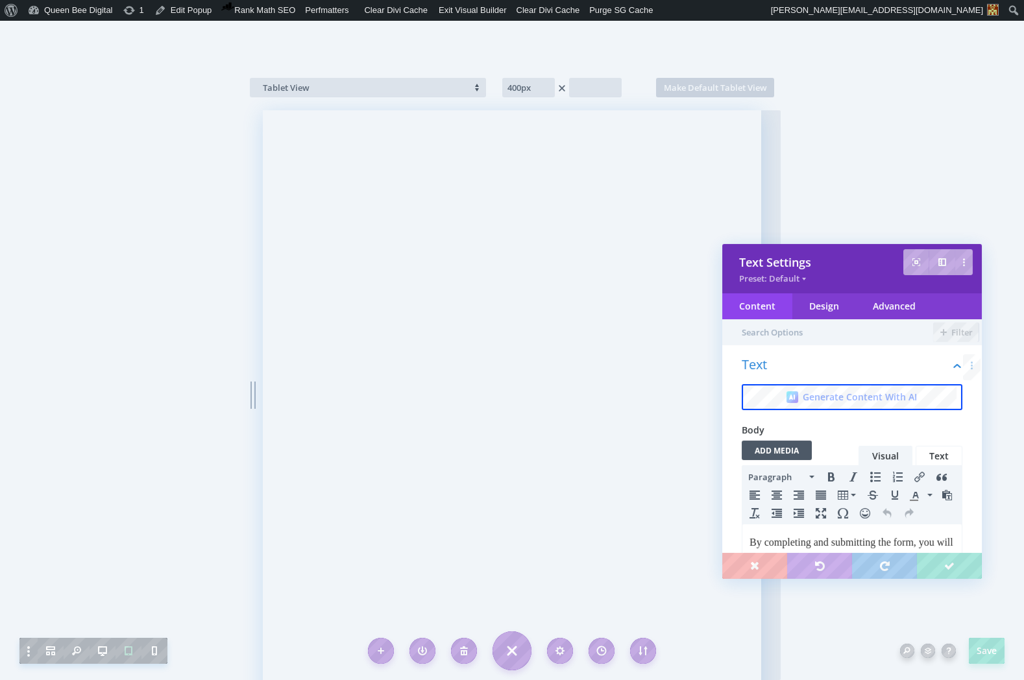
scroll to position [0, 0]
click at [825, 313] on div "Design" at bounding box center [824, 306] width 64 height 26
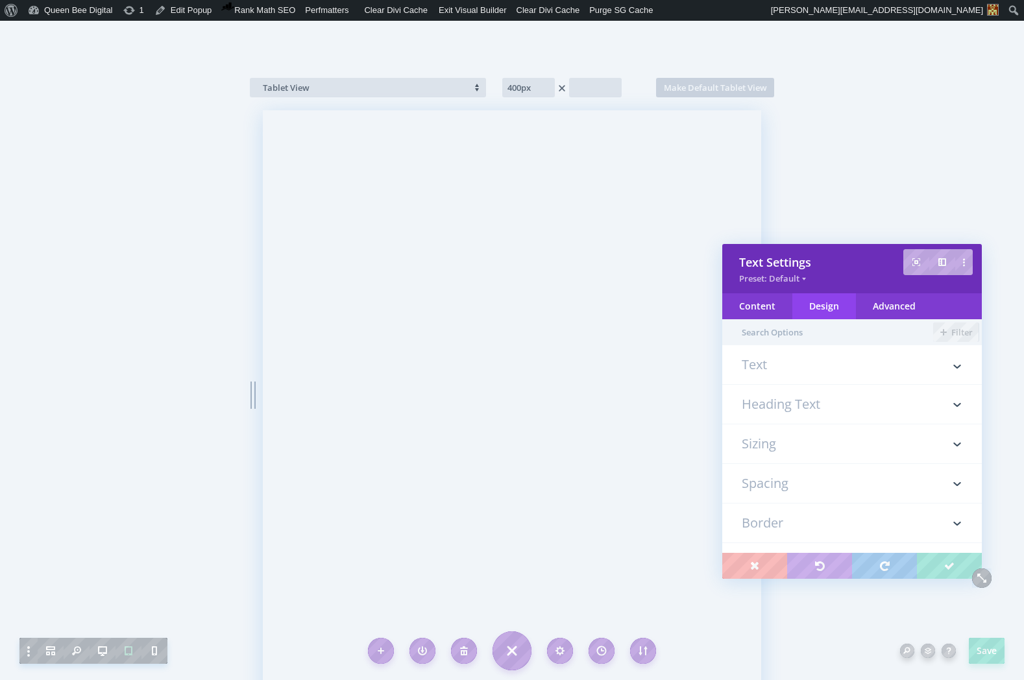
click at [793, 365] on h3 "Text" at bounding box center [851, 371] width 221 height 26
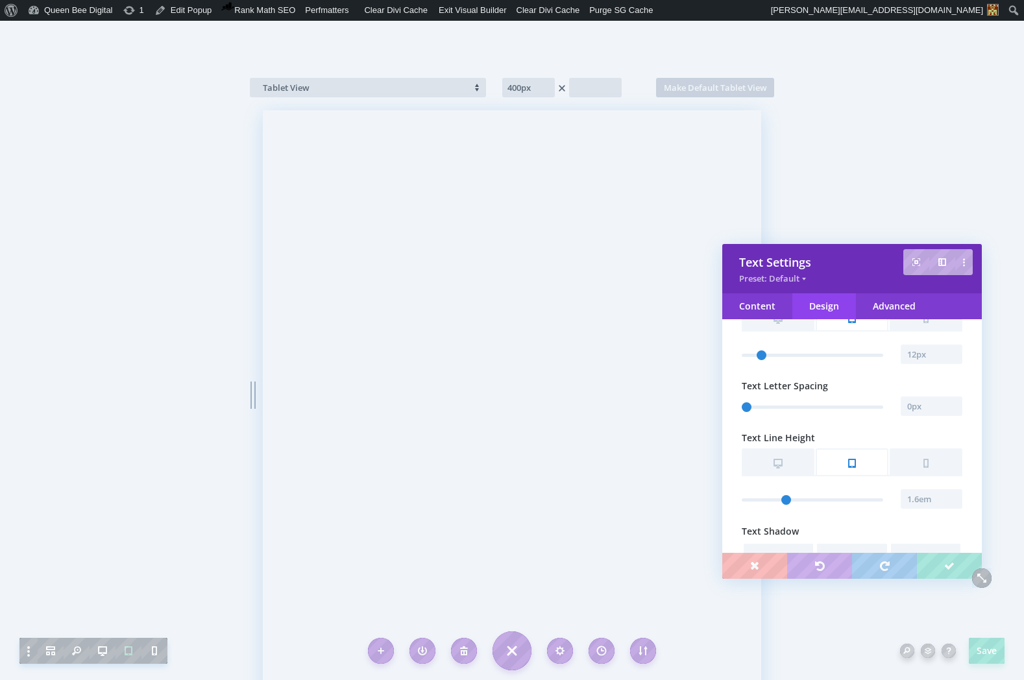
scroll to position [368, 0]
click at [922, 359] on input "text" at bounding box center [931, 354] width 62 height 19
type input "11px"
click at [915, 501] on input "text" at bounding box center [931, 499] width 62 height 19
type input "1.5em"
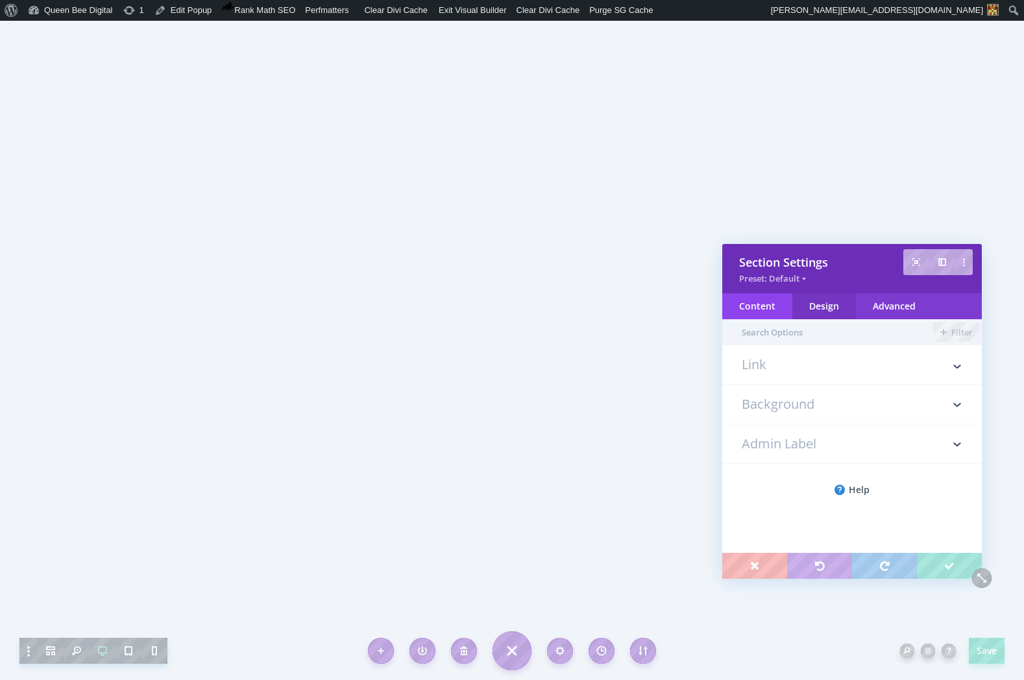
click at [830, 304] on div "Design" at bounding box center [824, 306] width 64 height 26
click at [782, 403] on h3 "Sizing" at bounding box center [851, 404] width 221 height 39
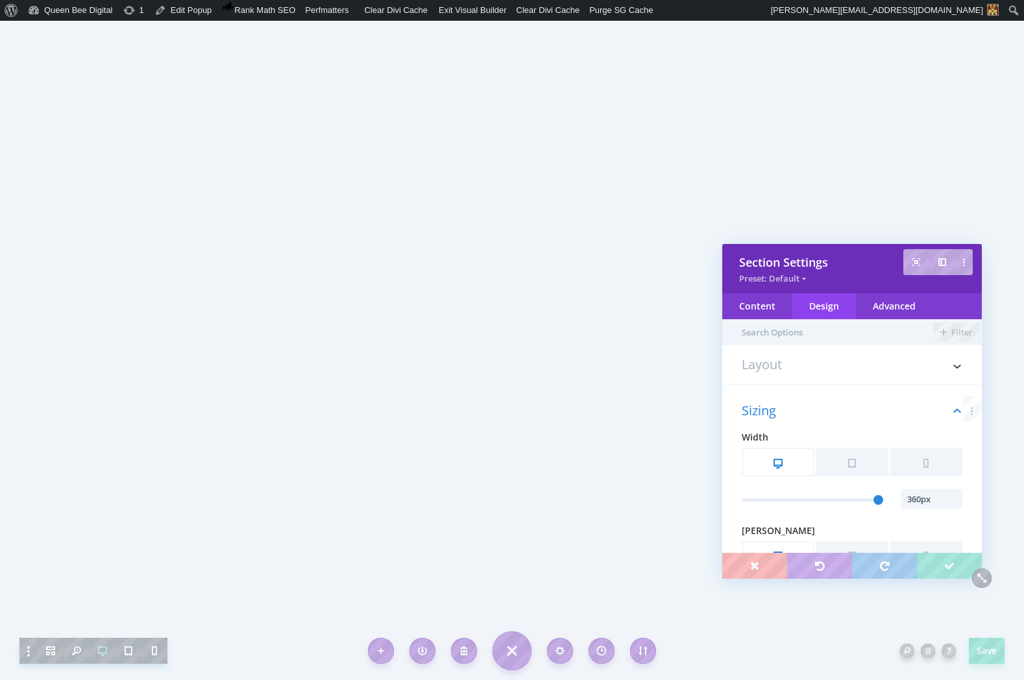
scroll to position [73, 0]
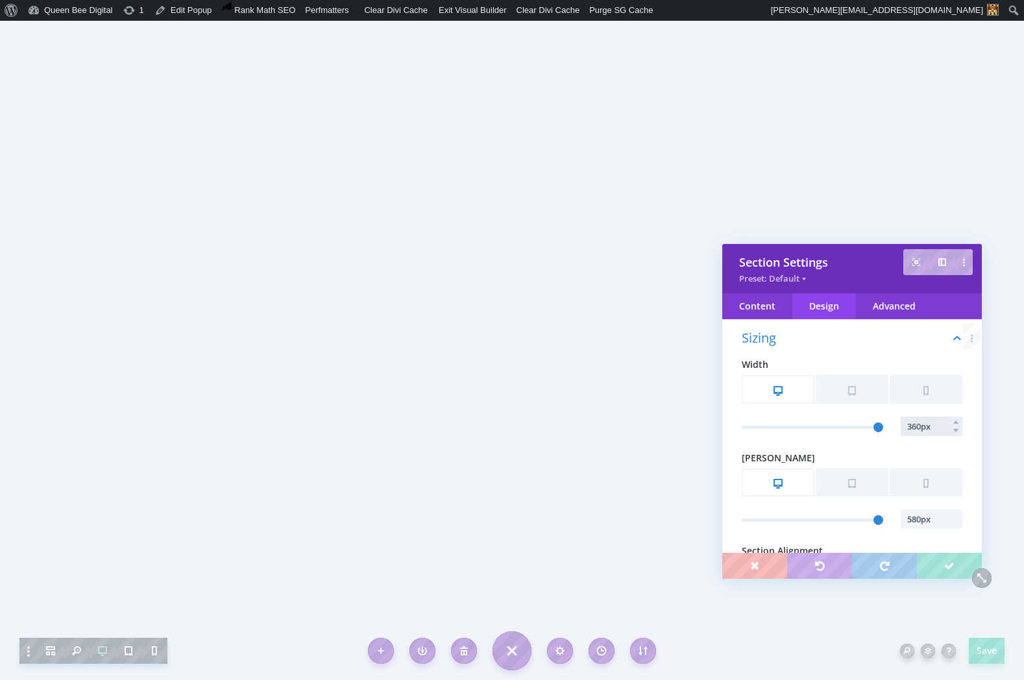
click at [915, 426] on input "360px" at bounding box center [931, 425] width 62 height 19
type input "580px"
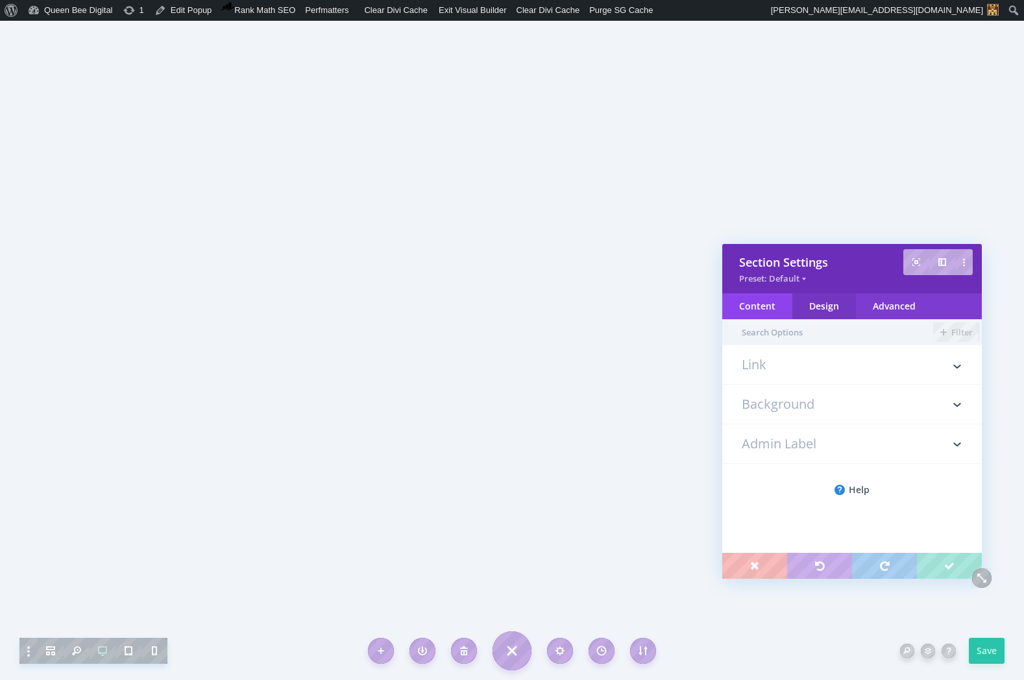
click at [830, 305] on div "Design" at bounding box center [824, 306] width 64 height 26
click at [801, 487] on h3 "Spacing" at bounding box center [851, 483] width 221 height 39
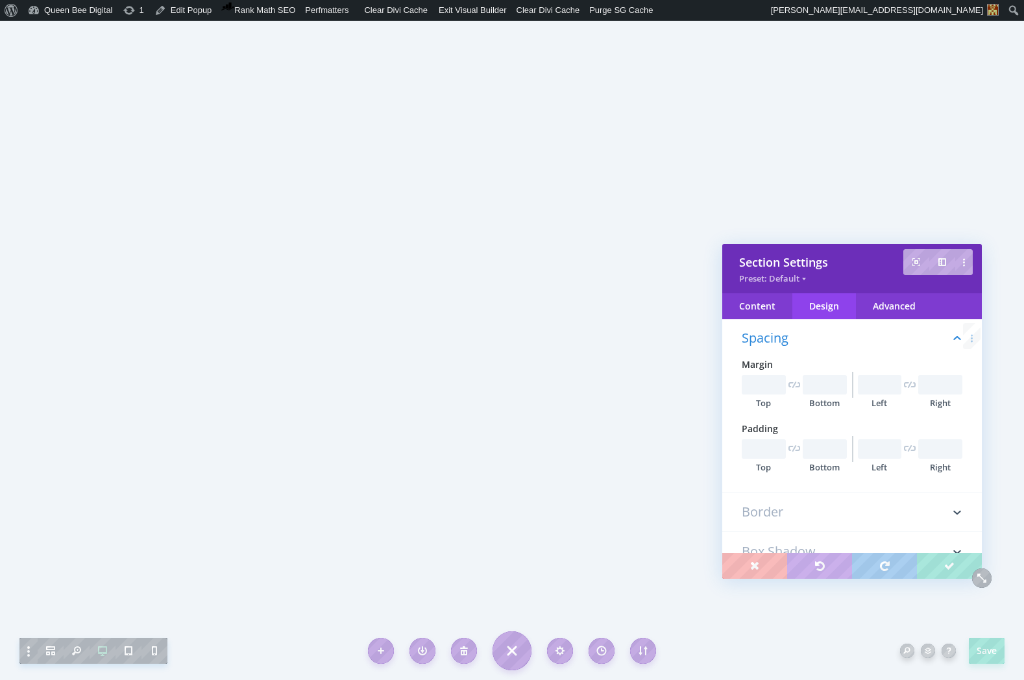
scroll to position [200, 0]
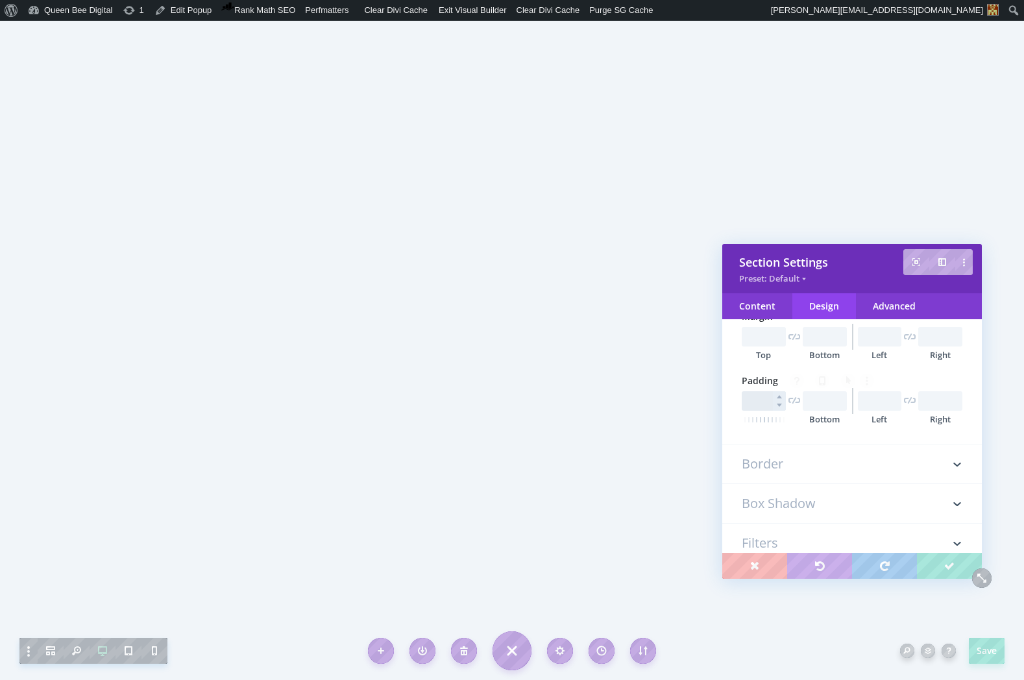
click at [765, 396] on input "text" at bounding box center [763, 400] width 44 height 19
type input "40px"
click at [819, 397] on input "text" at bounding box center [824, 400] width 44 height 19
type input "40px"
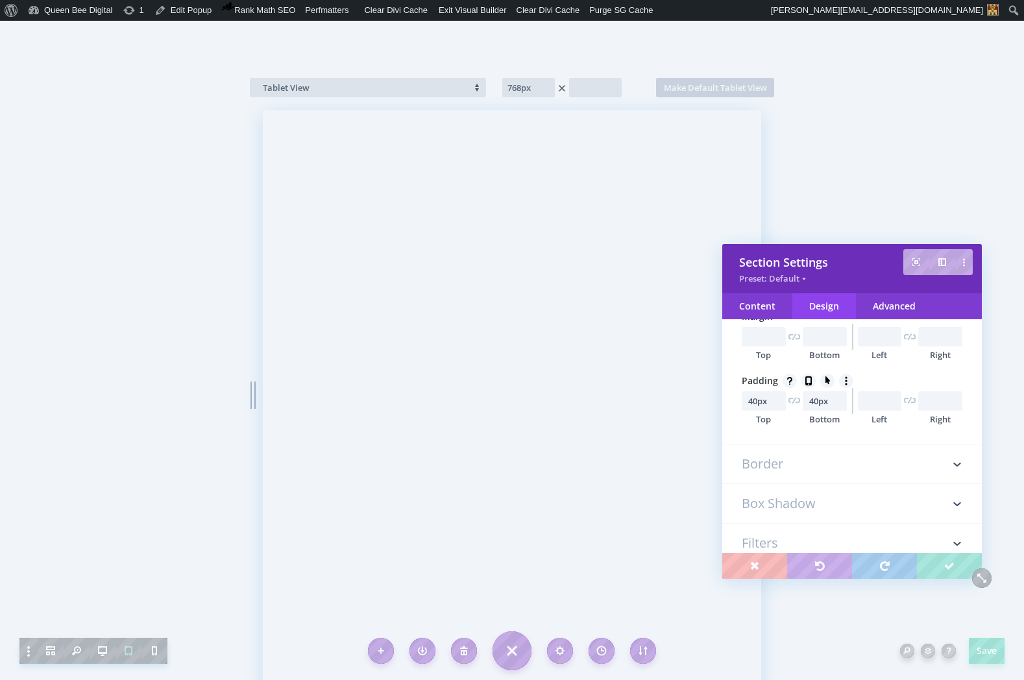
click at [808, 379] on icon at bounding box center [808, 380] width 13 height 13
click at [757, 442] on input "text" at bounding box center [763, 441] width 44 height 19
type input "30px"
click at [819, 440] on input "text" at bounding box center [824, 441] width 44 height 19
type input "30px"
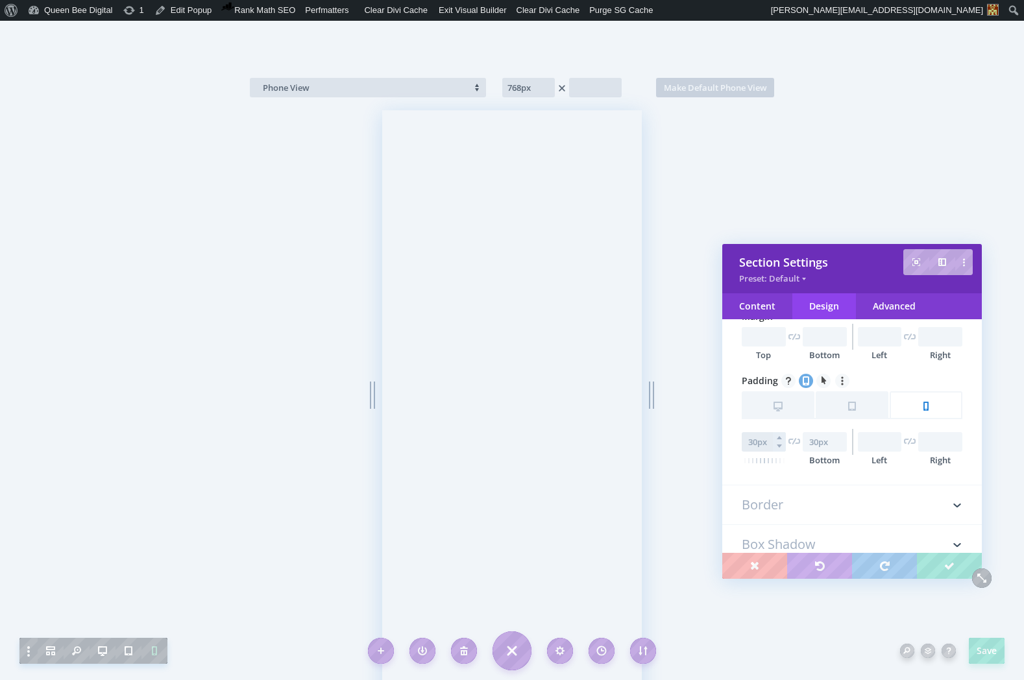
click at [762, 437] on input "text" at bounding box center [763, 441] width 44 height 19
type input "20px"
click at [818, 444] on input "text" at bounding box center [824, 441] width 44 height 19
type input "20px"
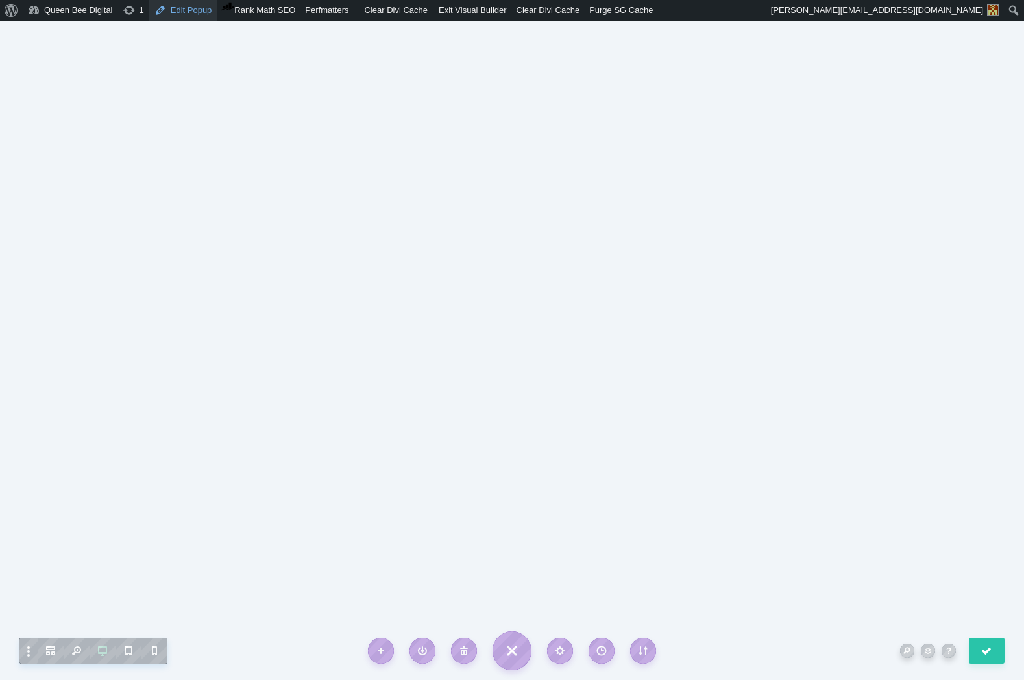
click at [190, 15] on link "Edit Popup" at bounding box center [183, 10] width 68 height 21
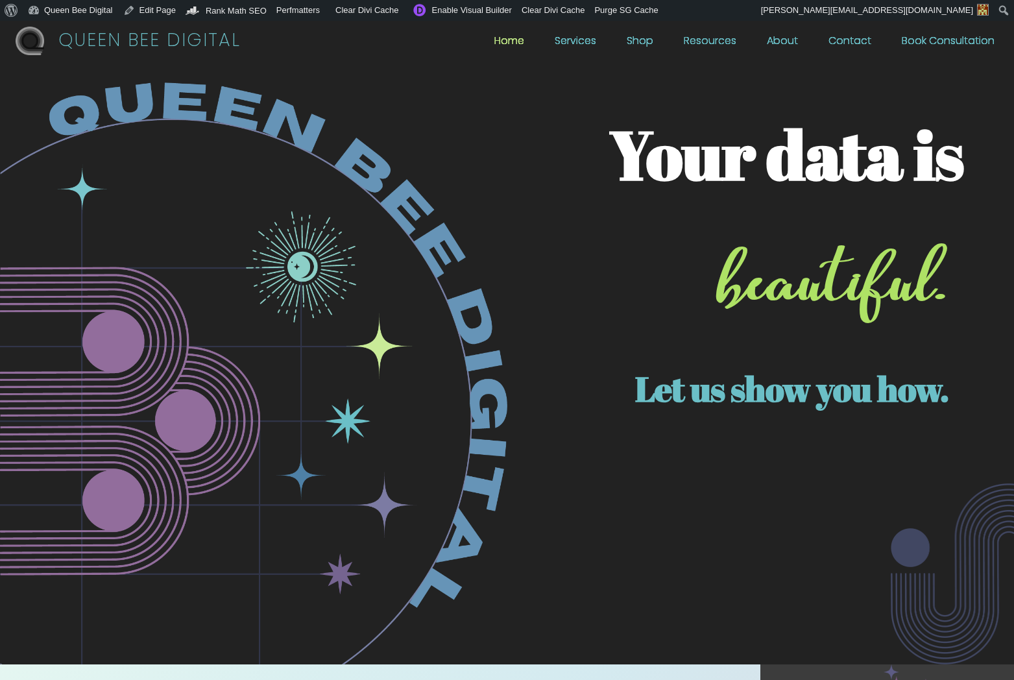
click at [732, 38] on link "Resources" at bounding box center [710, 44] width 53 height 14
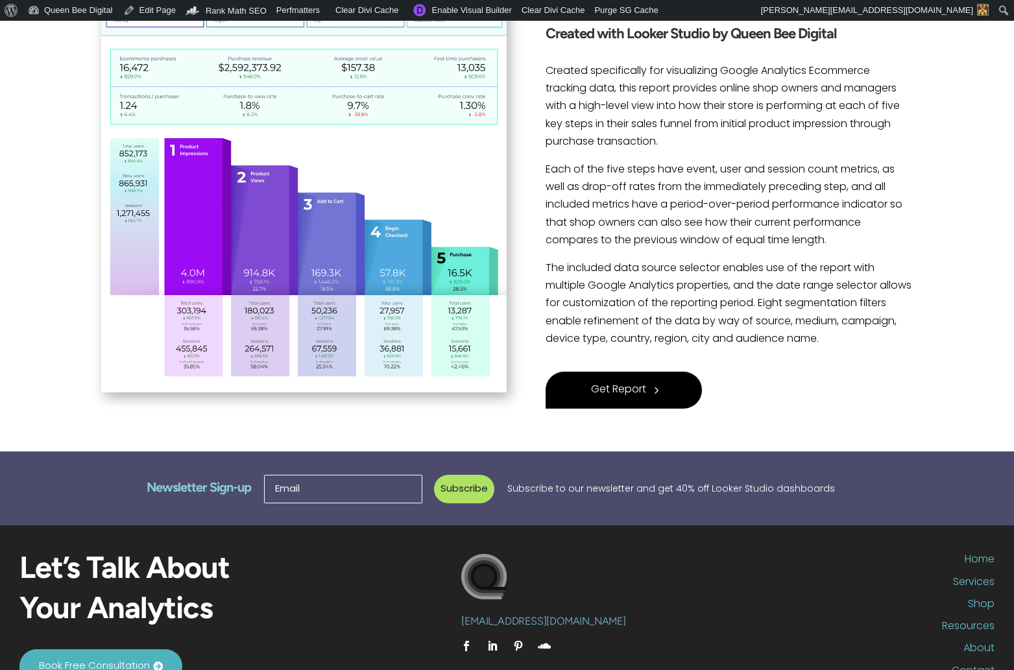
scroll to position [328, 0]
click at [621, 387] on span "Get Report" at bounding box center [618, 390] width 55 height 18
click at [611, 387] on span "Get Report" at bounding box center [618, 390] width 55 height 18
click at [616, 389] on span "Get Report" at bounding box center [618, 390] width 55 height 18
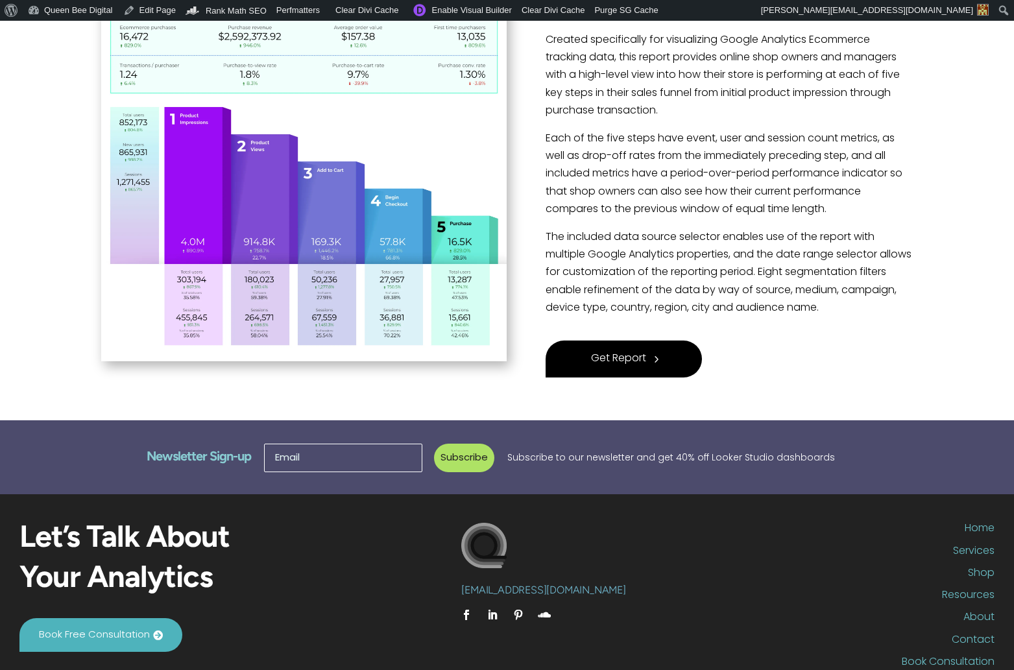
scroll to position [400, 0]
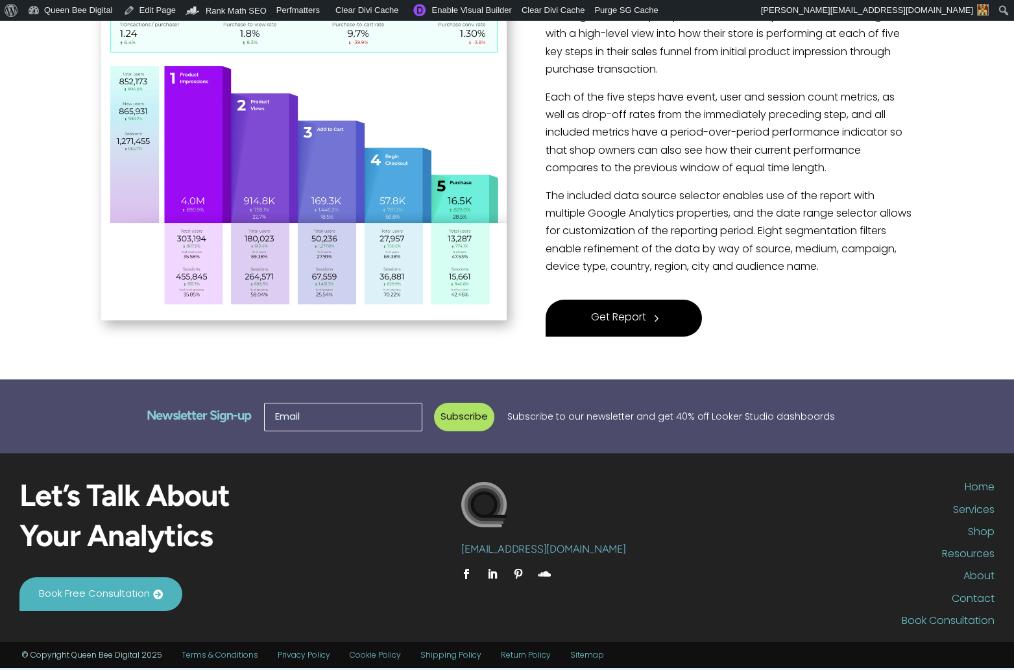
click at [623, 319] on span "Get Report" at bounding box center [618, 318] width 55 height 18
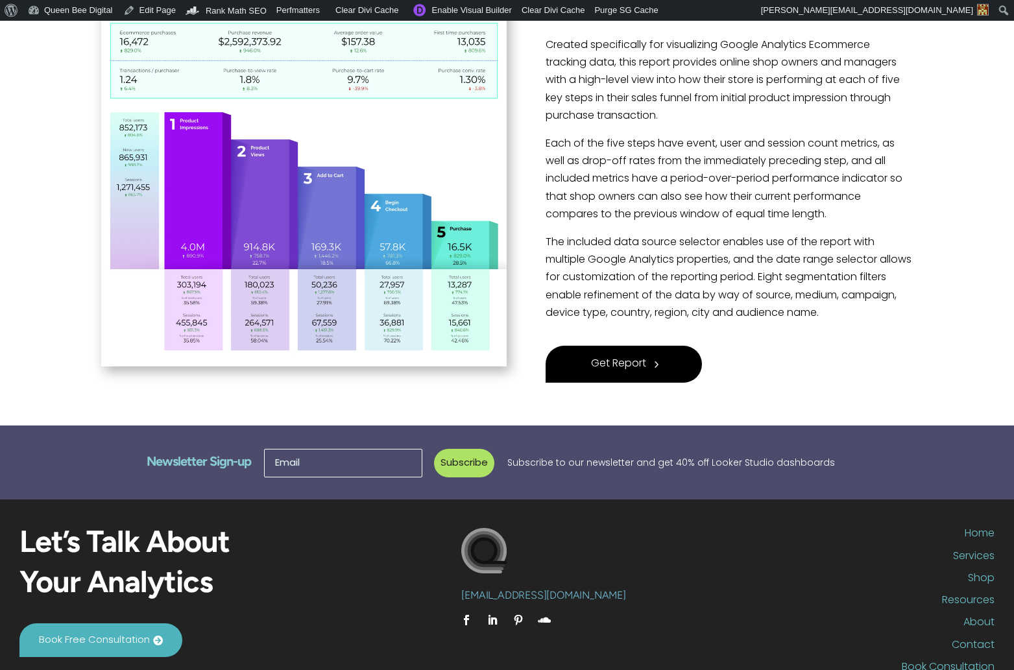
scroll to position [400, 0]
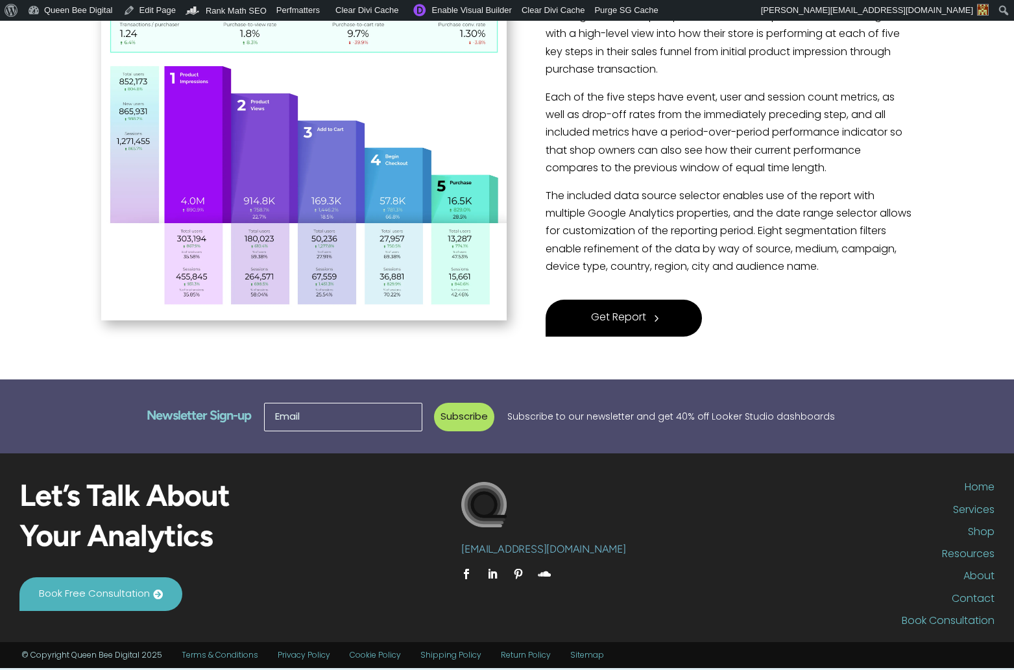
click at [629, 315] on span "Get Report" at bounding box center [618, 318] width 55 height 18
click at [565, 12] on span "Clear Divi Cache" at bounding box center [554, 10] width 64 height 10
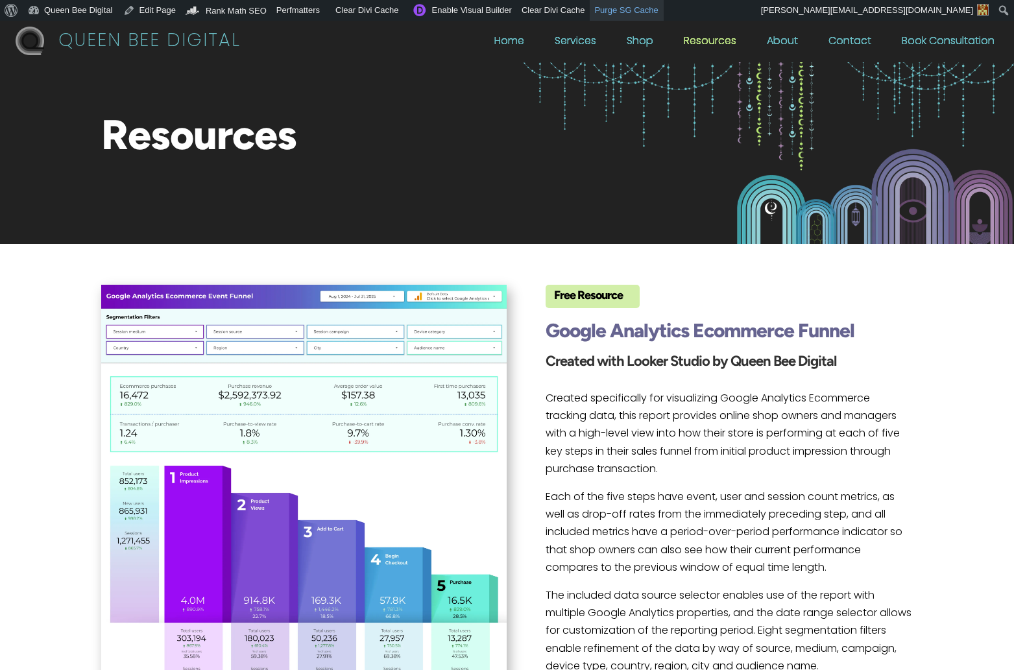
click at [640, 12] on link "Purge SG Cache" at bounding box center [626, 10] width 73 height 21
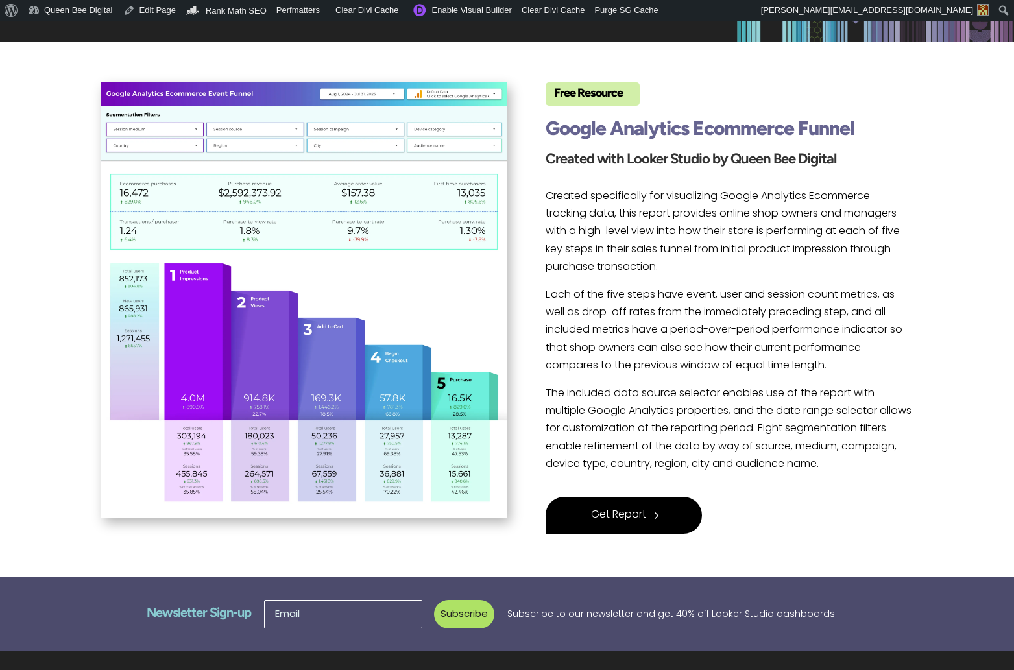
scroll to position [400, 0]
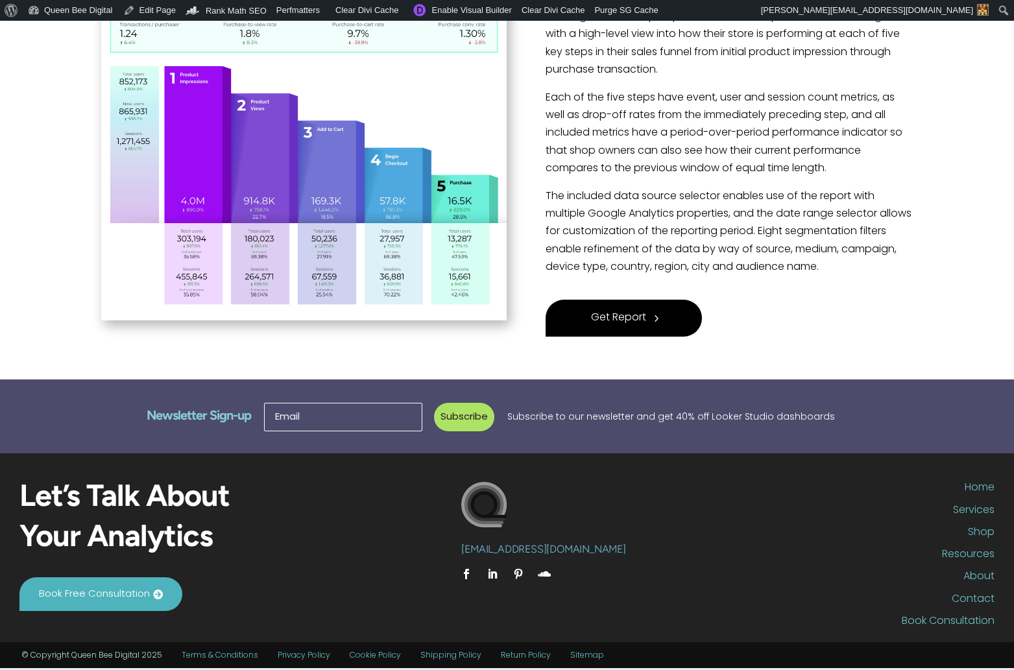
click at [626, 317] on span "Get Report" at bounding box center [618, 318] width 55 height 18
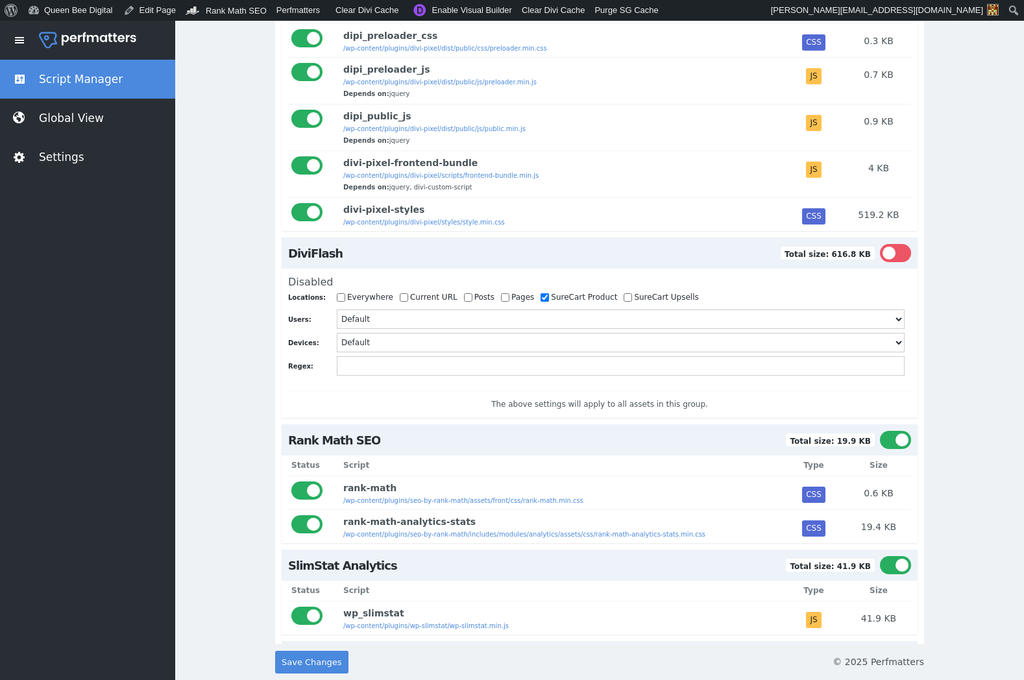
scroll to position [784, 0]
click at [887, 259] on div at bounding box center [895, 252] width 31 height 18
click at [880, 243] on input "checkbox" at bounding box center [880, 243] width 0 height 0
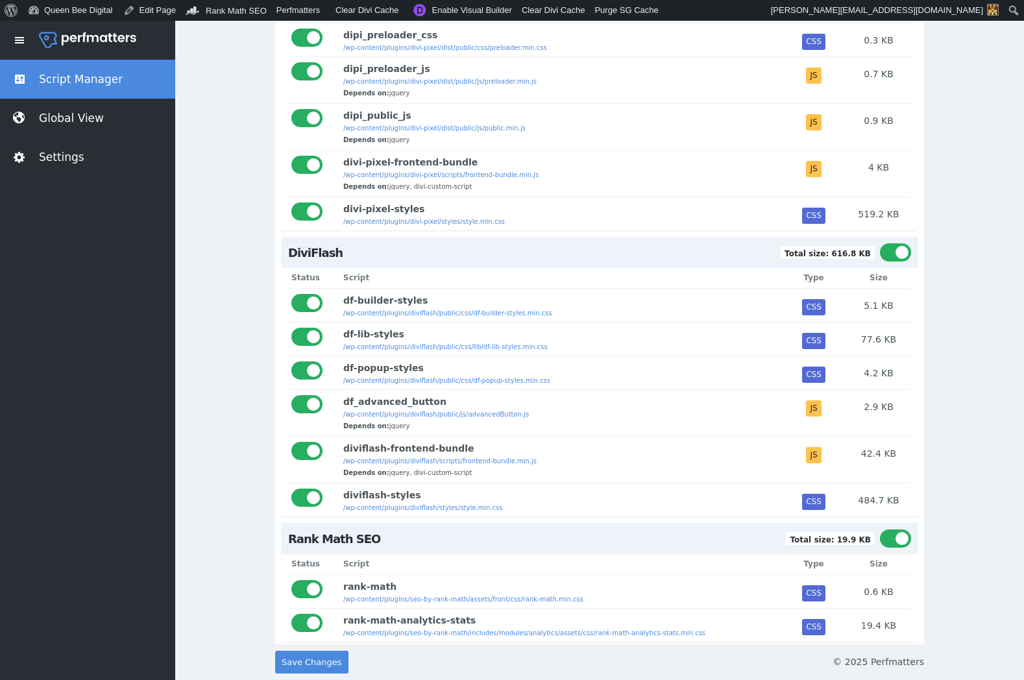
click at [304, 662] on span "Save Changes" at bounding box center [312, 662] width 60 height 23
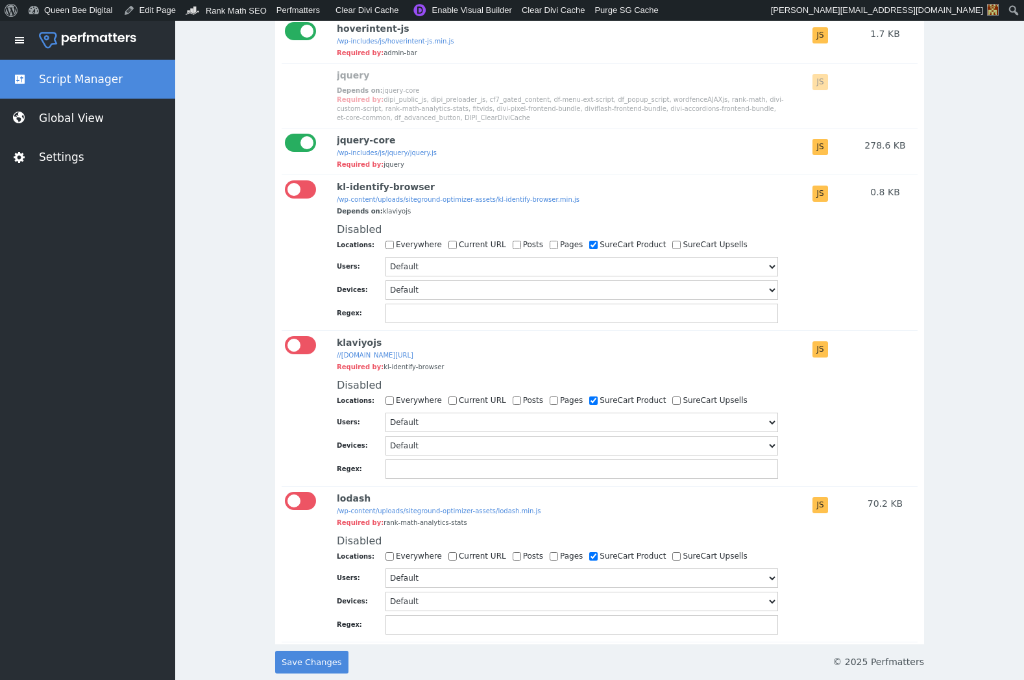
scroll to position [3634, 0]
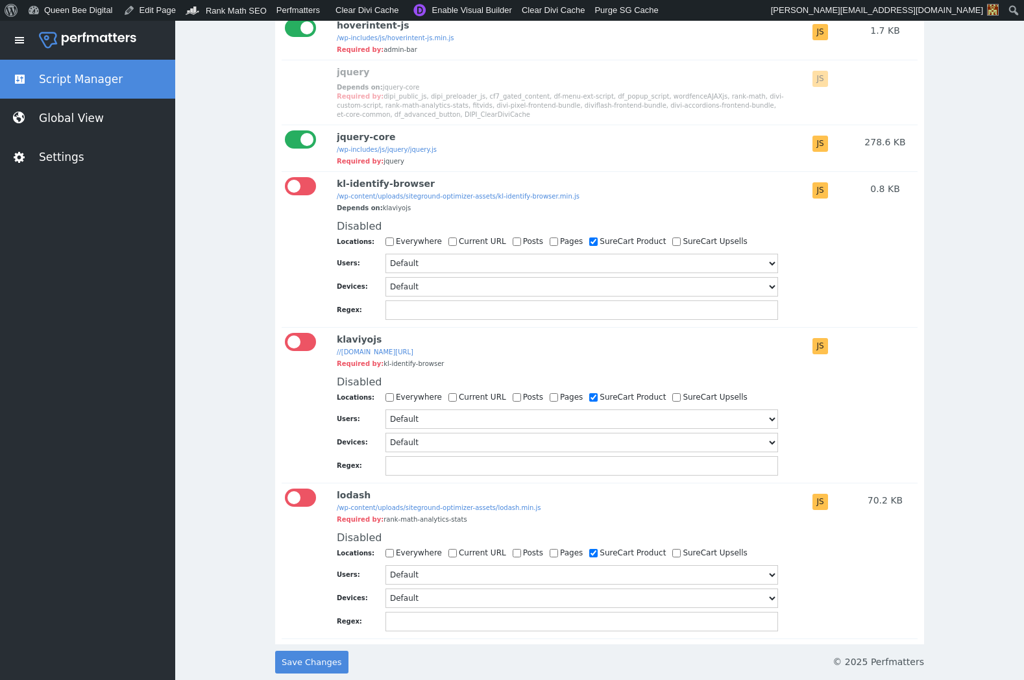
click at [304, 658] on span "Save Changes" at bounding box center [312, 662] width 60 height 23
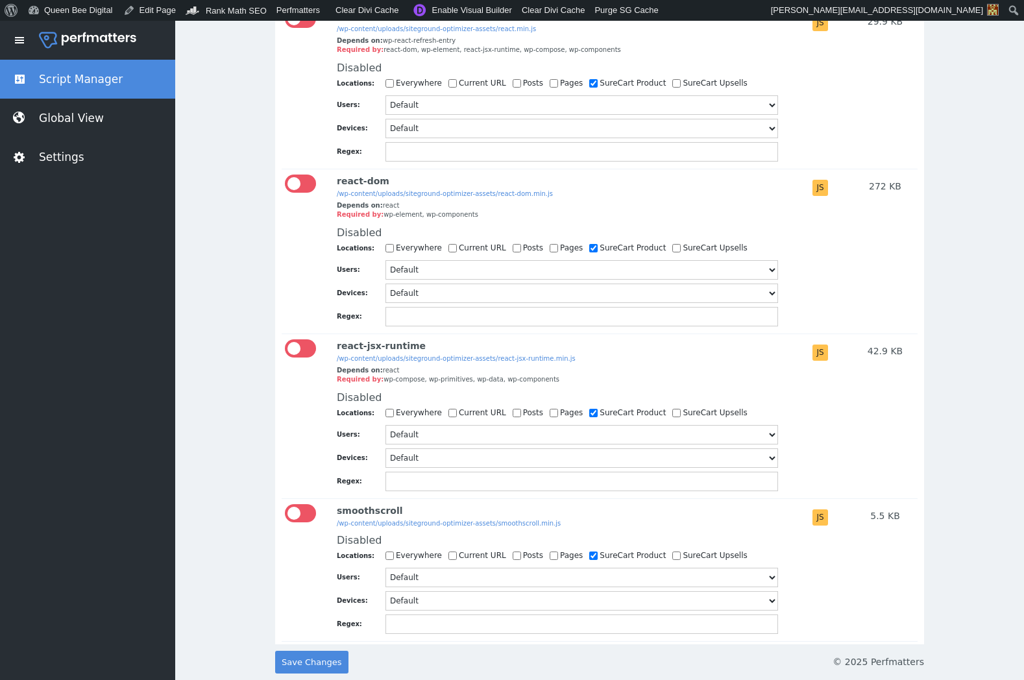
scroll to position [4630, 0]
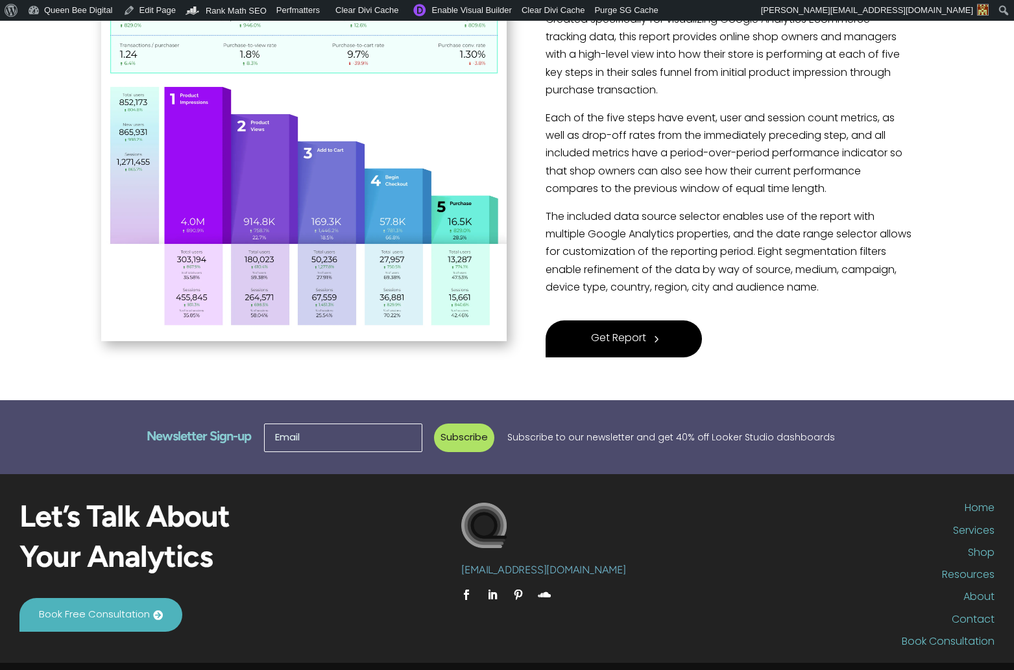
scroll to position [384, 0]
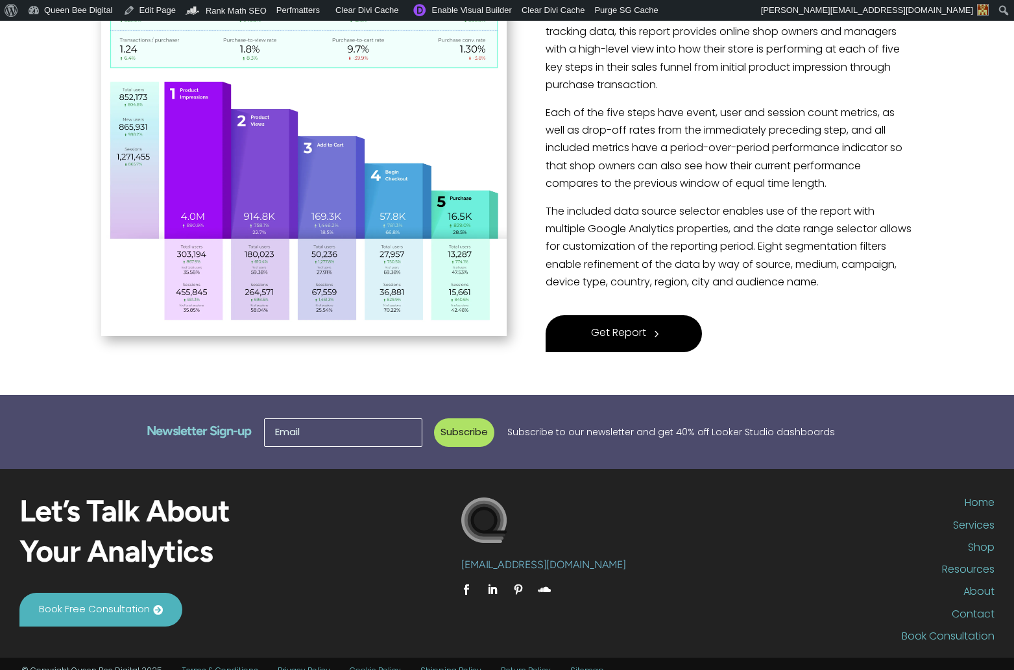
click at [626, 334] on span "Get Report" at bounding box center [618, 334] width 55 height 18
